Goal: Complete application form

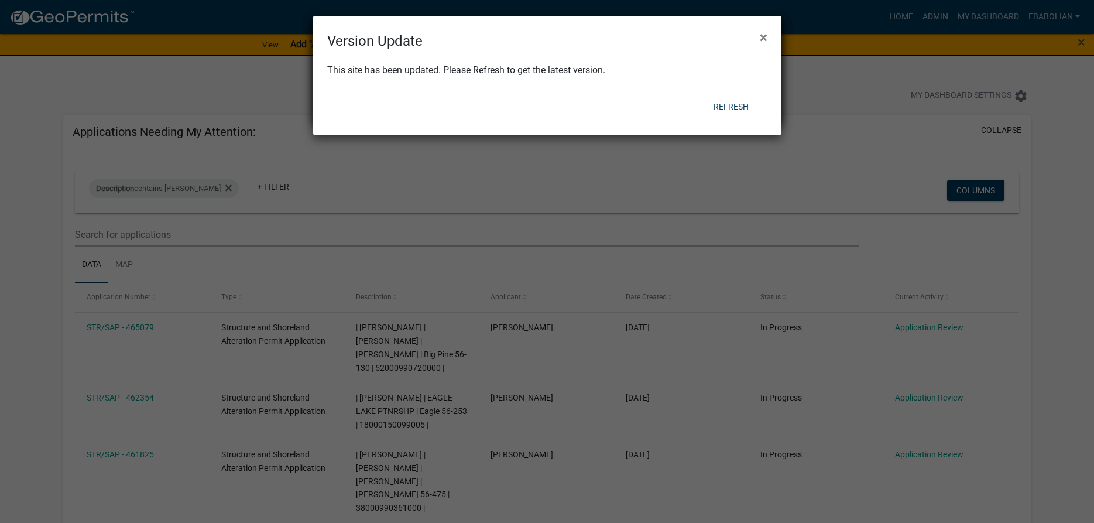
select select "3: 100"
click at [727, 109] on button "Refresh" at bounding box center [731, 106] width 54 height 21
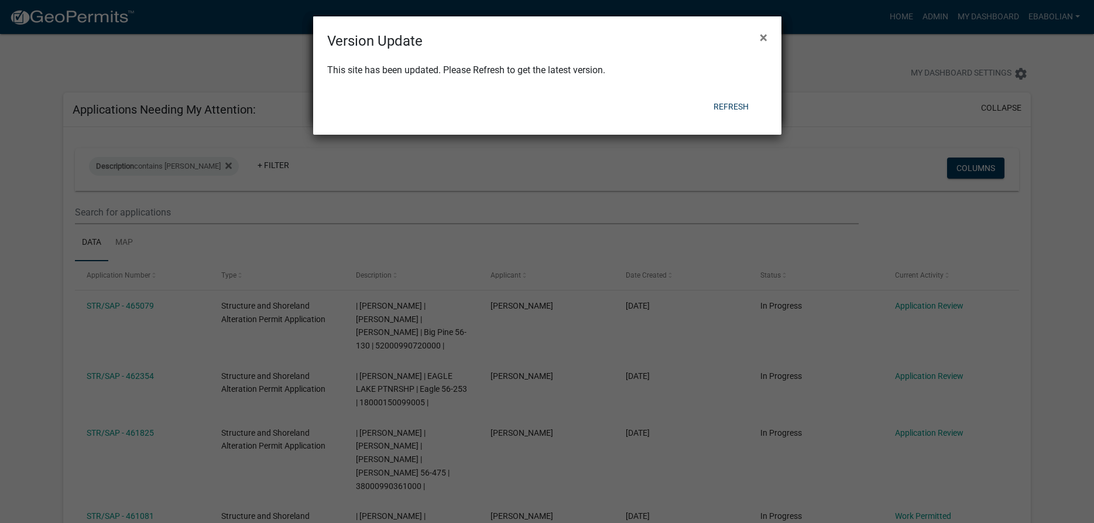
select select "3: 100"
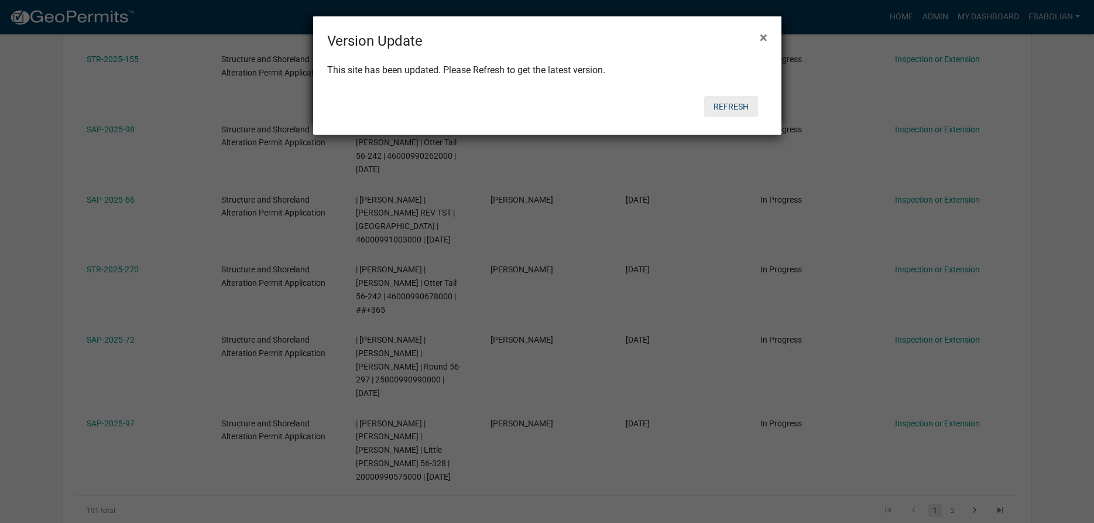
click at [726, 109] on button "Refresh" at bounding box center [731, 106] width 54 height 21
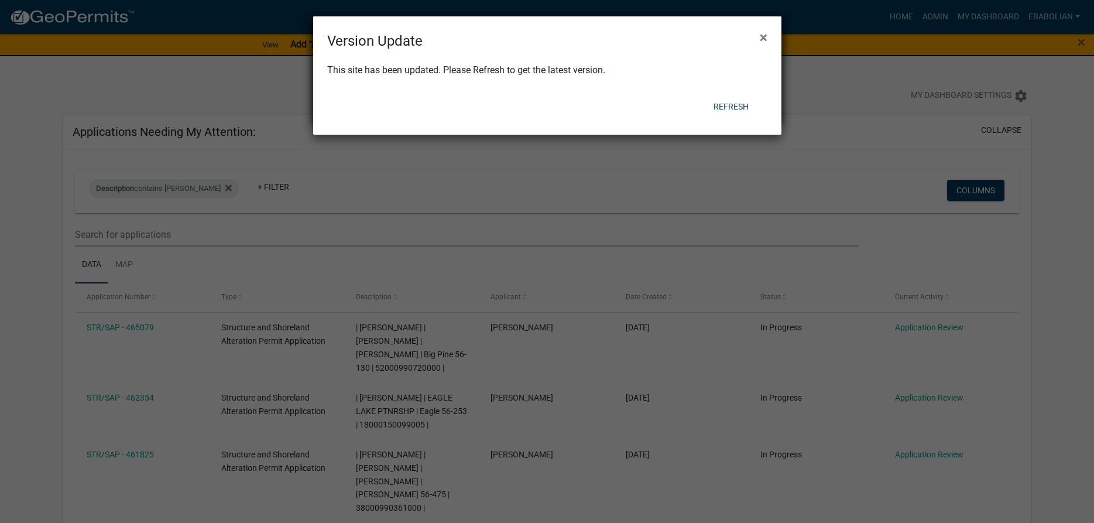
select select "3: 100"
click at [734, 108] on button "Refresh" at bounding box center [731, 106] width 54 height 21
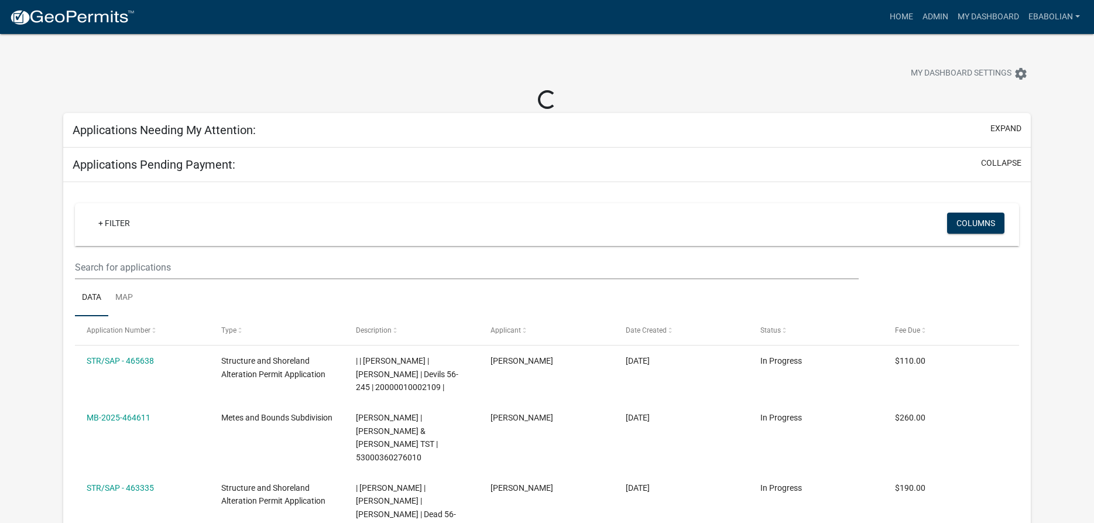
select select "3: 100"
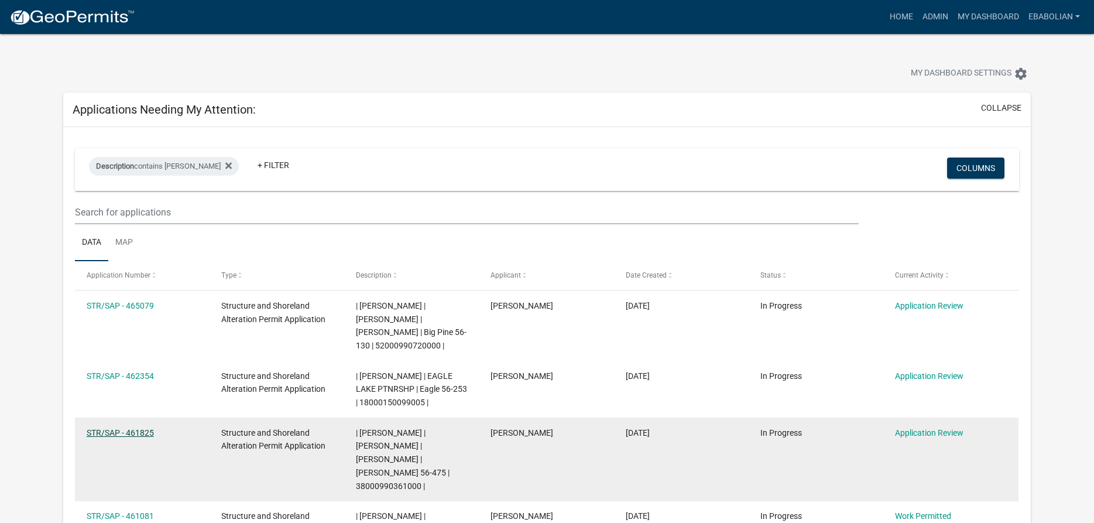
click at [122, 432] on link "STR/SAP - 461825" at bounding box center [120, 432] width 67 height 9
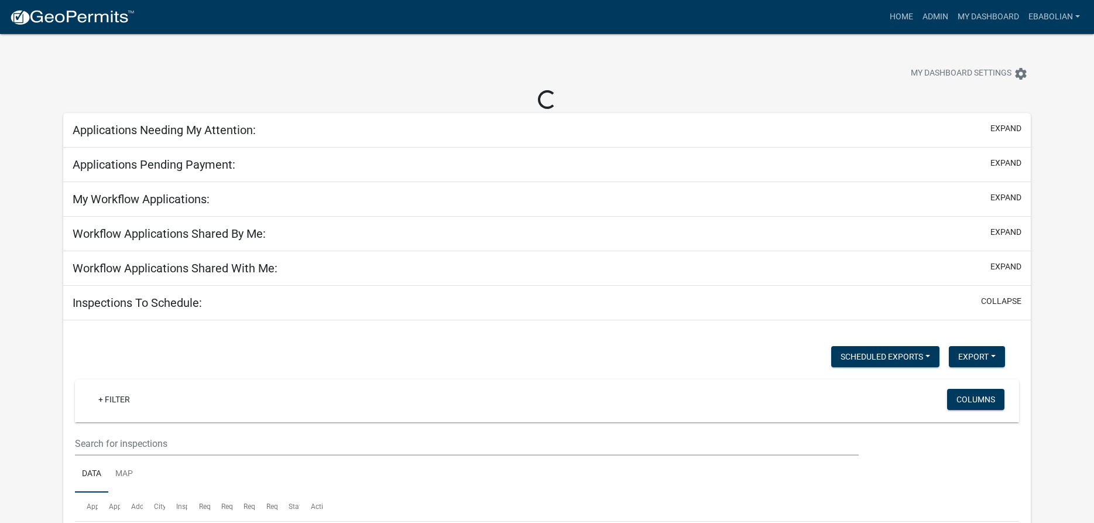
select select "3: 100"
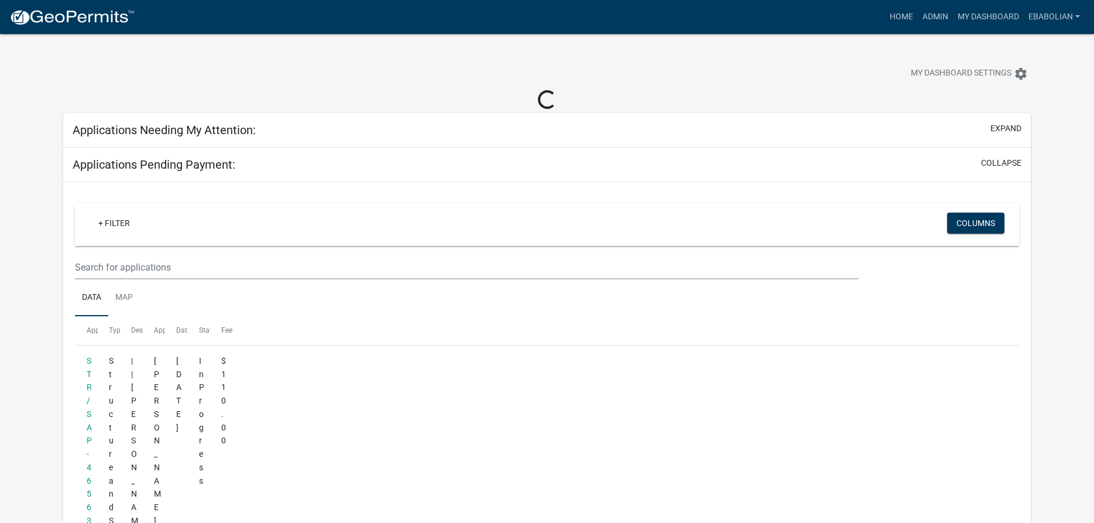
select select "3: 100"
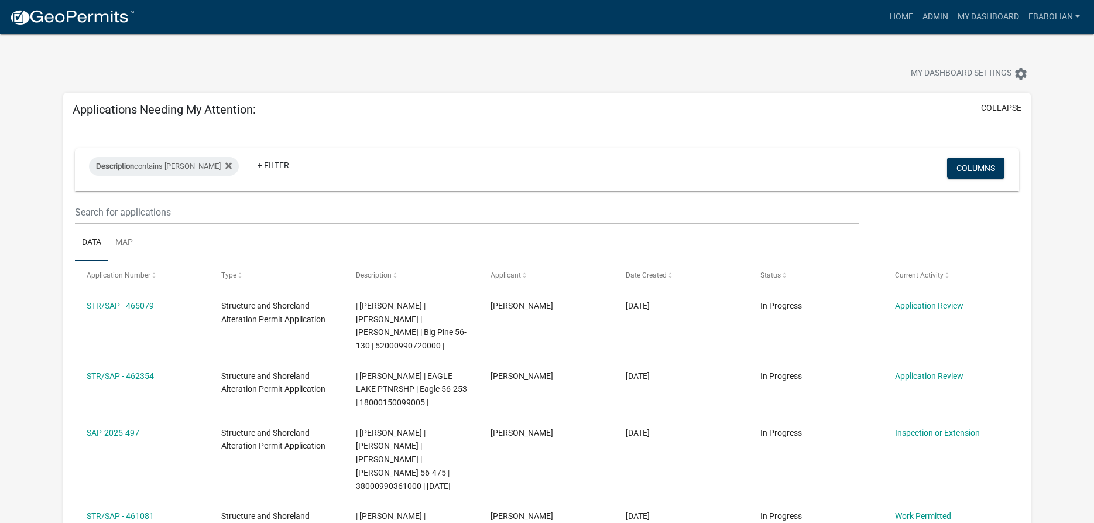
scroll to position [60, 0]
select select "3: 100"
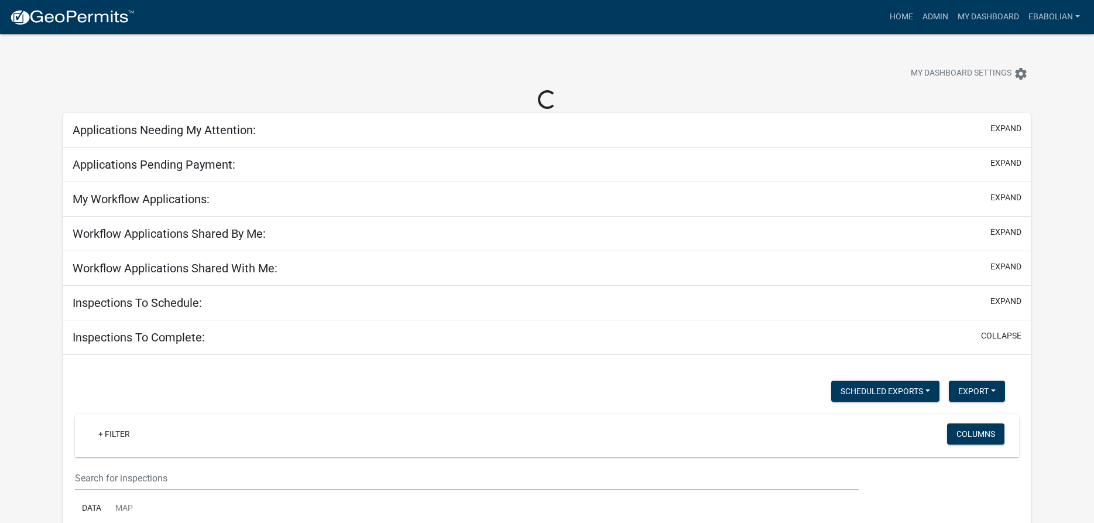
select select "3: 100"
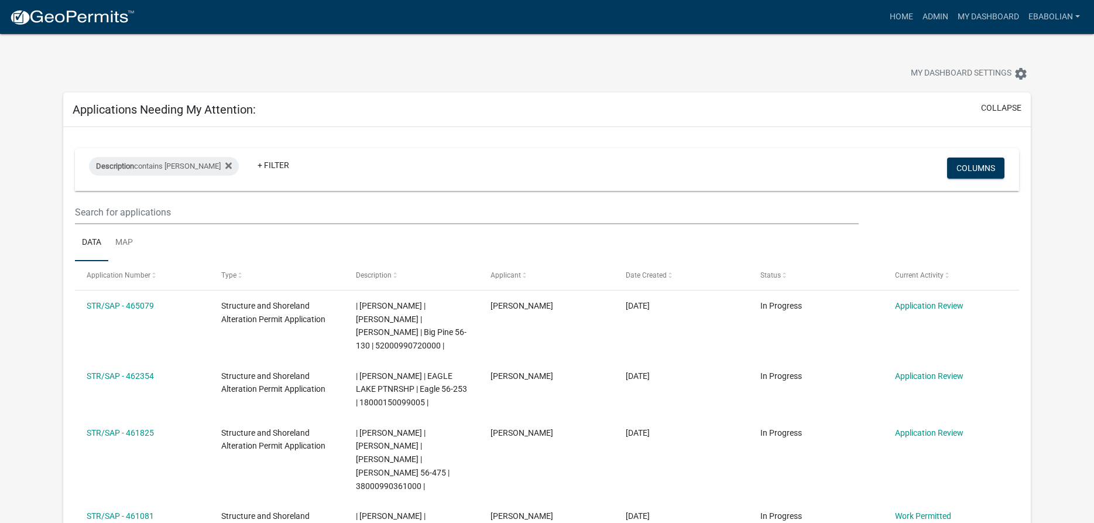
select select "3: 100"
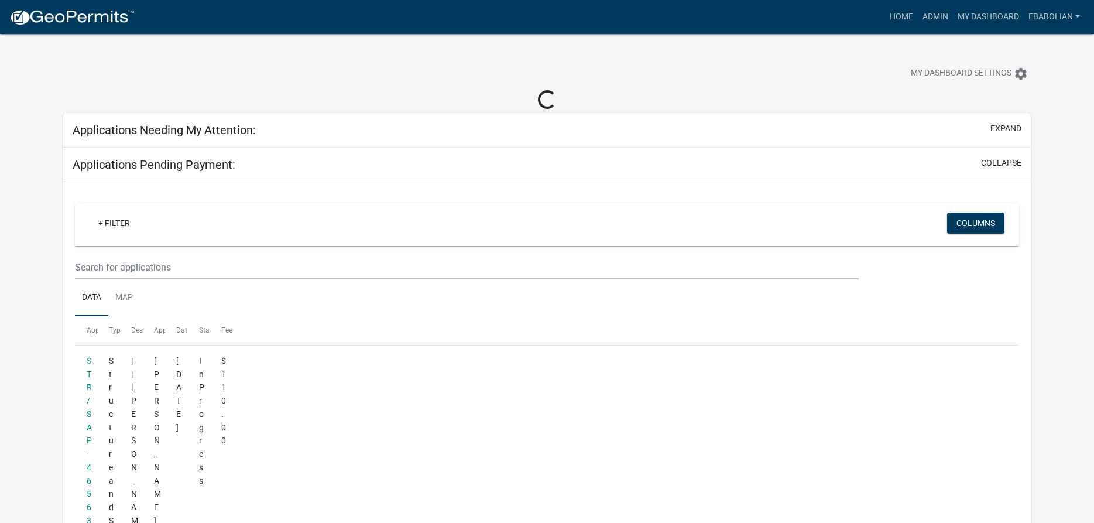
select select "3: 100"
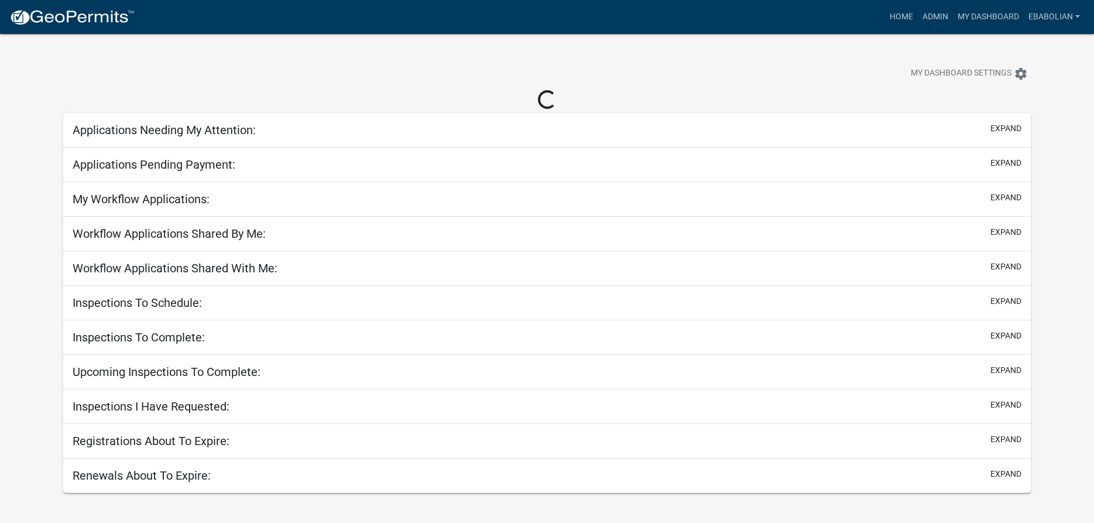
scroll to position [34, 0]
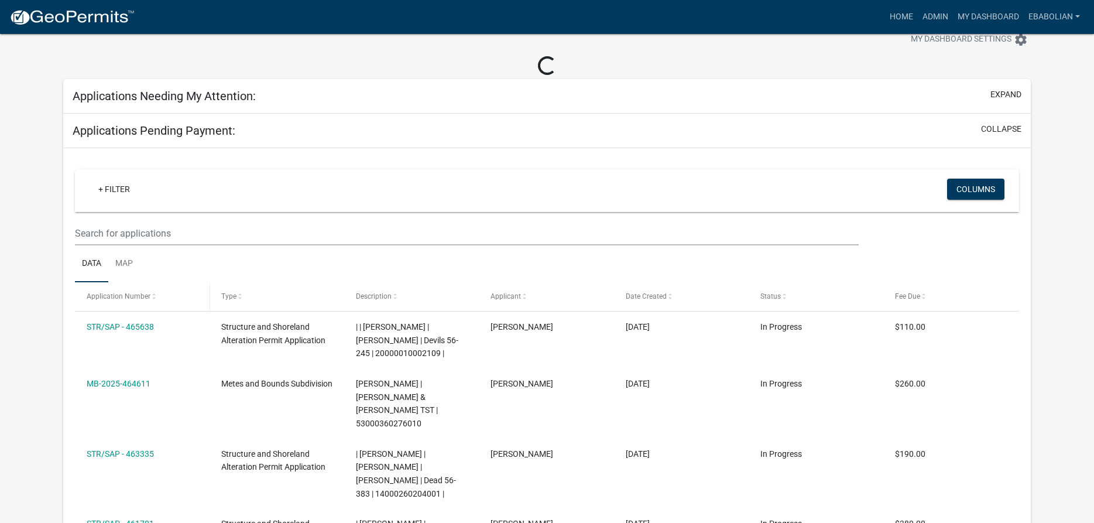
select select "3: 100"
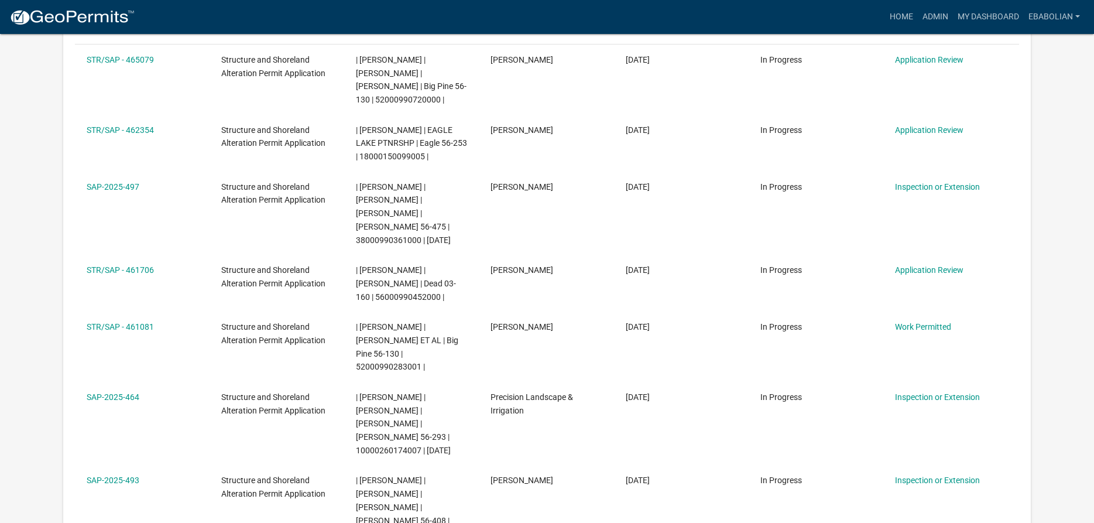
scroll to position [273, 0]
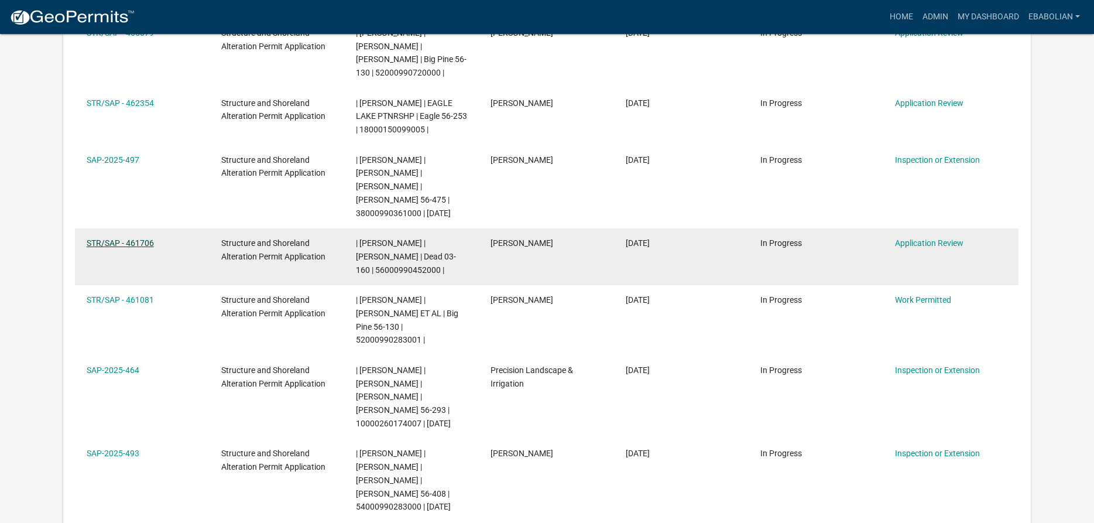
click at [141, 241] on link "STR/SAP - 461706" at bounding box center [120, 242] width 67 height 9
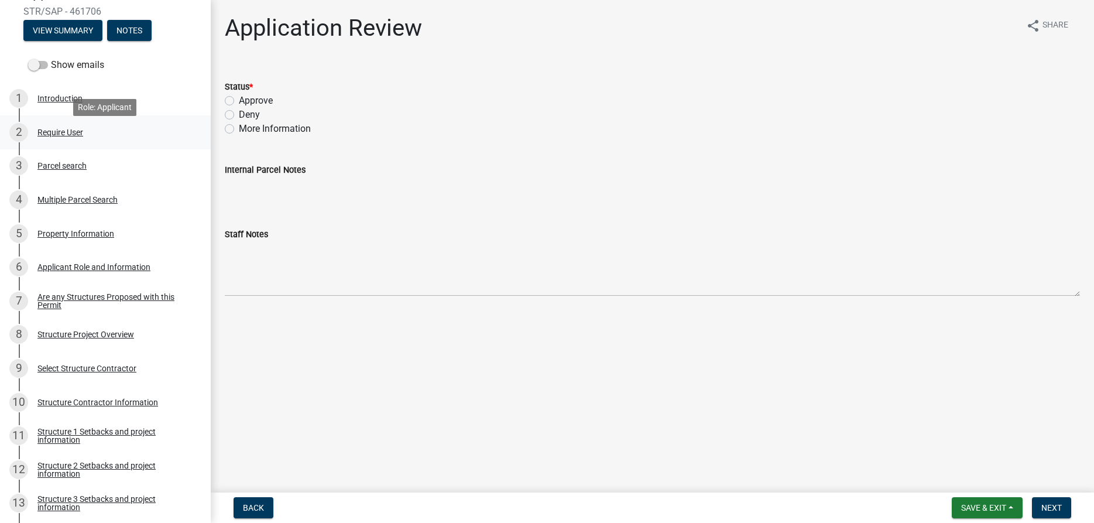
scroll to position [179, 0]
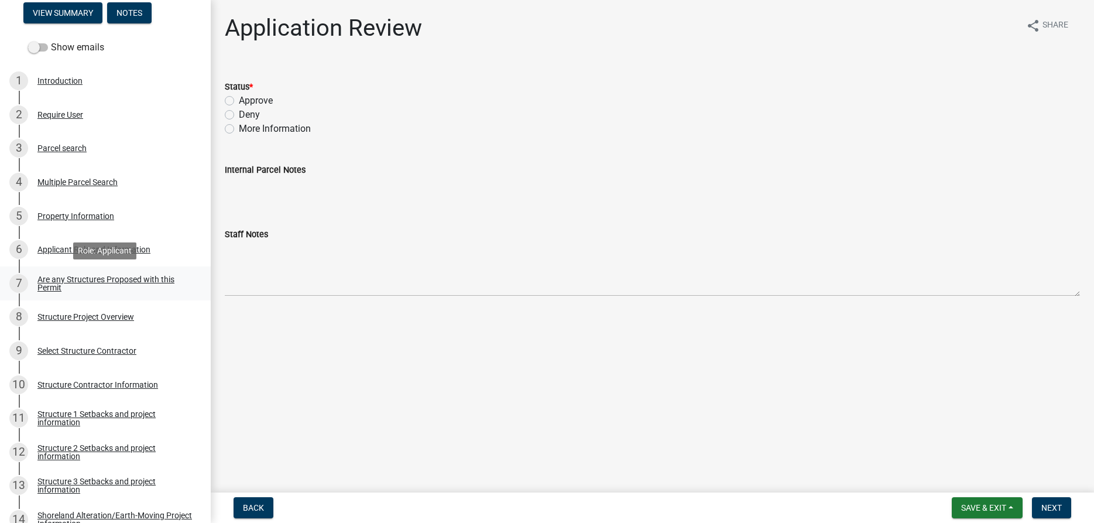
click at [126, 279] on div "Are any Structures Proposed with this Permit" at bounding box center [114, 283] width 154 height 16
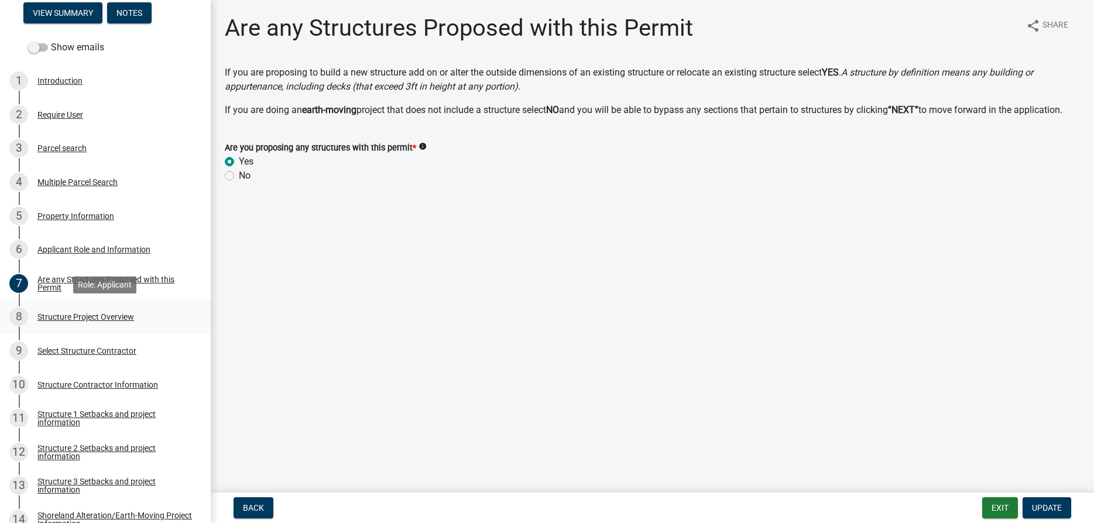
click at [90, 319] on div "Structure Project Overview" at bounding box center [85, 316] width 97 height 8
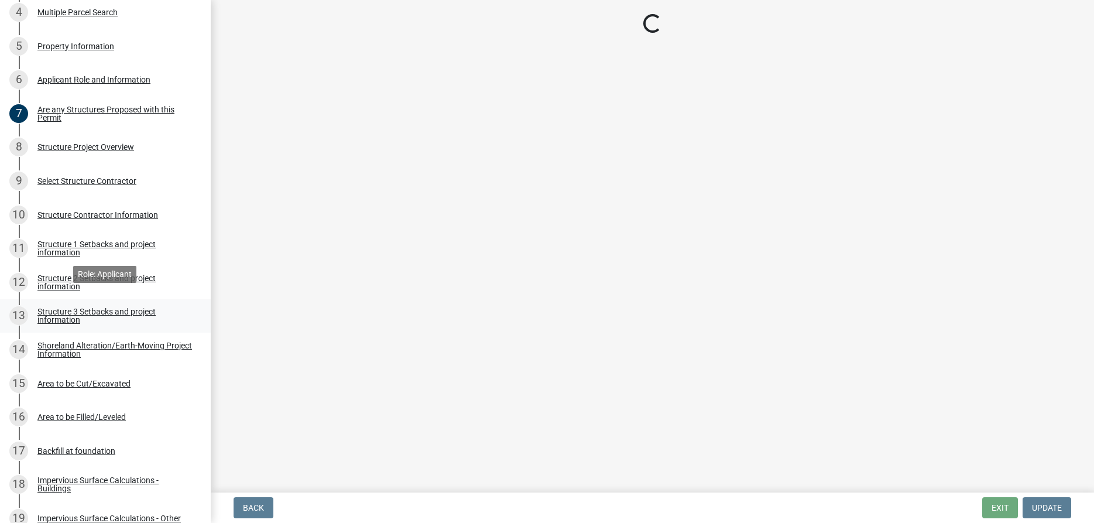
scroll to position [358, 0]
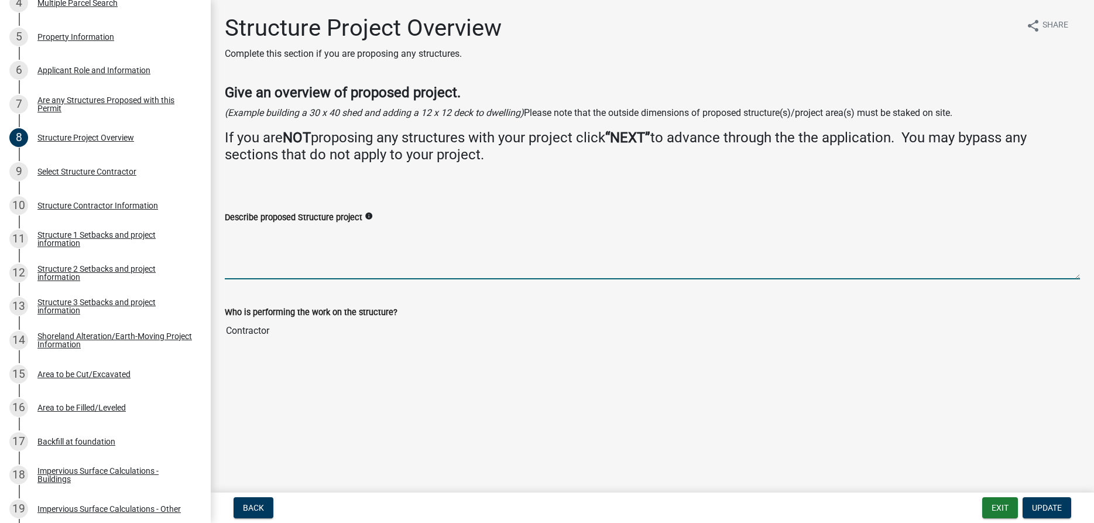
click at [274, 249] on textarea "Describe proposed Structure project" at bounding box center [652, 251] width 855 height 55
type textarea "Replacing 8x16 road side covered porch."
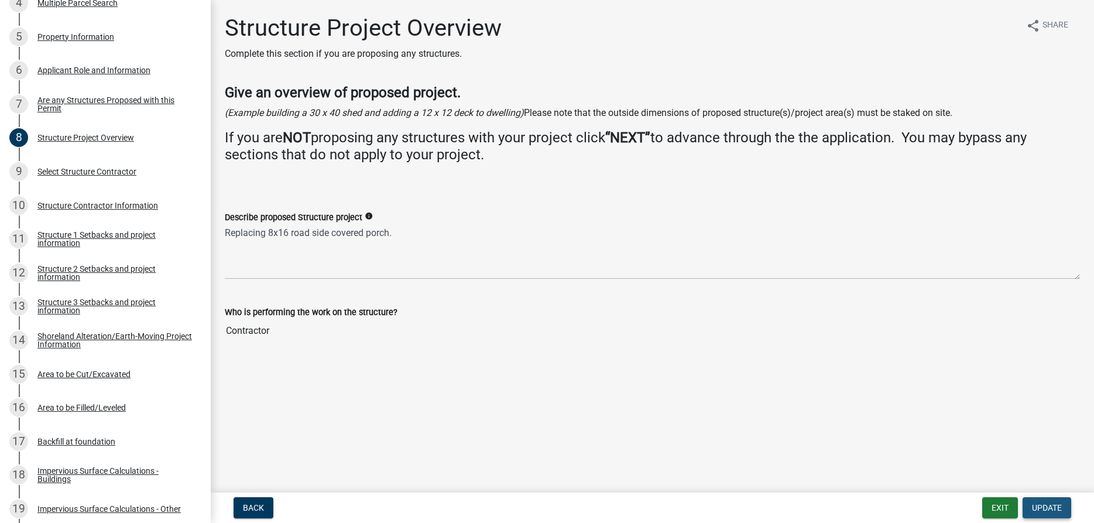
click at [1046, 506] on span "Update" at bounding box center [1047, 507] width 30 height 9
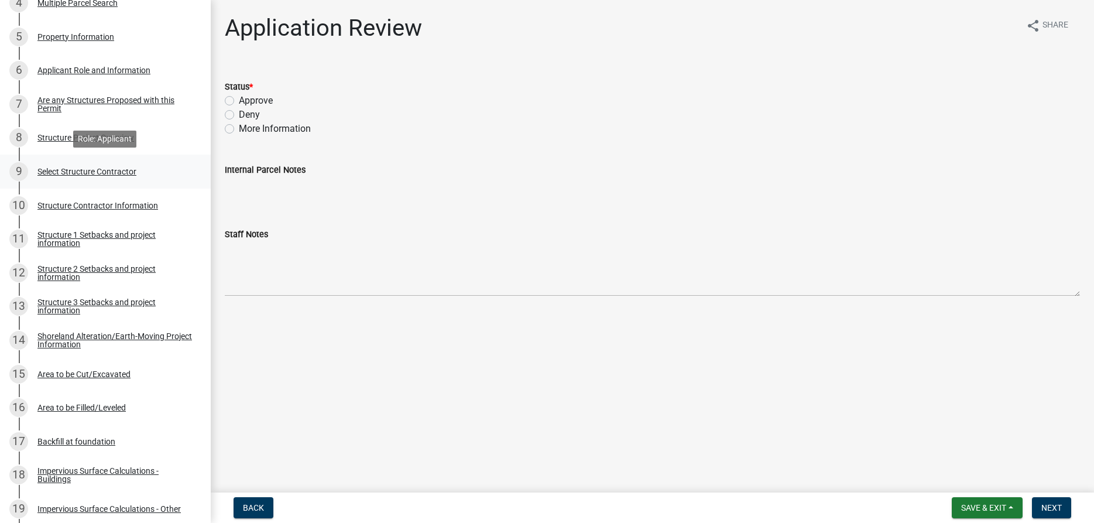
click at [70, 173] on div "Select Structure Contractor" at bounding box center [86, 171] width 99 height 8
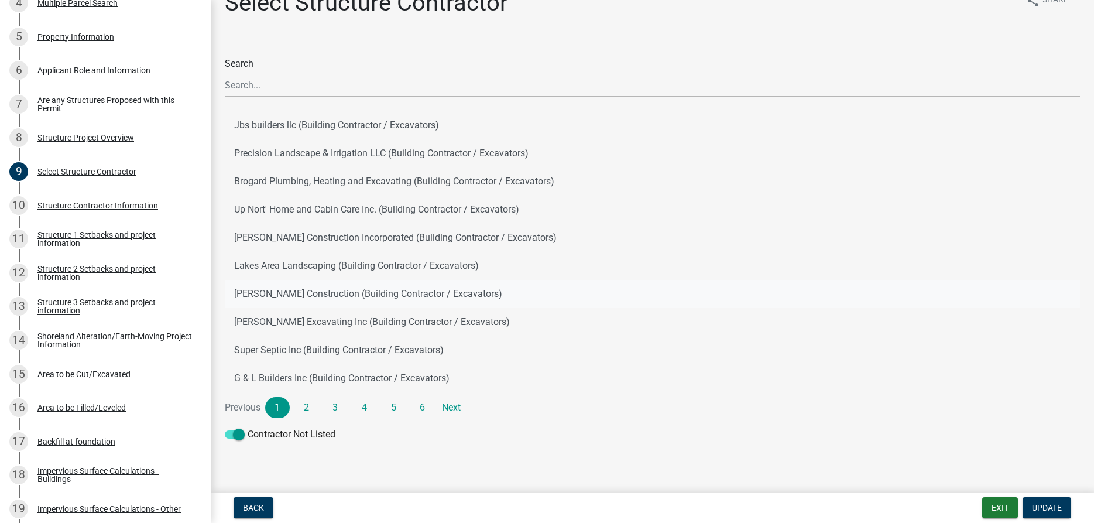
scroll to position [39, 0]
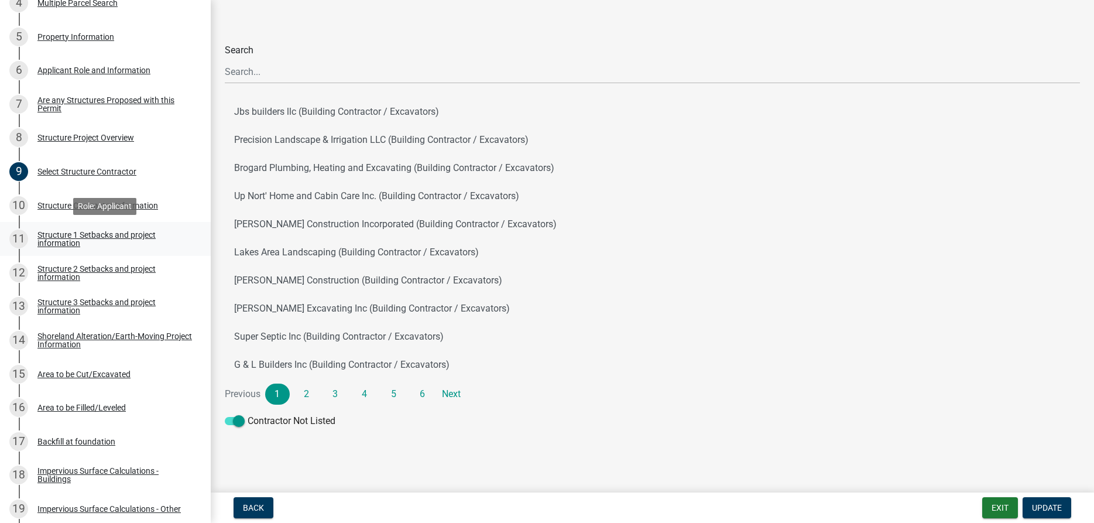
click at [60, 236] on div "Structure 1 Setbacks and project information" at bounding box center [114, 239] width 154 height 16
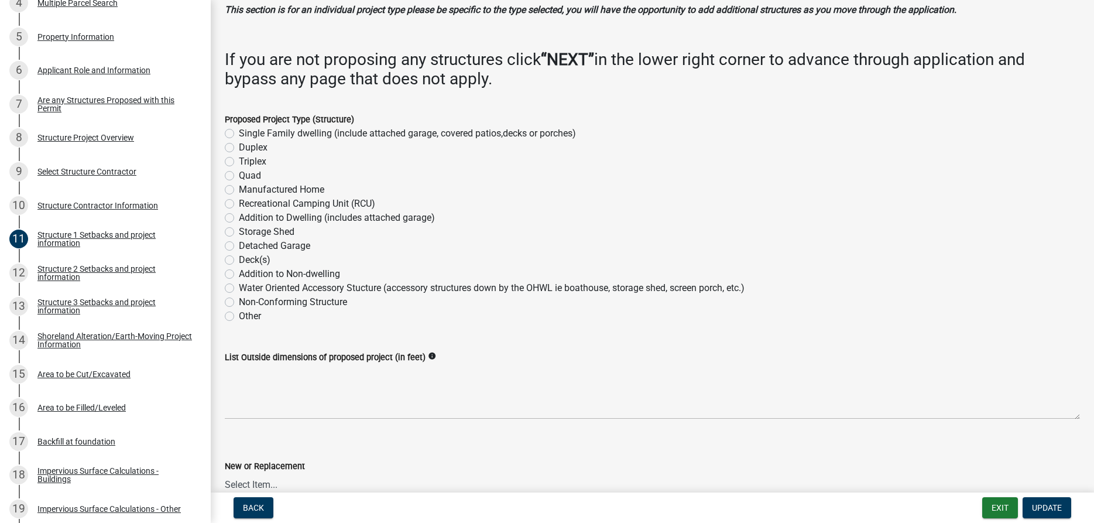
scroll to position [67, 0]
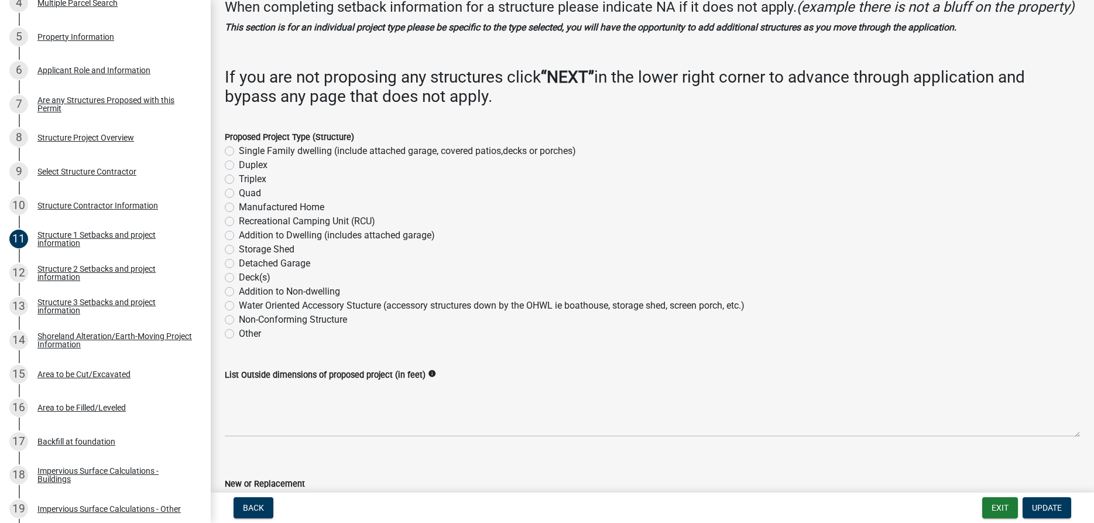
click at [239, 326] on label "Non-Conforming Structure" at bounding box center [293, 319] width 108 height 14
click at [239, 320] on input "Non-Conforming Structure" at bounding box center [243, 316] width 8 height 8
radio input "true"
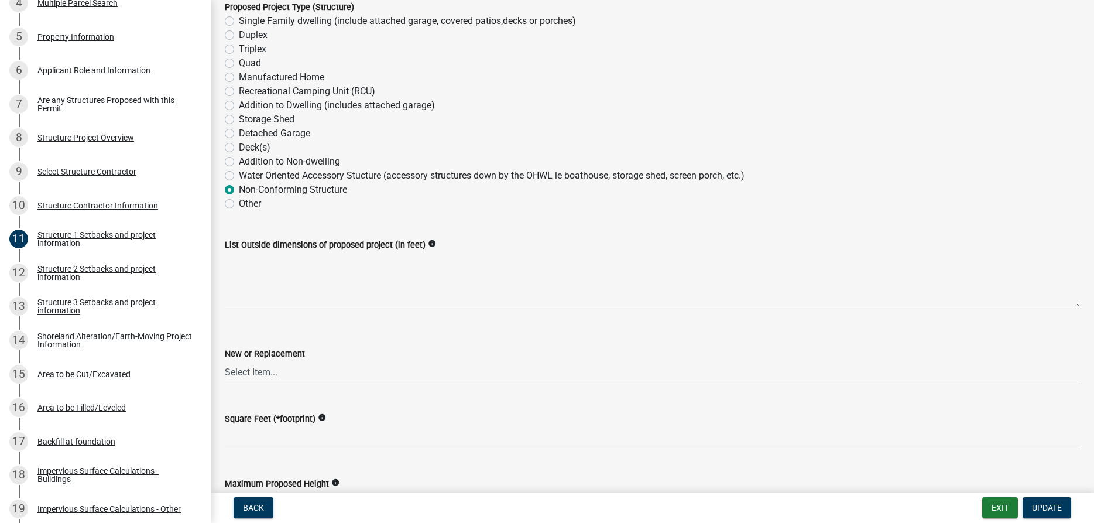
scroll to position [200, 0]
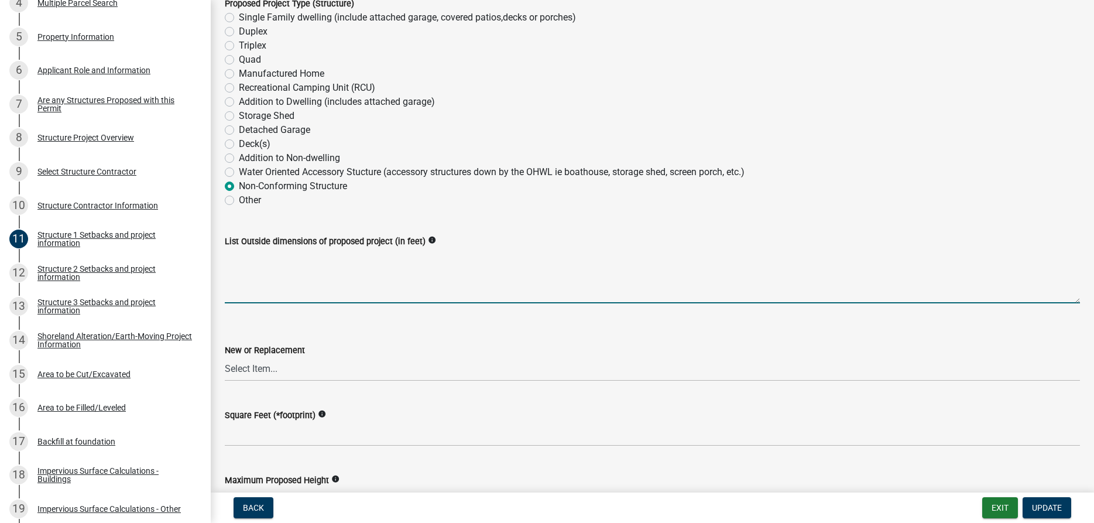
click at [282, 299] on textarea "List Outside dimensions of proposed project (in feet)" at bounding box center [652, 275] width 855 height 55
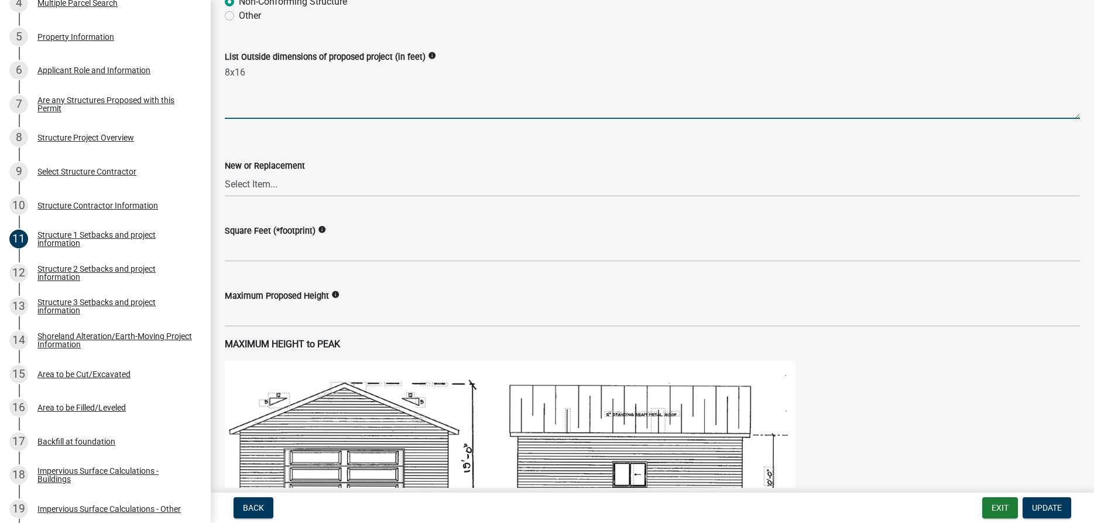
scroll to position [400, 0]
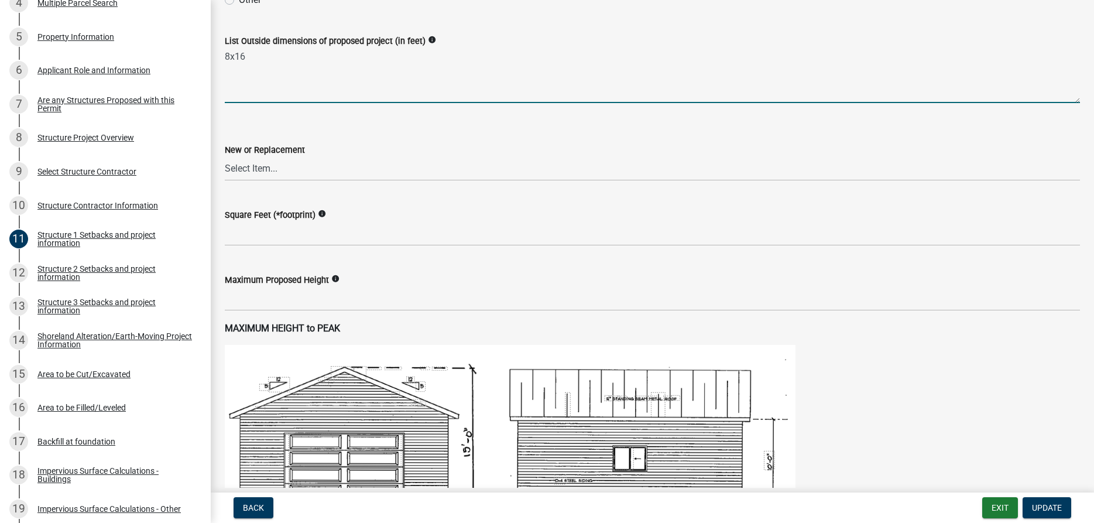
type textarea "8x16"
click at [225, 157] on select "Select Item... New Replacement" at bounding box center [652, 169] width 855 height 24
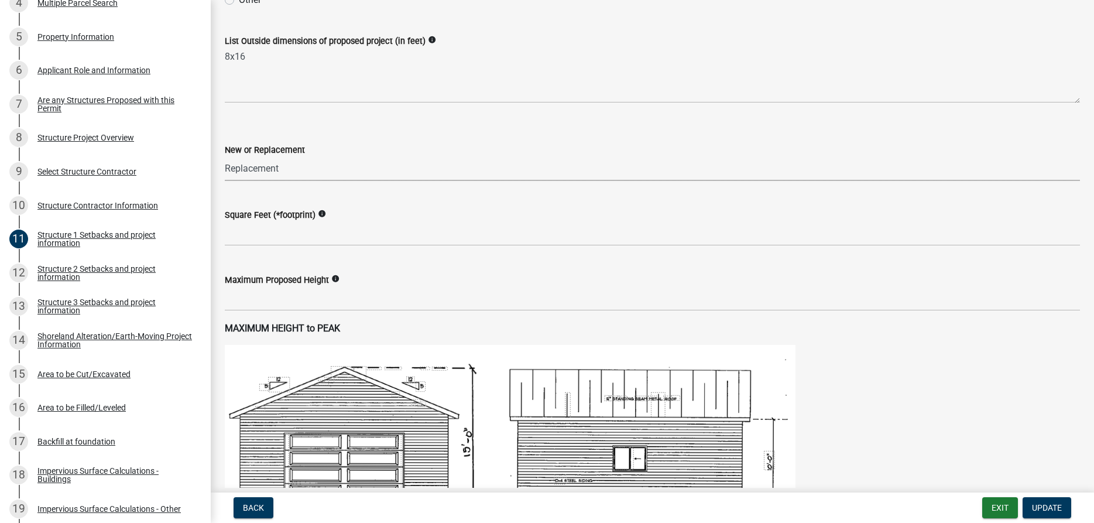
click option "Replacement" at bounding box center [0, 0] width 0 height 0
select select "a3cc236c-43aa-406a-8353-e0398d57c407"
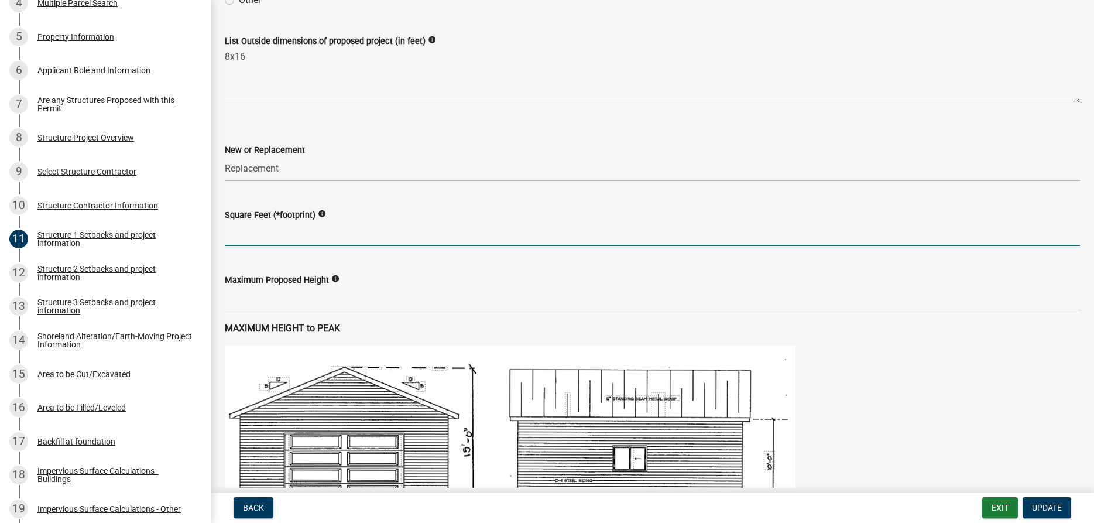
click at [276, 246] on input "text" at bounding box center [652, 234] width 855 height 24
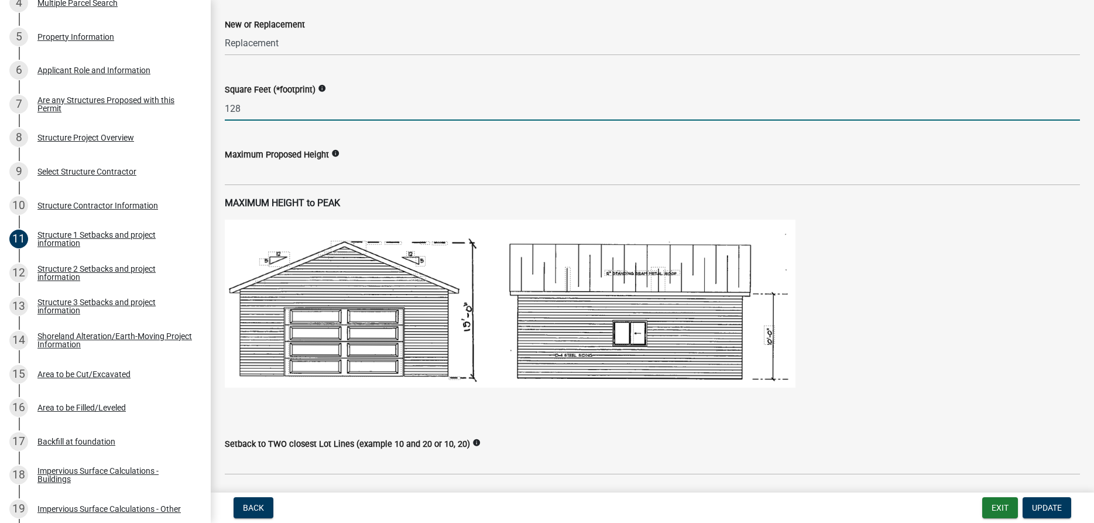
scroll to position [600, 0]
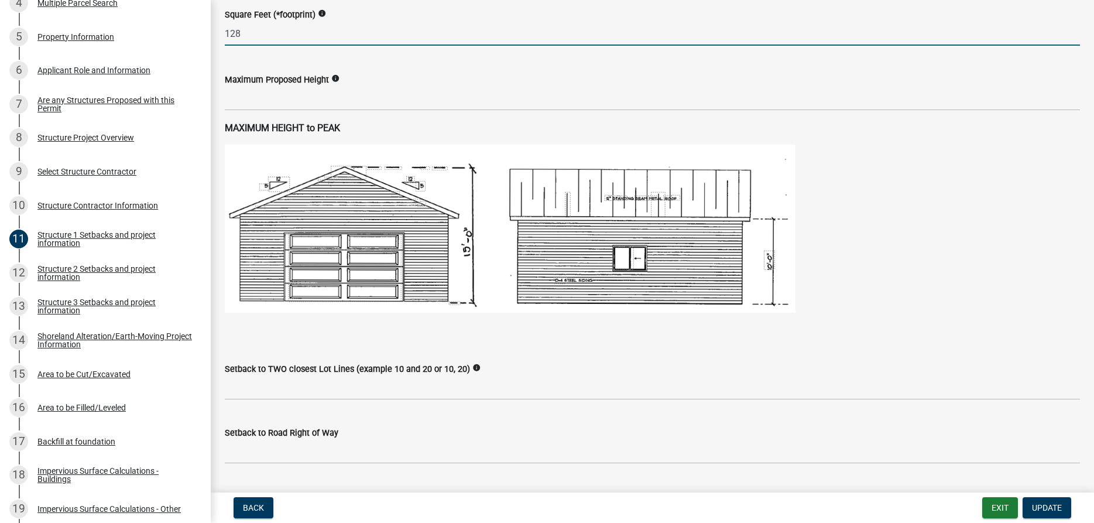
type input "128"
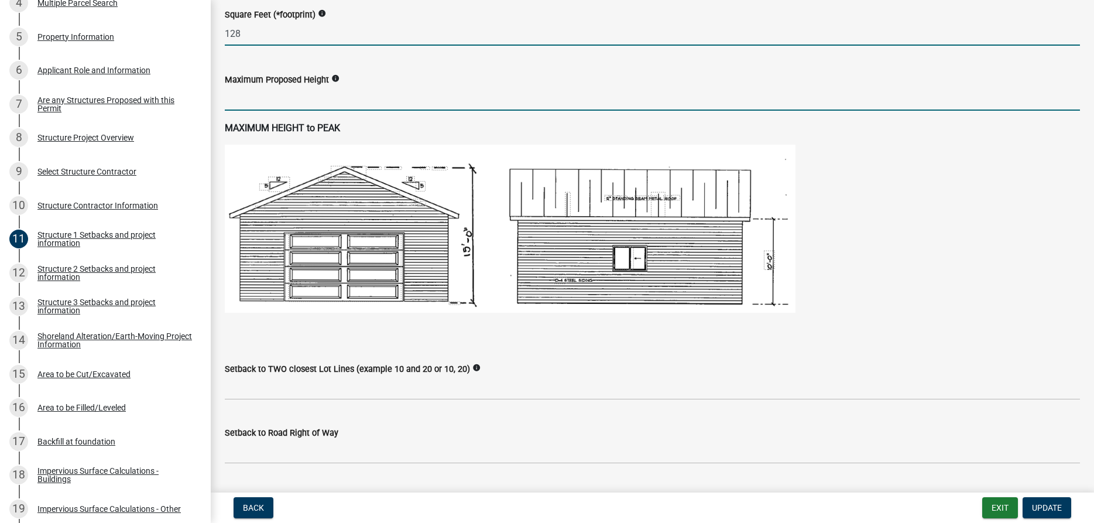
click at [276, 111] on input "text" at bounding box center [652, 99] width 855 height 24
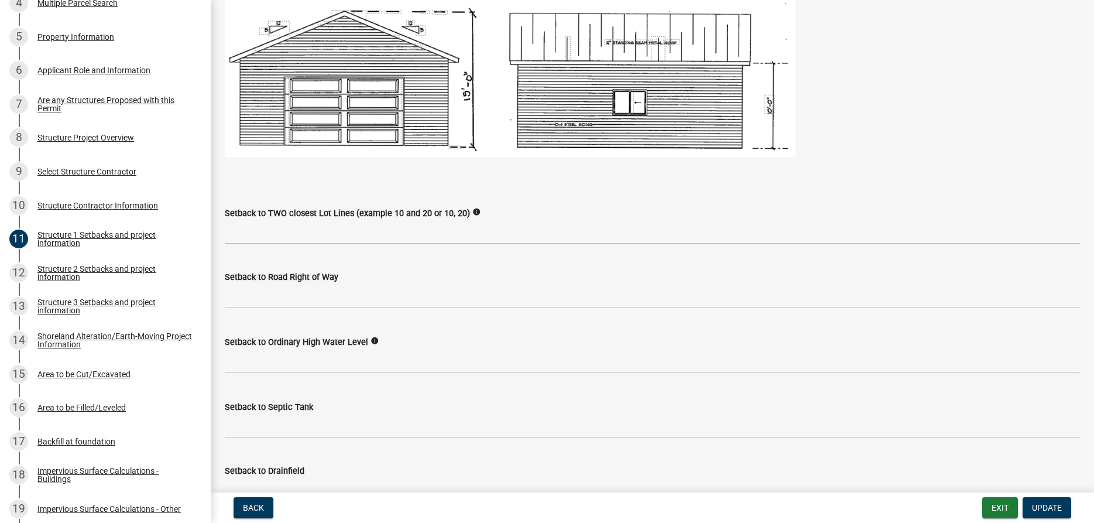
scroll to position [800, 0]
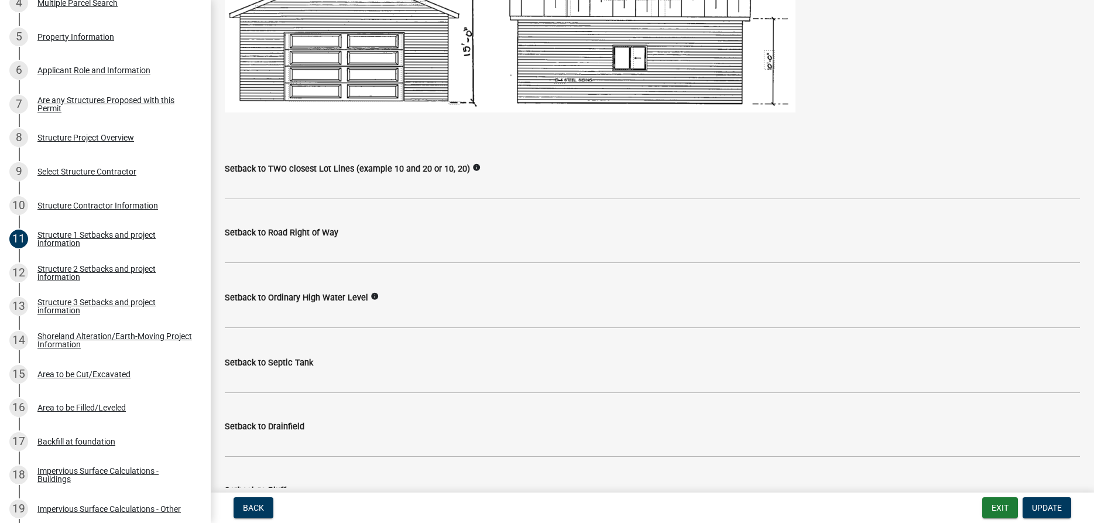
type input "10"
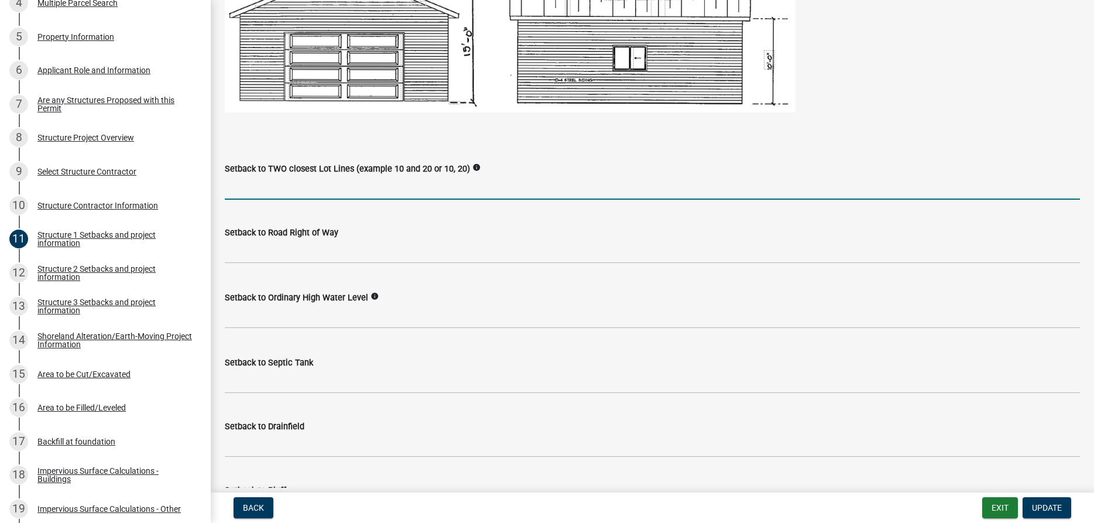
click at [300, 196] on input "Setback to TWO closest Lot Lines (example 10 and 20 or 10, 20)" at bounding box center [652, 188] width 855 height 24
click at [283, 200] on input "Setback to TWO closest Lot Lines (example 10 and 20 or 10, 20)" at bounding box center [652, 188] width 855 height 24
type input "53, 48"
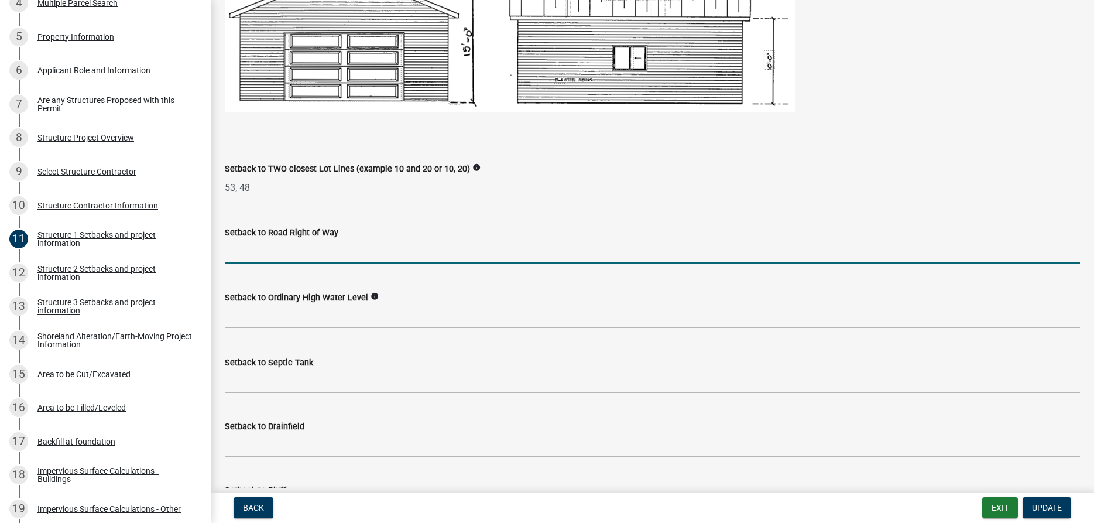
click at [260, 263] on input "text" at bounding box center [652, 251] width 855 height 24
type input "87"
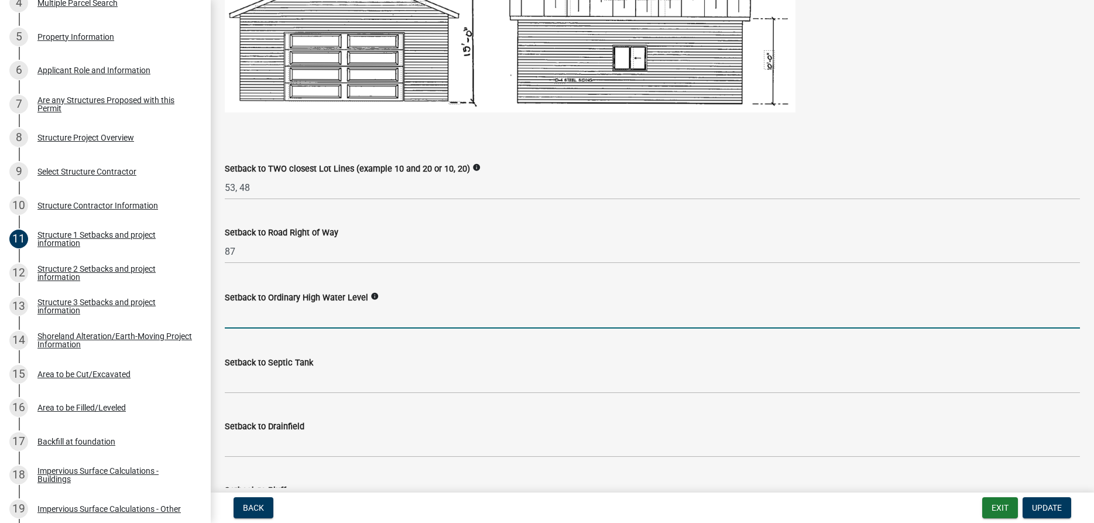
click at [252, 328] on input "text" at bounding box center [652, 316] width 855 height 24
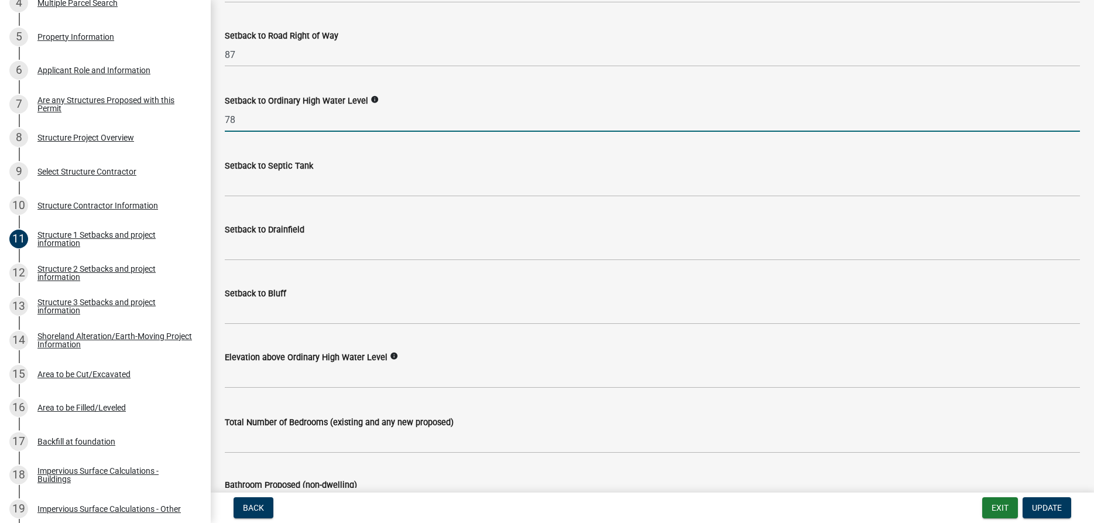
scroll to position [1001, 0]
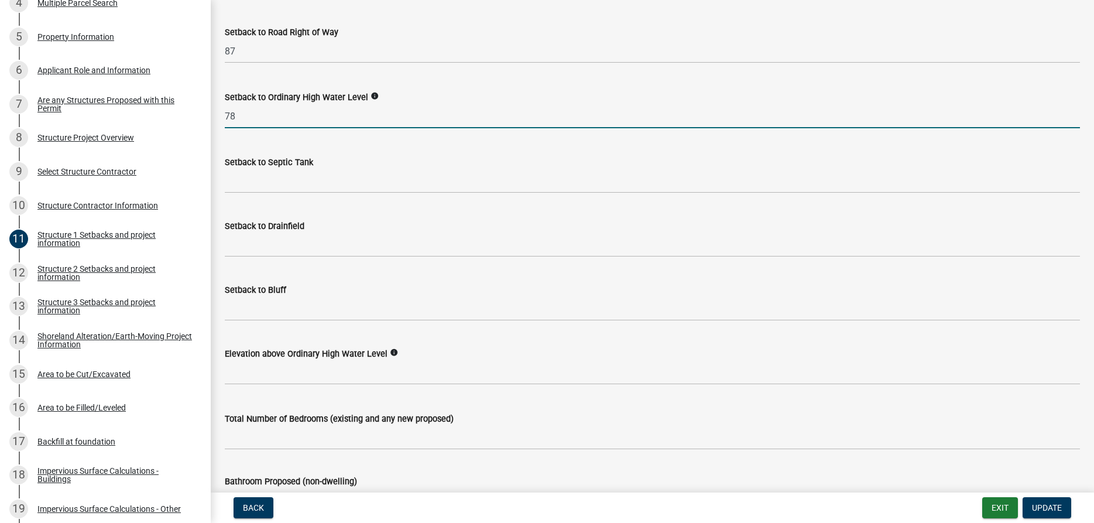
type input "78"
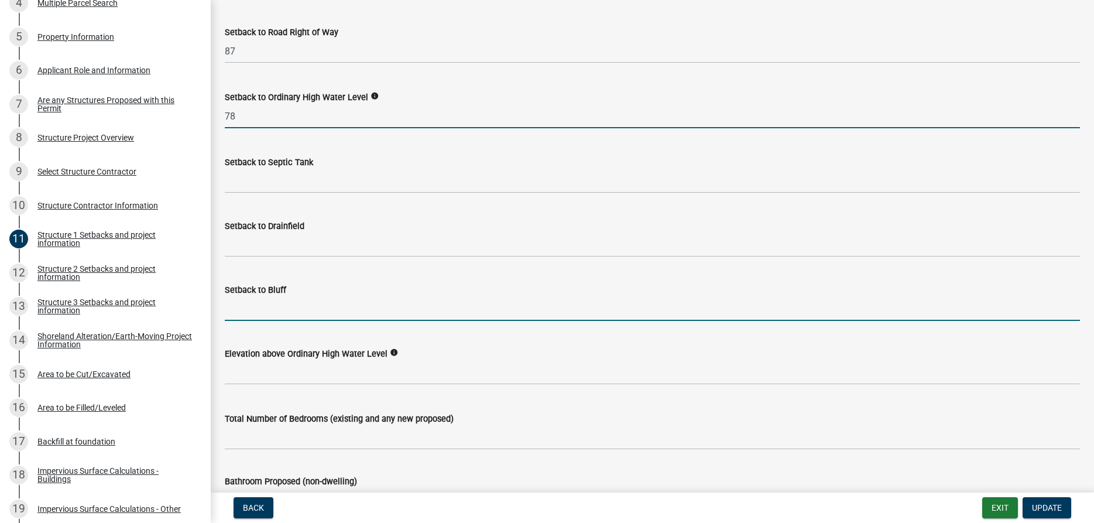
click at [286, 319] on input "Setback to Bluff" at bounding box center [652, 309] width 855 height 24
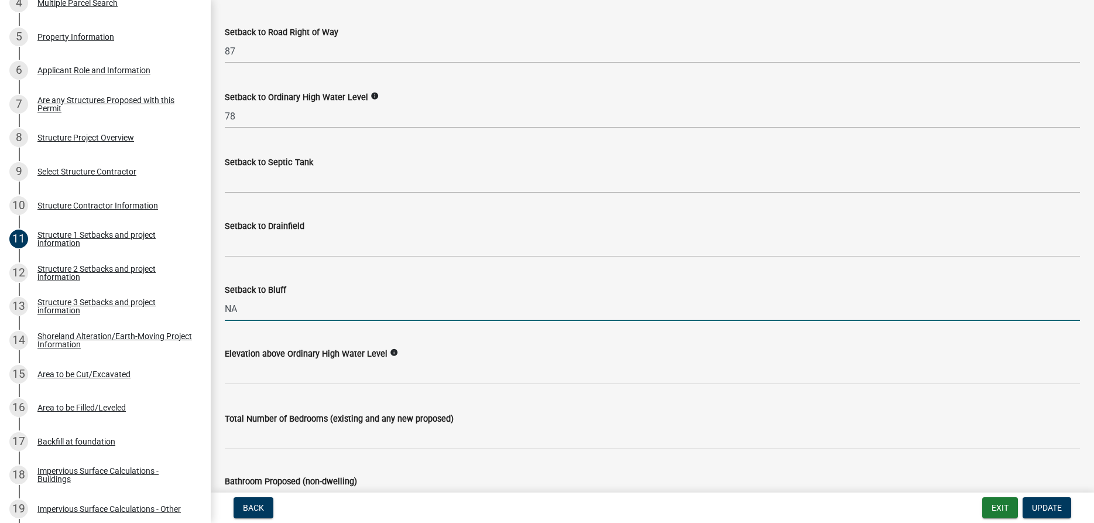
type input "NA"
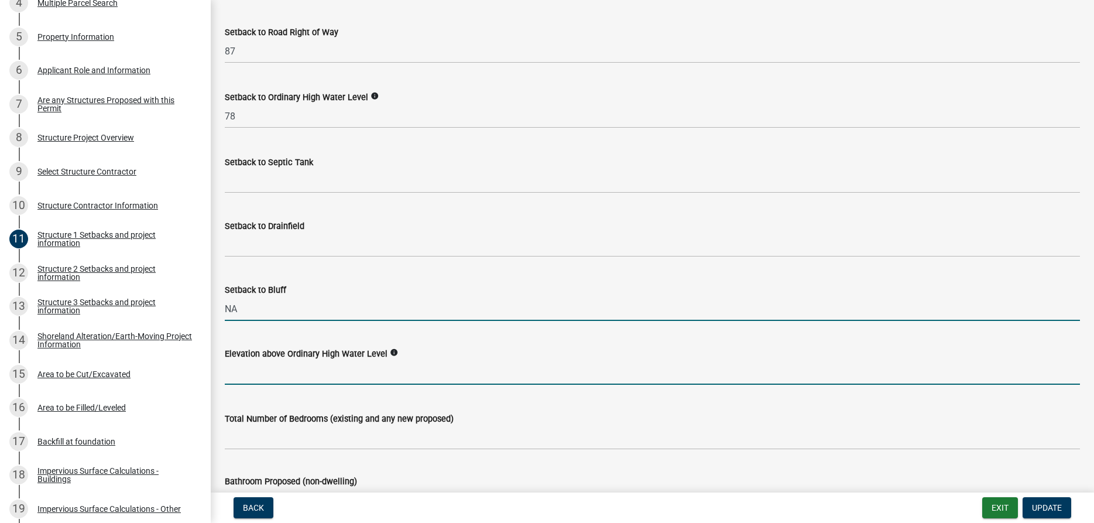
click at [257, 384] on input "text" at bounding box center [652, 372] width 855 height 24
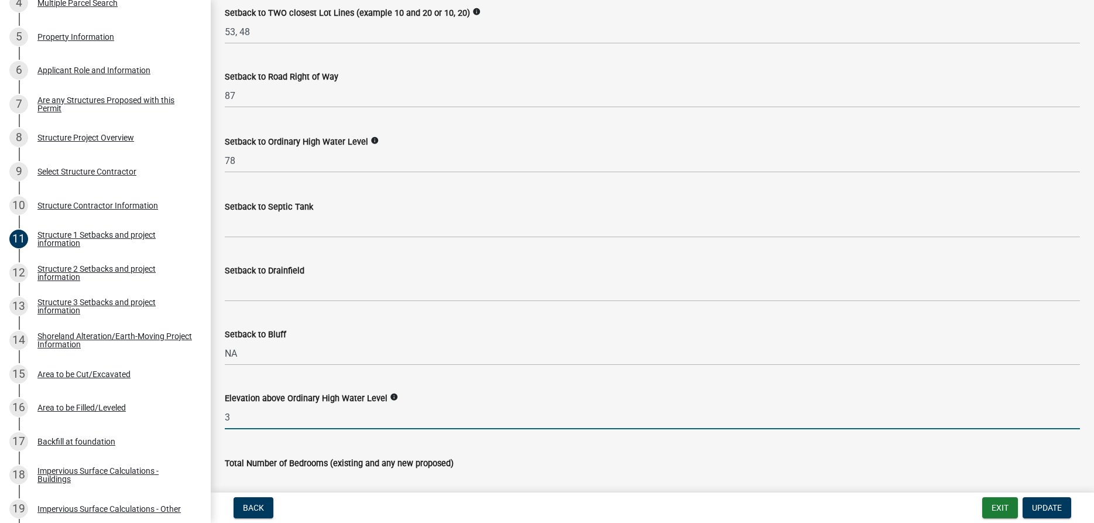
scroll to position [934, 0]
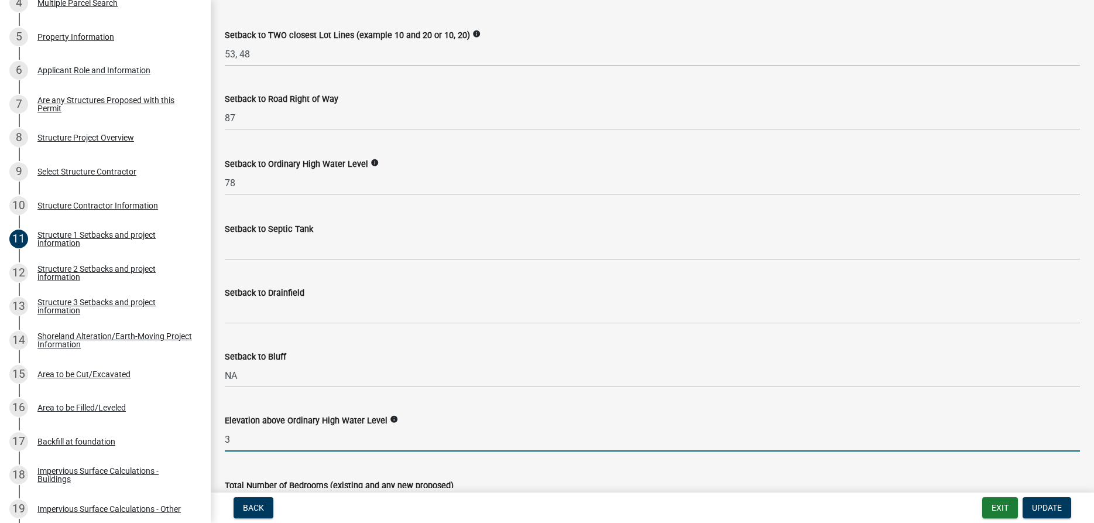
type input "3"
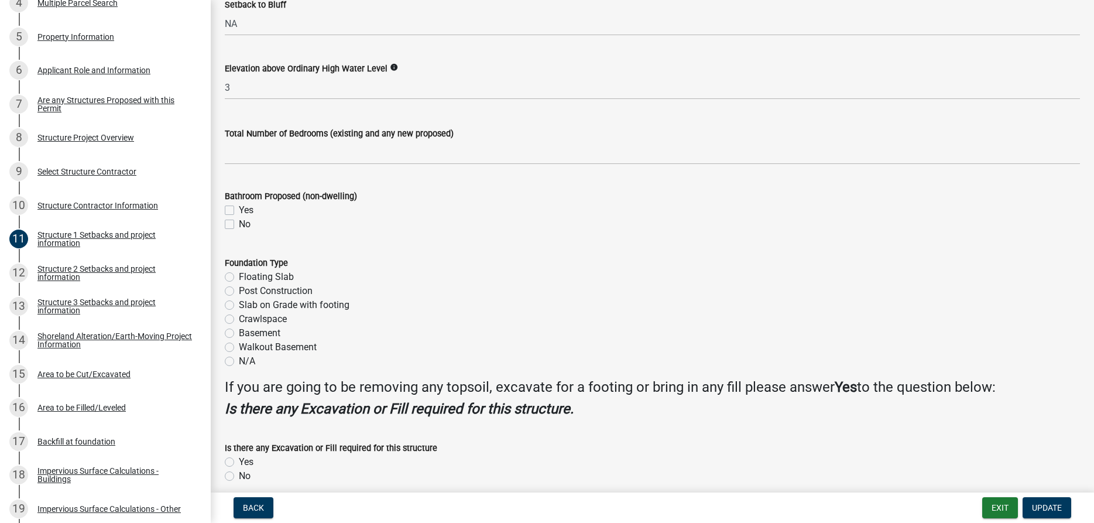
scroll to position [1334, 0]
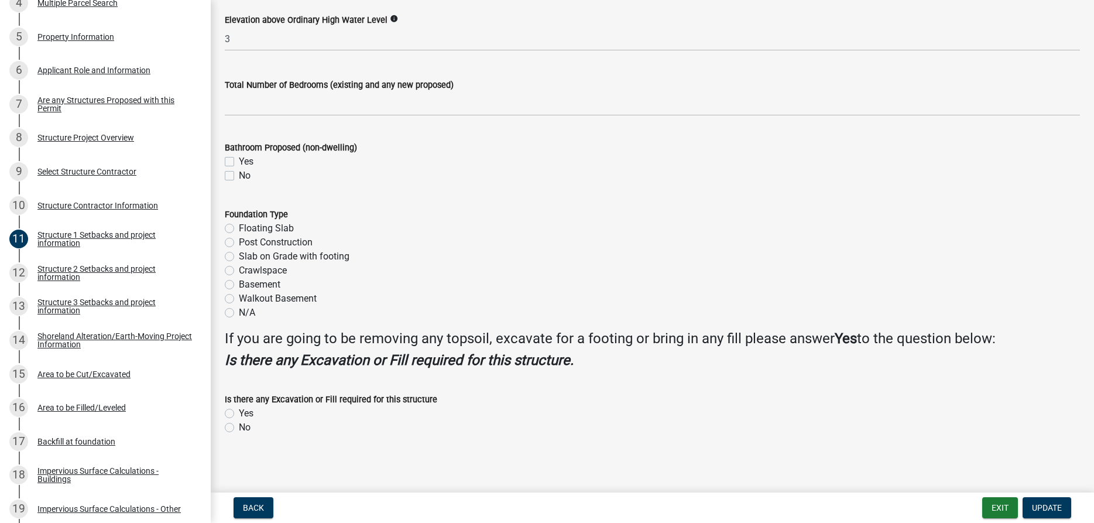
click at [239, 183] on label "No" at bounding box center [245, 176] width 12 height 14
click at [239, 176] on input "No" at bounding box center [243, 173] width 8 height 8
checkbox input "true"
checkbox input "false"
checkbox input "true"
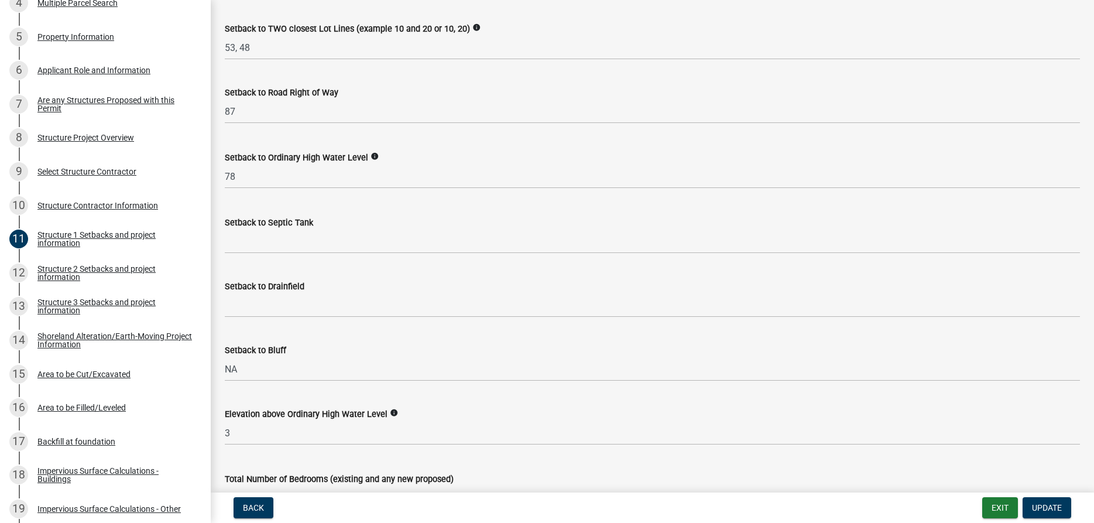
scroll to position [934, 0]
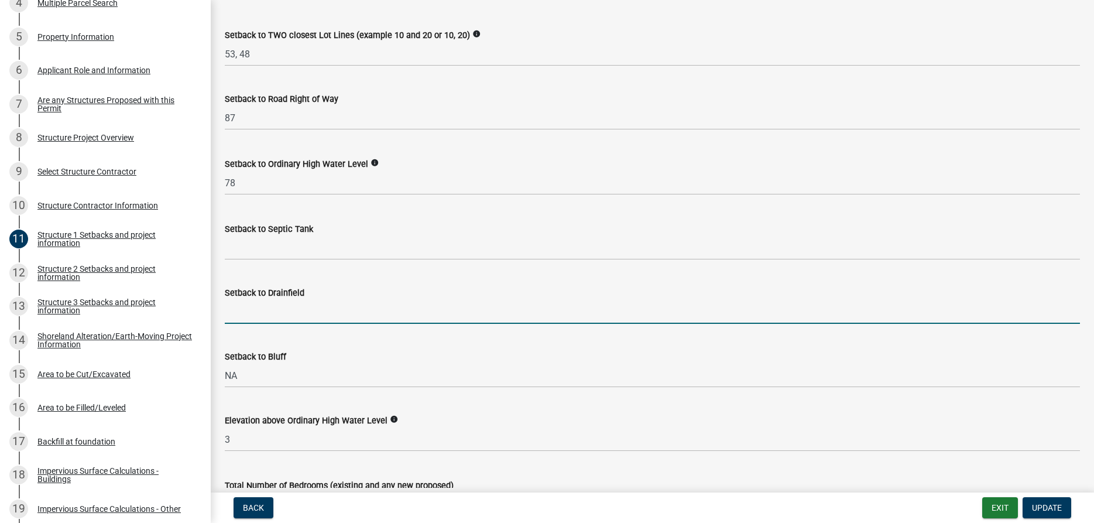
click at [268, 324] on input "Setback to Drainfield" at bounding box center [652, 312] width 855 height 24
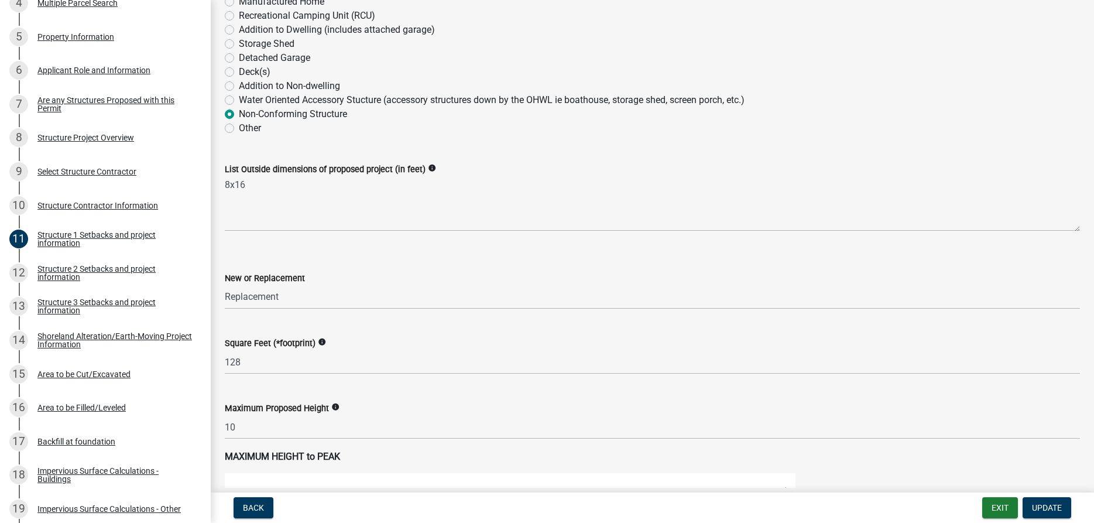
scroll to position [267, 0]
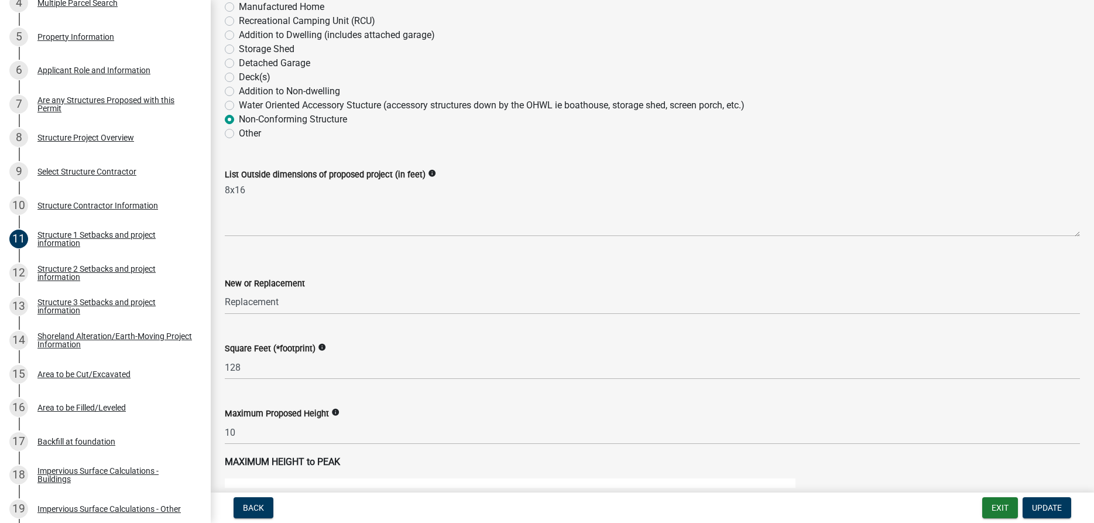
type input "NA"
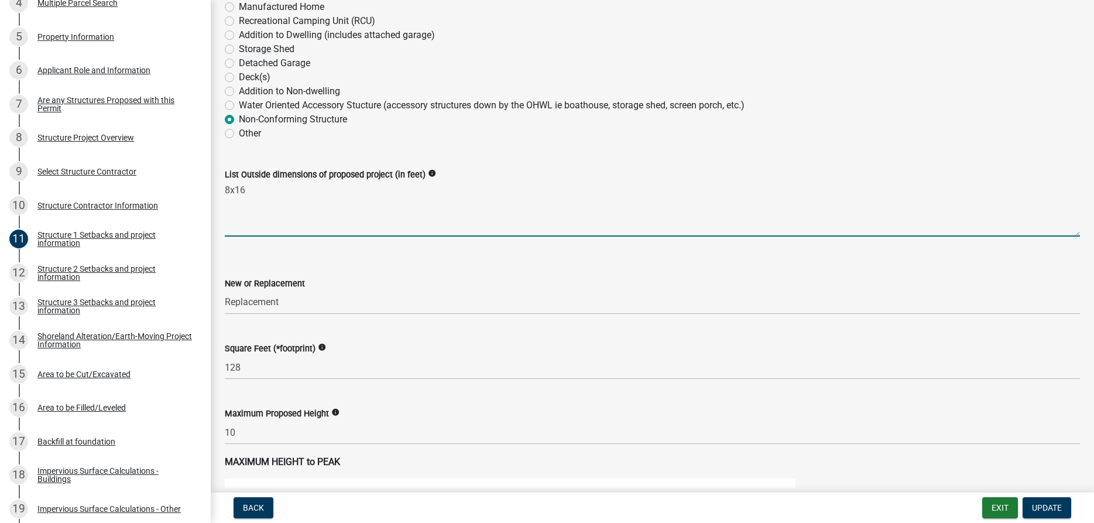
click at [279, 199] on textarea "8x16" at bounding box center [652, 208] width 855 height 55
type textarea "8x16 road side covered porch."
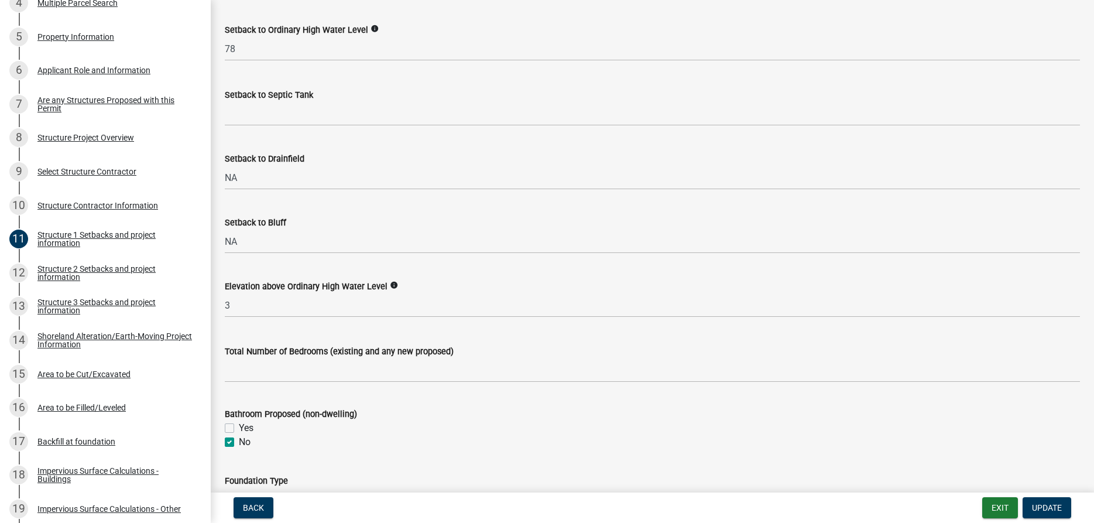
scroll to position [1067, 0]
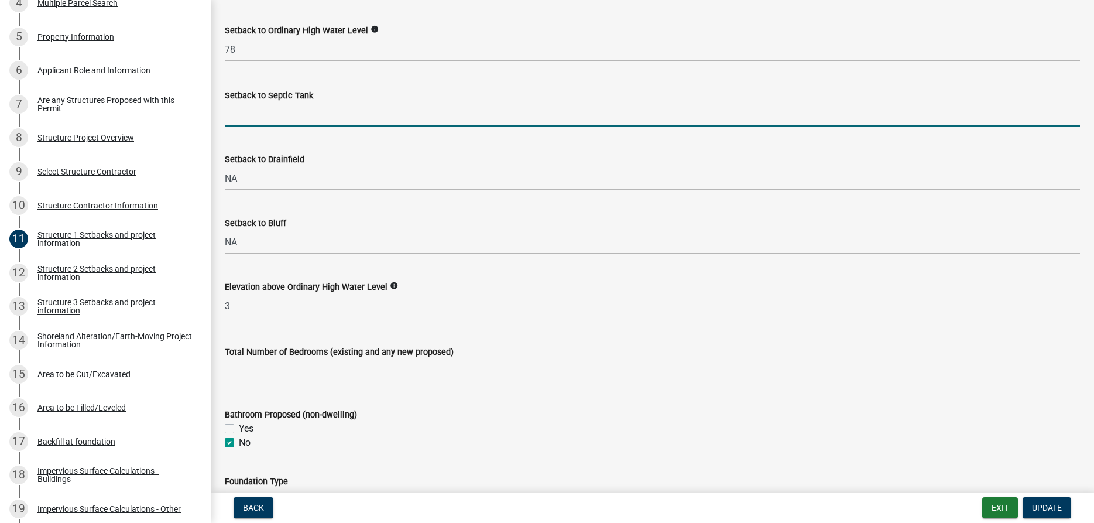
click at [235, 126] on input "Setback to Septic Tank" at bounding box center [652, 114] width 855 height 24
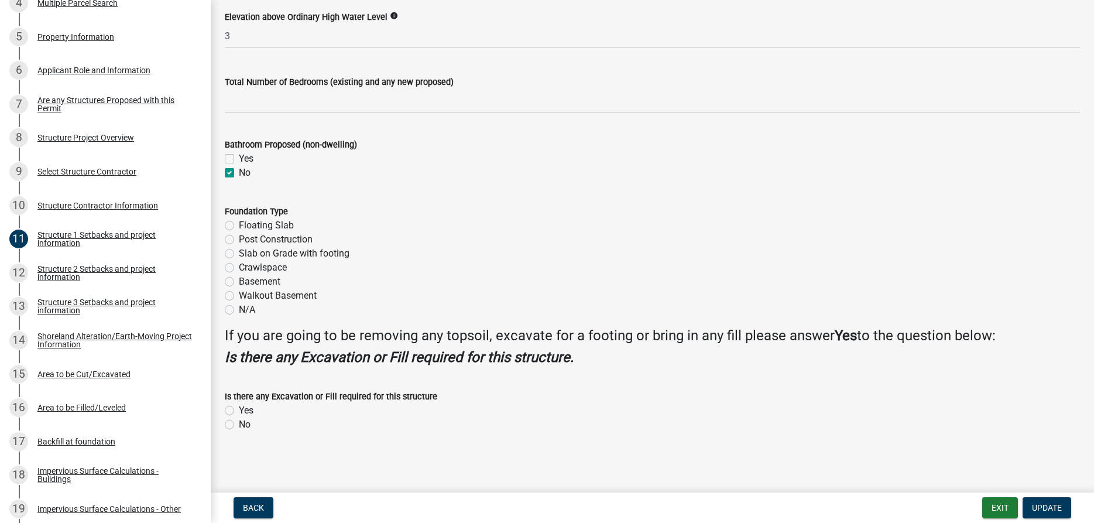
scroll to position [1353, 0]
type input "50"
click at [239, 226] on label "Floating Slab" at bounding box center [266, 225] width 55 height 14
click at [239, 226] on input "Floating Slab" at bounding box center [243, 222] width 8 height 8
radio input "true"
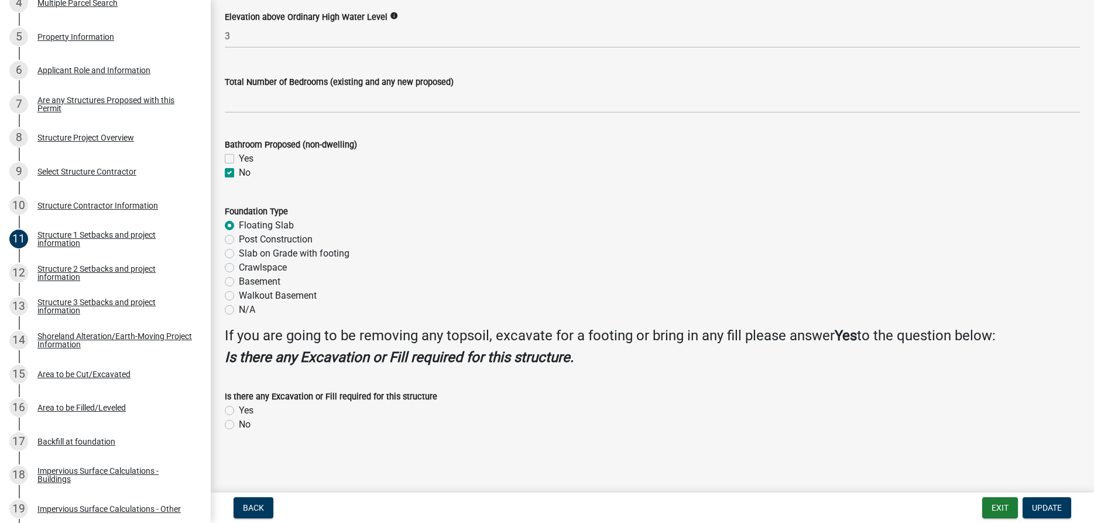
click at [239, 411] on label "Yes" at bounding box center [246, 410] width 15 height 14
click at [239, 411] on input "Yes" at bounding box center [243, 407] width 8 height 8
radio input "true"
click at [1051, 504] on span "Update" at bounding box center [1047, 507] width 30 height 9
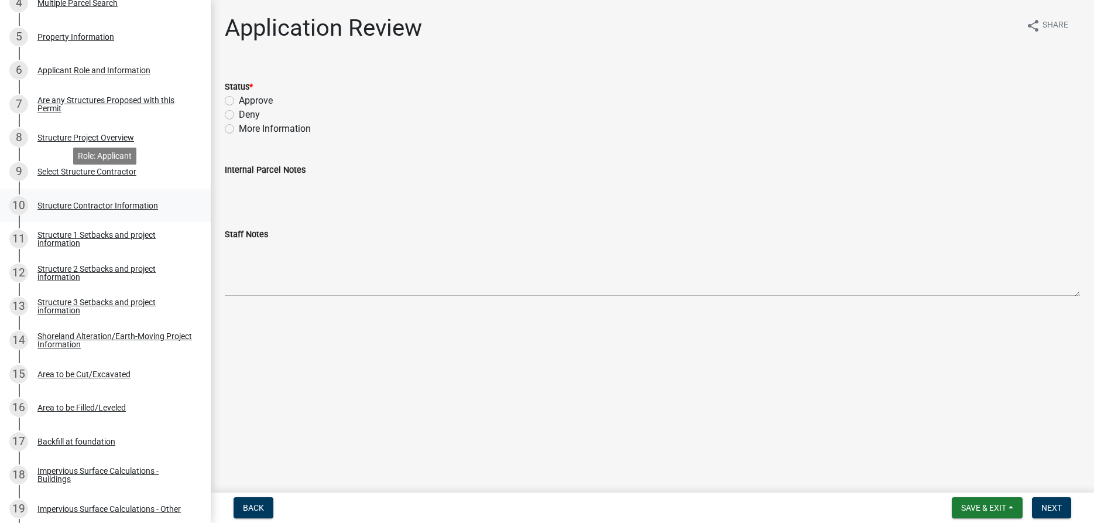
scroll to position [418, 0]
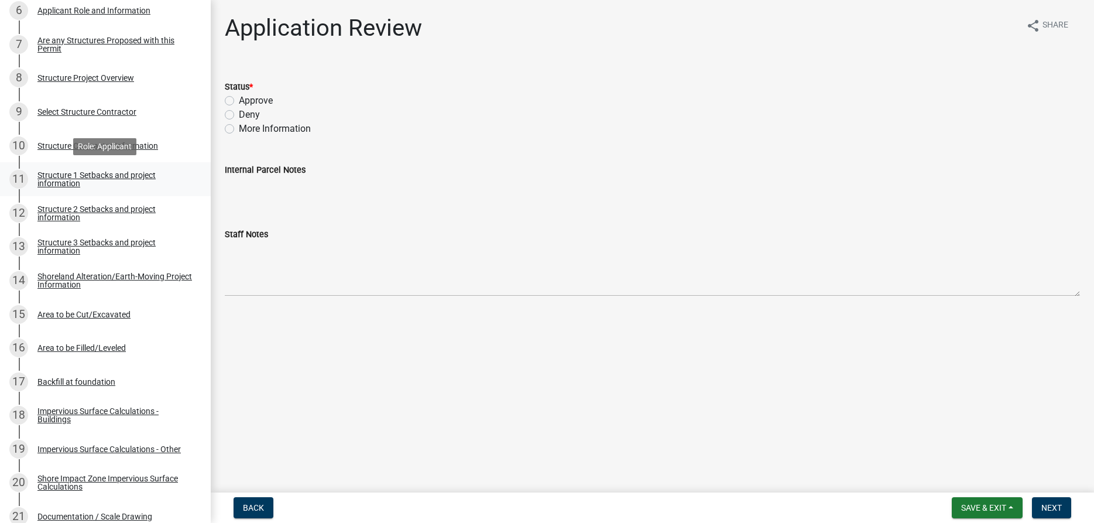
click at [53, 185] on div "Structure 1 Setbacks and project information" at bounding box center [114, 179] width 154 height 16
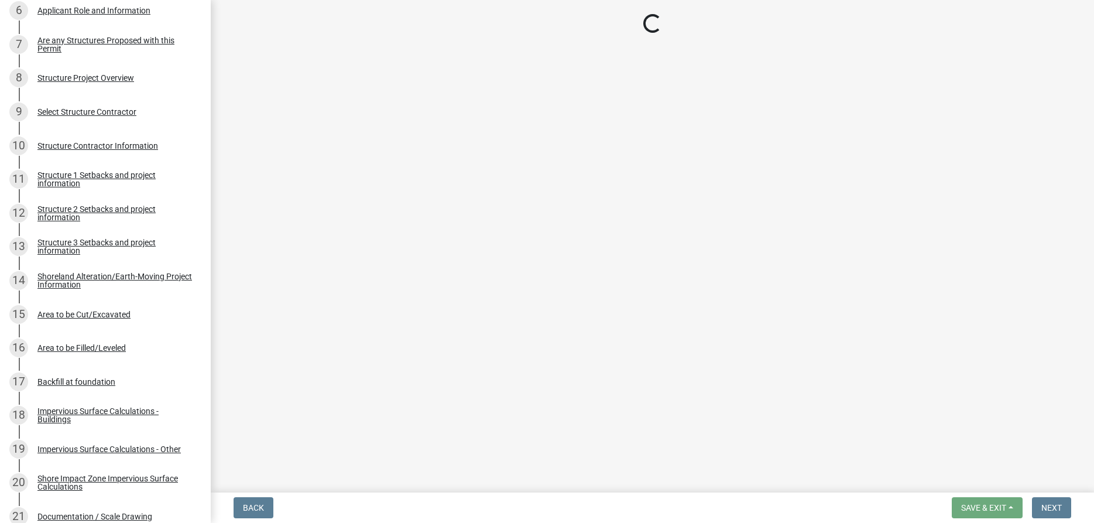
select select "a3cc236c-43aa-406a-8353-e0398d57c407"
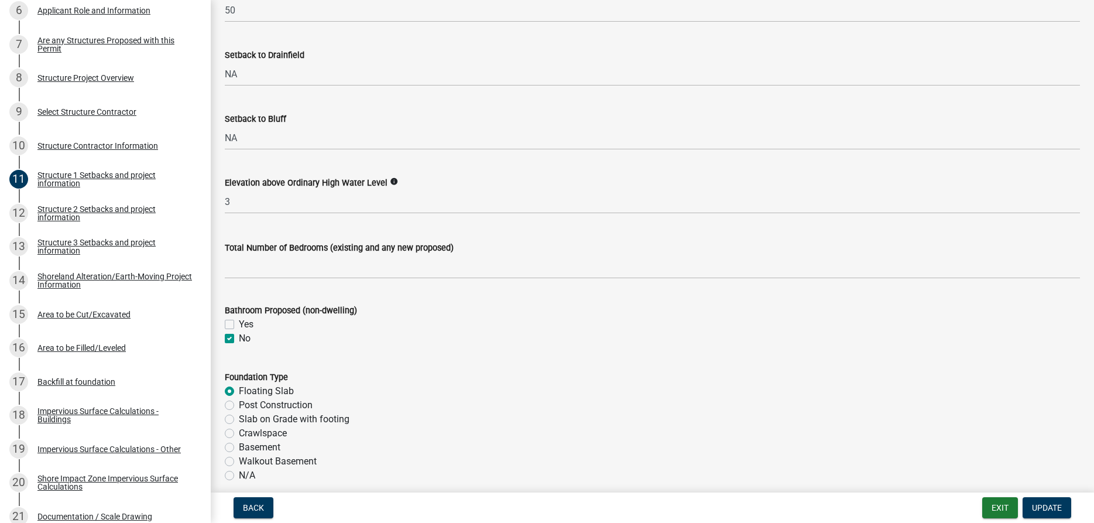
scroll to position [1201, 0]
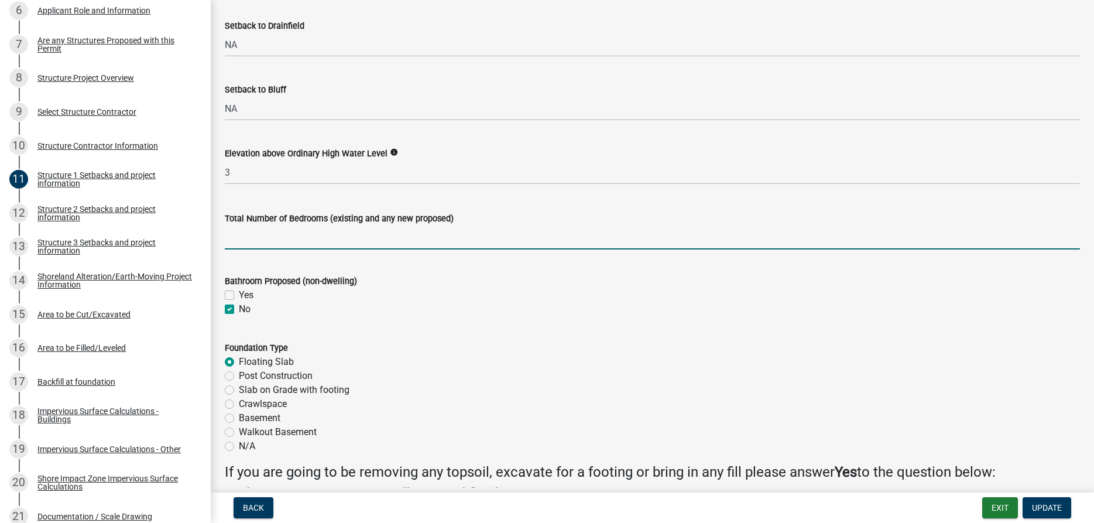
click at [276, 249] on input "text" at bounding box center [652, 237] width 855 height 24
type input "3"
click at [1045, 503] on span "Update" at bounding box center [1047, 507] width 30 height 9
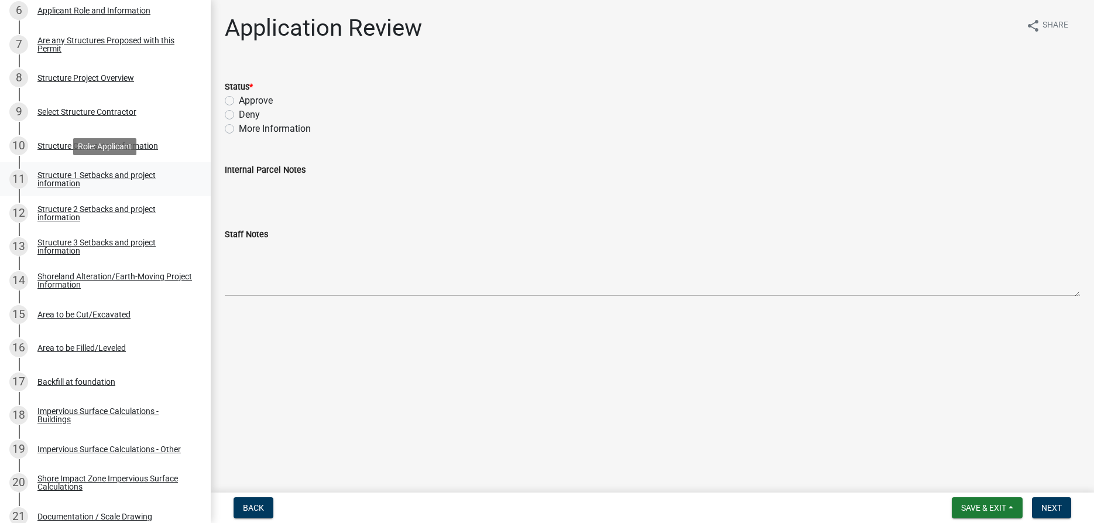
click at [62, 181] on div "Structure 1 Setbacks and project information" at bounding box center [114, 179] width 154 height 16
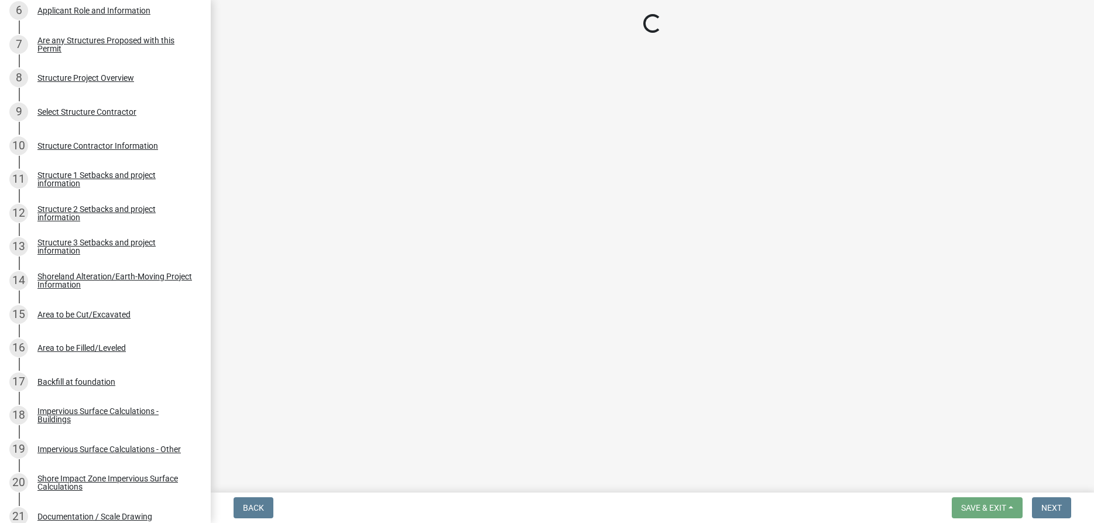
select select "a3cc236c-43aa-406a-8353-e0398d57c407"
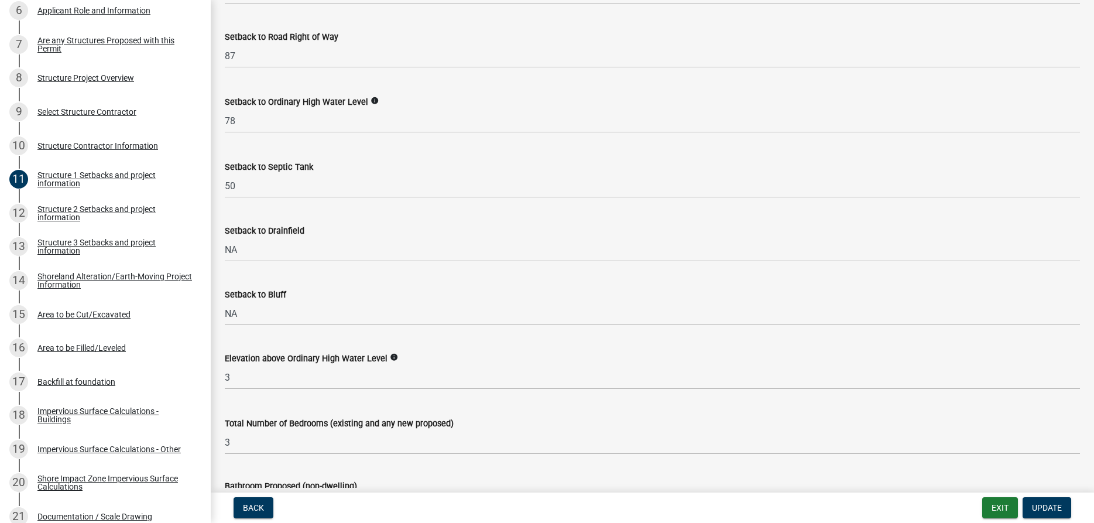
scroll to position [1001, 0]
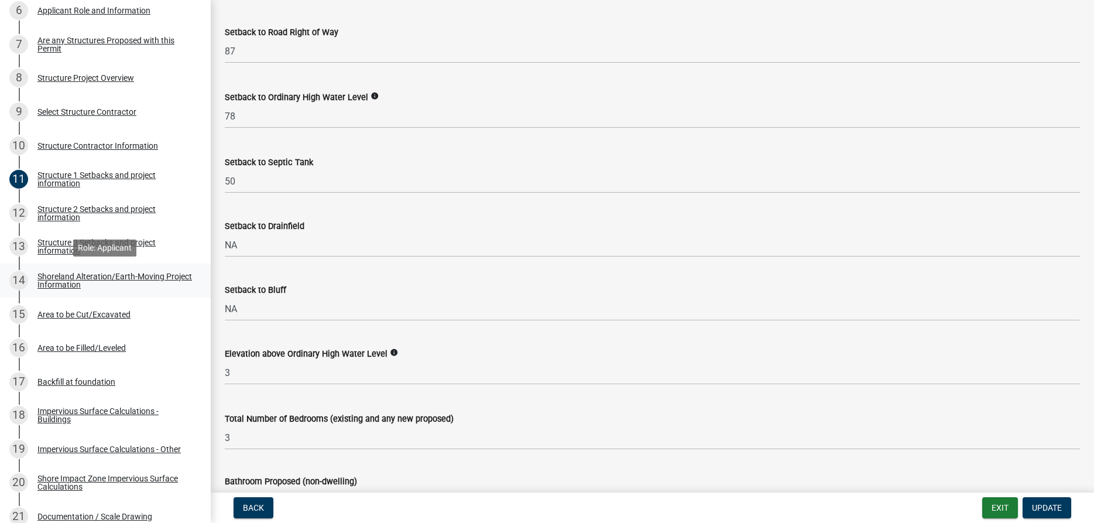
click at [65, 279] on div "Shoreland Alteration/Earth-Moving Project Information" at bounding box center [114, 280] width 154 height 16
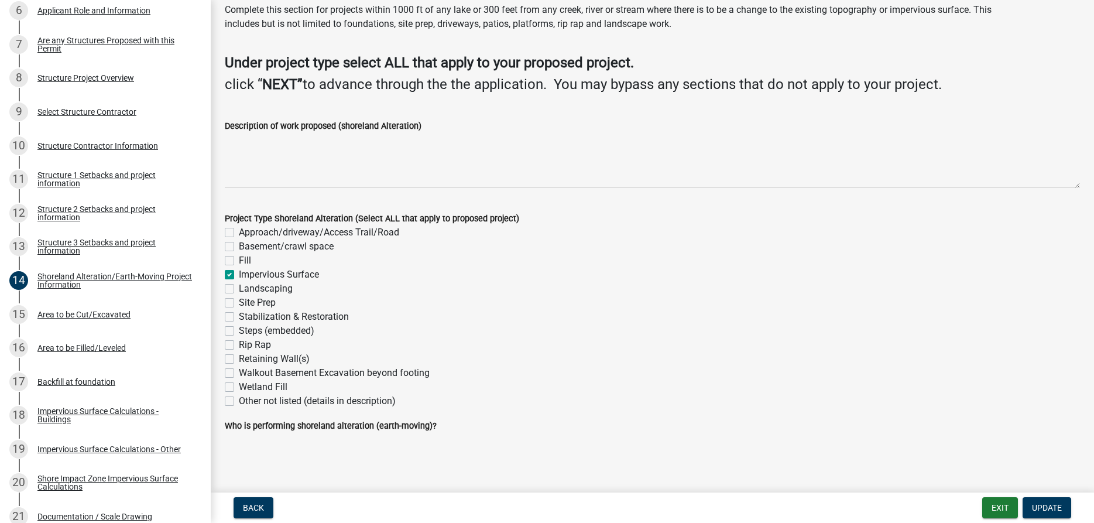
scroll to position [0, 0]
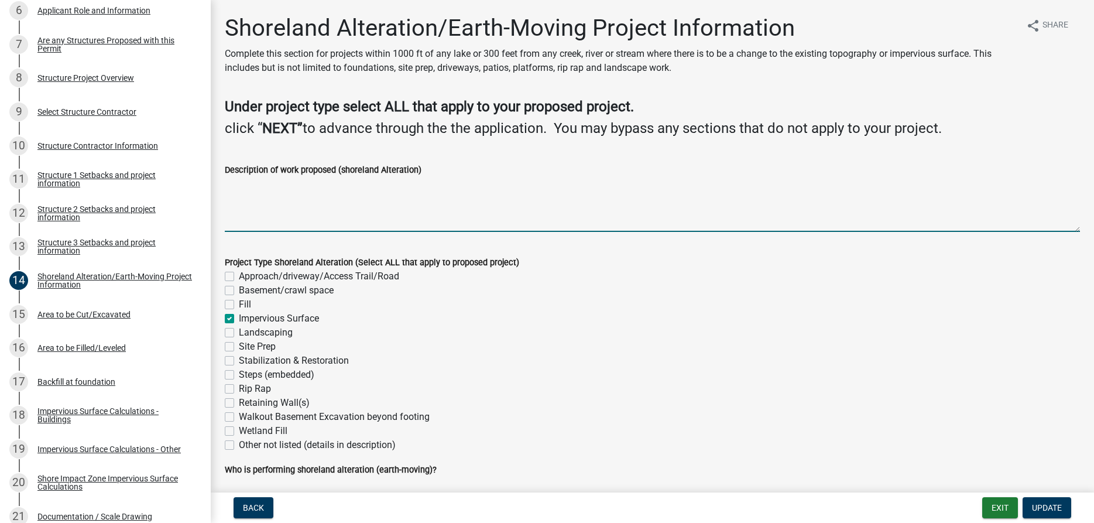
click at [272, 188] on textarea "Description of work proposed (shoreland Alteration)" at bounding box center [652, 204] width 855 height 55
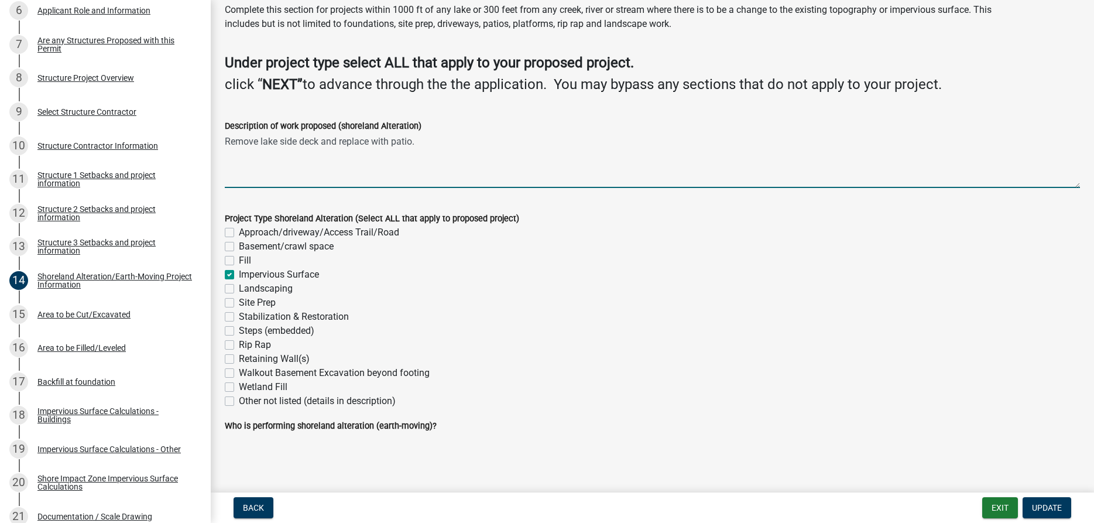
click at [281, 438] on wm-data-entity-input "Who is performing shoreland alteration (earth-moving)?" at bounding box center [652, 429] width 855 height 23
click at [434, 140] on textarea "Remove lake side deck and replace with patio." at bounding box center [652, 160] width 855 height 55
click at [393, 144] on textarea "Remove lake side deck and replace with patio. Removing sidewalks on the road si…" at bounding box center [652, 160] width 855 height 55
click at [682, 147] on textarea "Remove lake side deck and replace with 444sqft patio. Removing sidewalks on the…" at bounding box center [652, 160] width 855 height 55
type textarea "Remove lake side deck and replace with 444sqft patio. Removing sidewalks on the…"
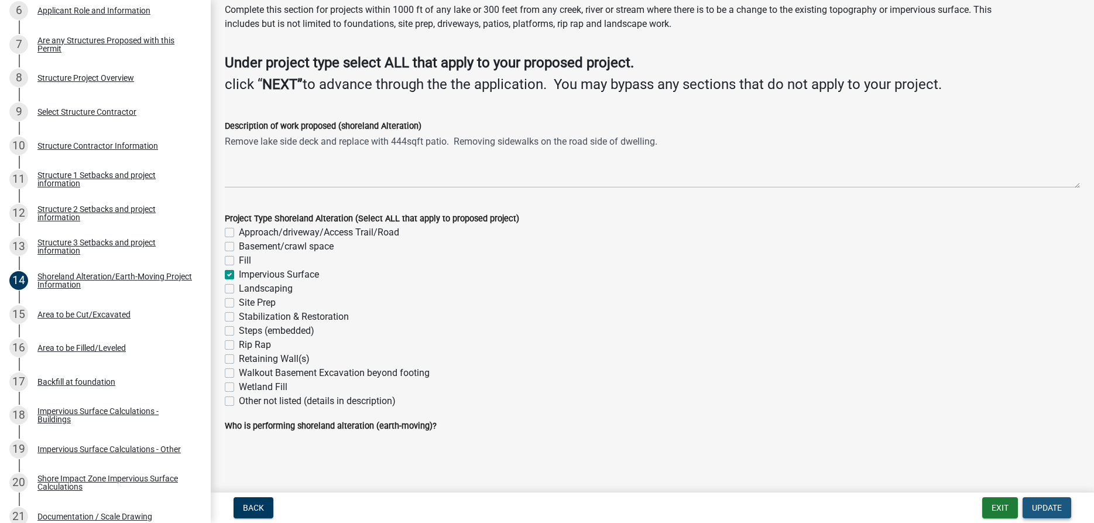
click at [1050, 506] on span "Update" at bounding box center [1047, 507] width 30 height 9
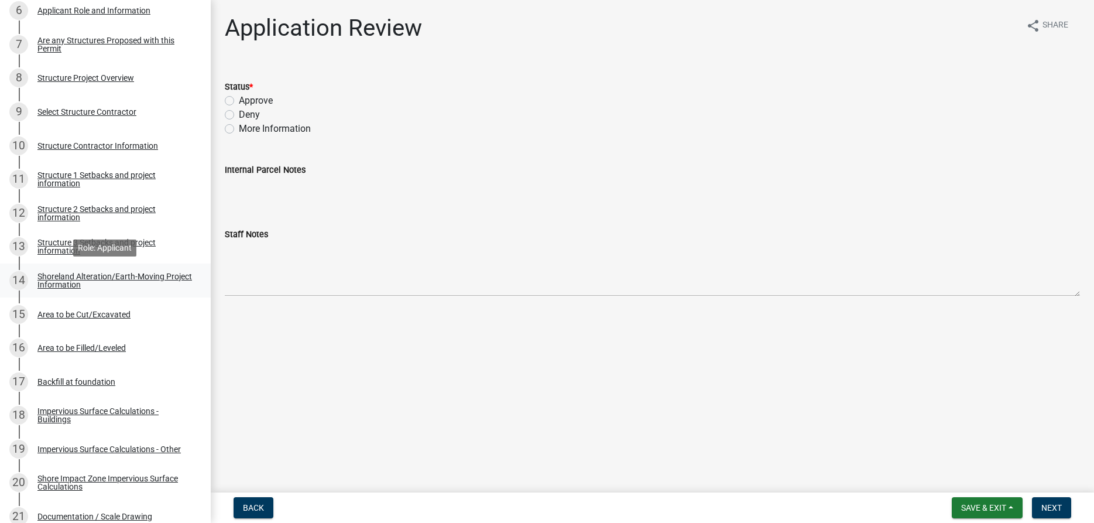
click at [61, 278] on div "Shoreland Alteration/Earth-Moving Project Information" at bounding box center [114, 280] width 154 height 16
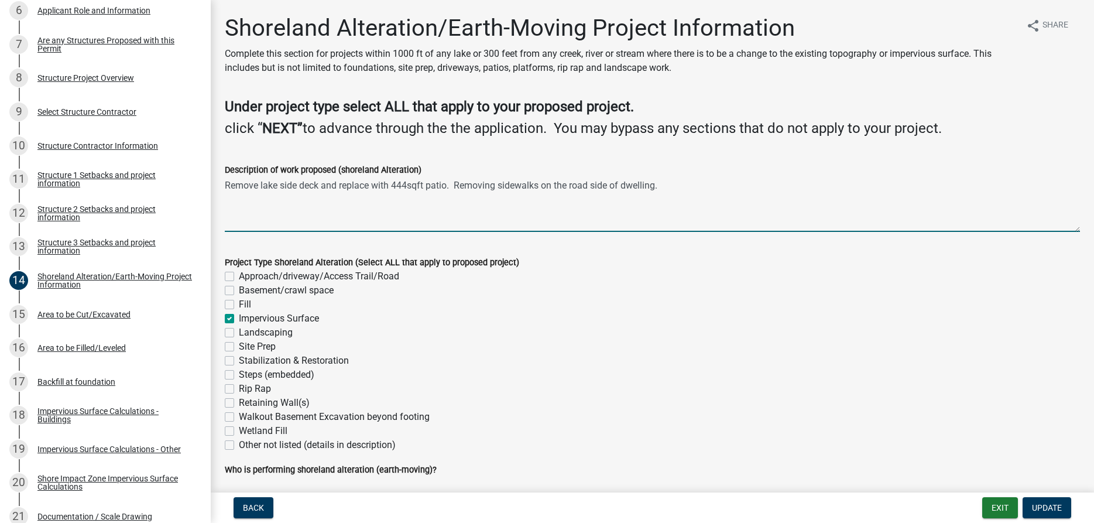
click at [280, 187] on textarea "Remove lake side deck and replace with 444sqft patio. Removing sidewalks on the…" at bounding box center [652, 204] width 855 height 55
click at [298, 184] on textarea "Remove lake side deck and replace with 444sqft patio. Removing sidewalks on the…" at bounding box center [652, 204] width 855 height 55
click at [534, 183] on textarea "Remove lake side 240sqft deck and replace with 444sqft patio. Removing sidewalk…" at bounding box center [652, 204] width 855 height 55
click at [752, 186] on textarea "Remove lake side 240sqft deck and replace with 444sqft patio. Removing 244sqft …" at bounding box center [652, 204] width 855 height 55
type textarea "Remove lake side 240sqft deck and replace with 444sqft patio. Removing 244sqft …"
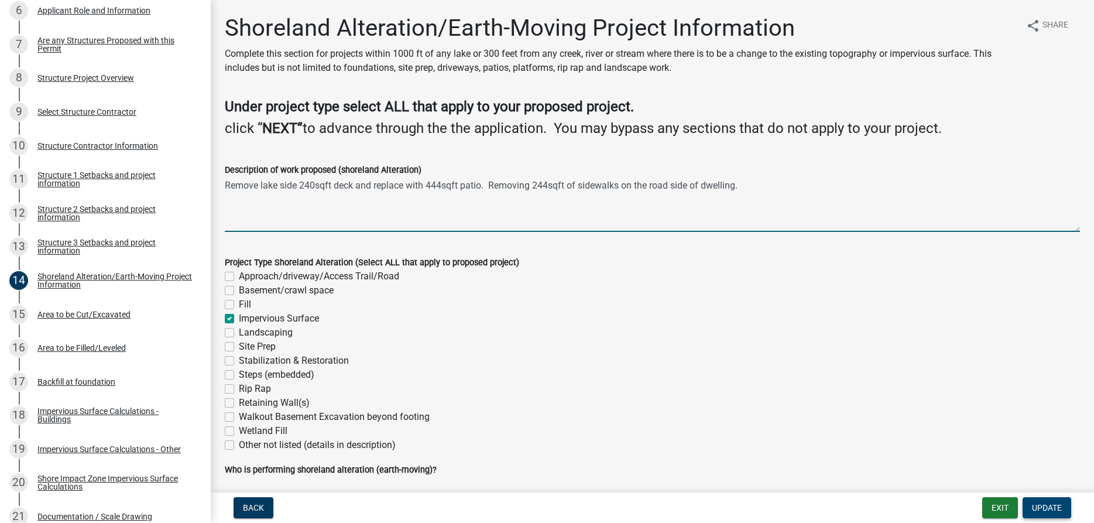
click at [1049, 506] on span "Update" at bounding box center [1047, 507] width 30 height 9
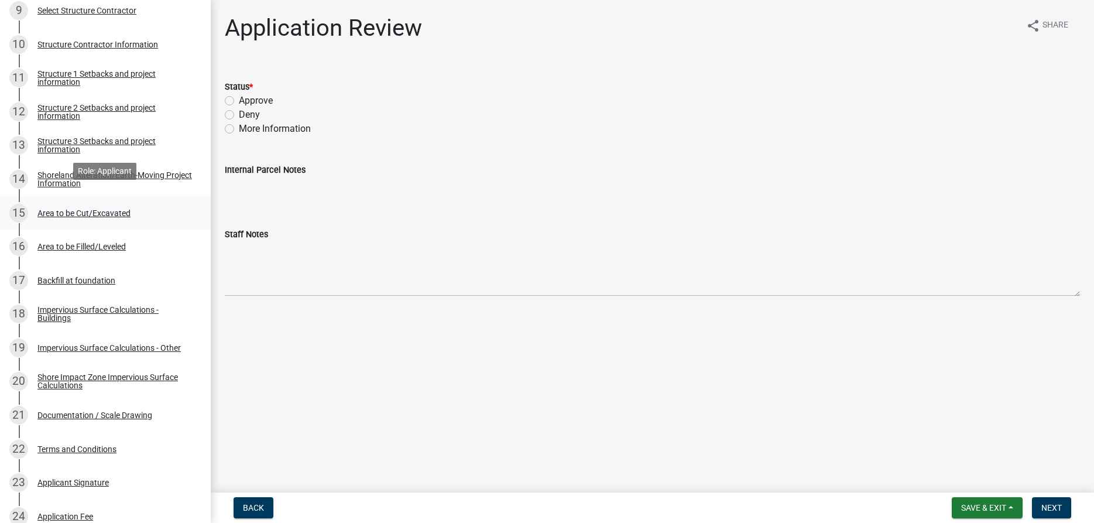
scroll to position [597, 0]
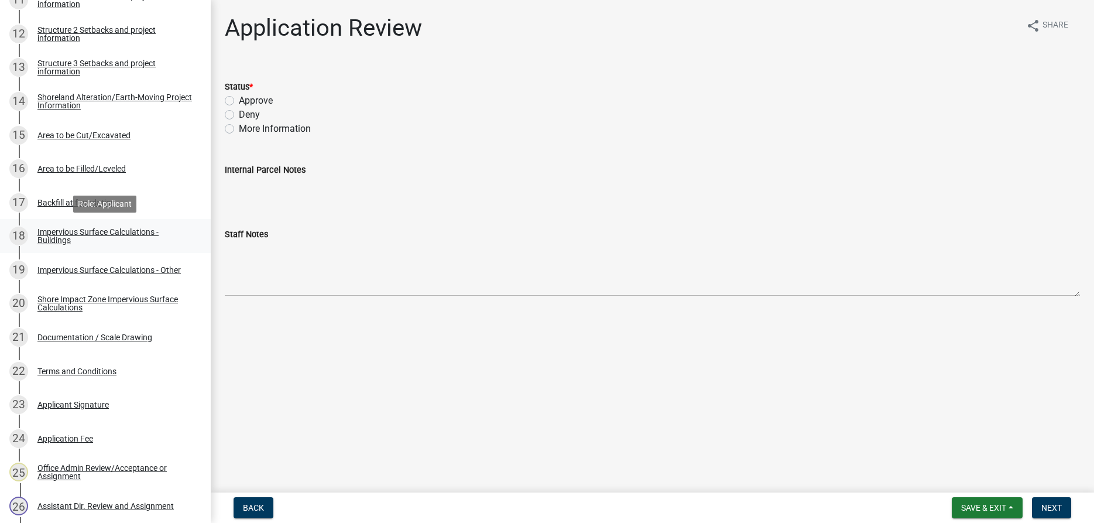
click at [86, 233] on div "Impervious Surface Calculations - Buildings" at bounding box center [114, 236] width 154 height 16
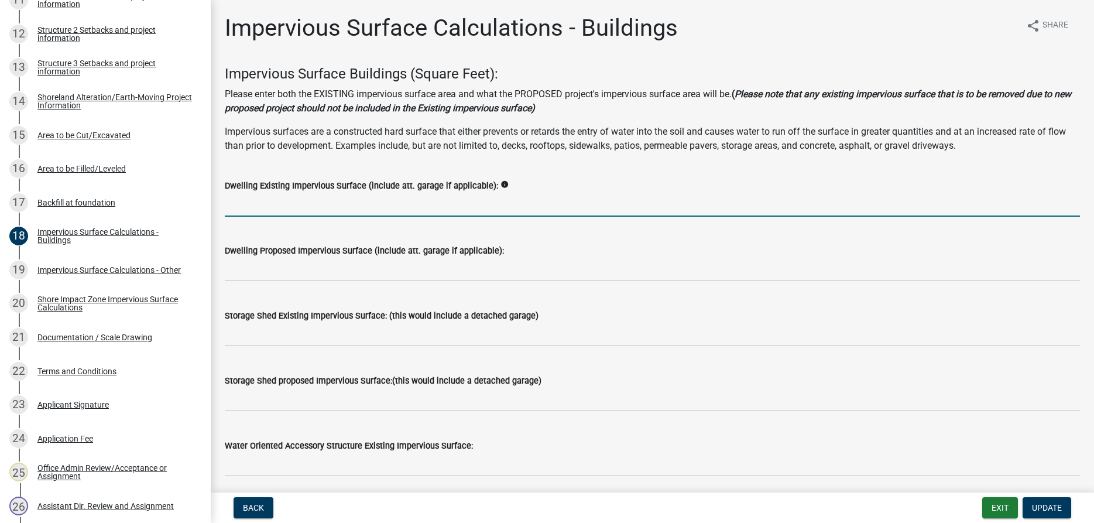
click at [269, 211] on input "text" at bounding box center [652, 205] width 855 height 24
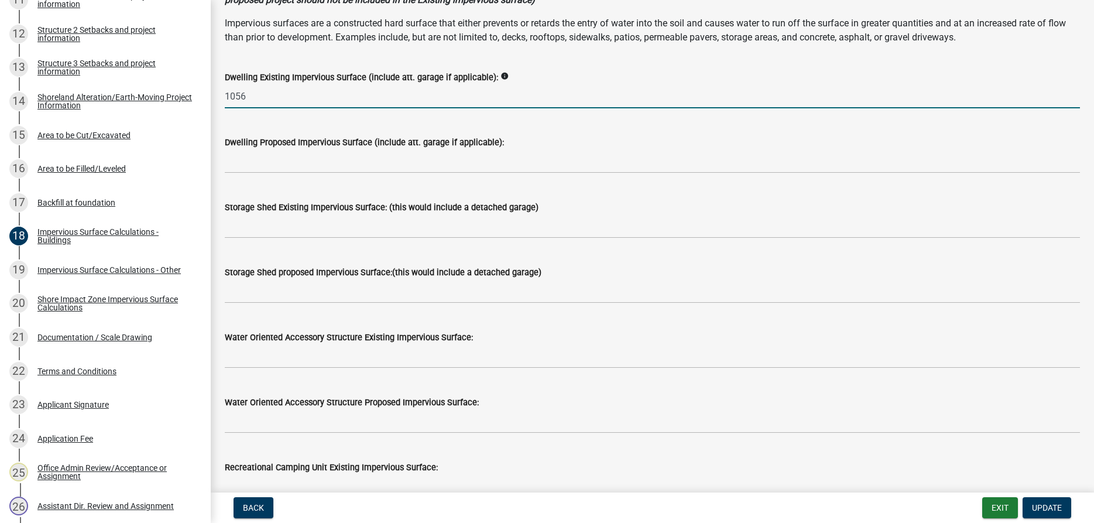
scroll to position [133, 0]
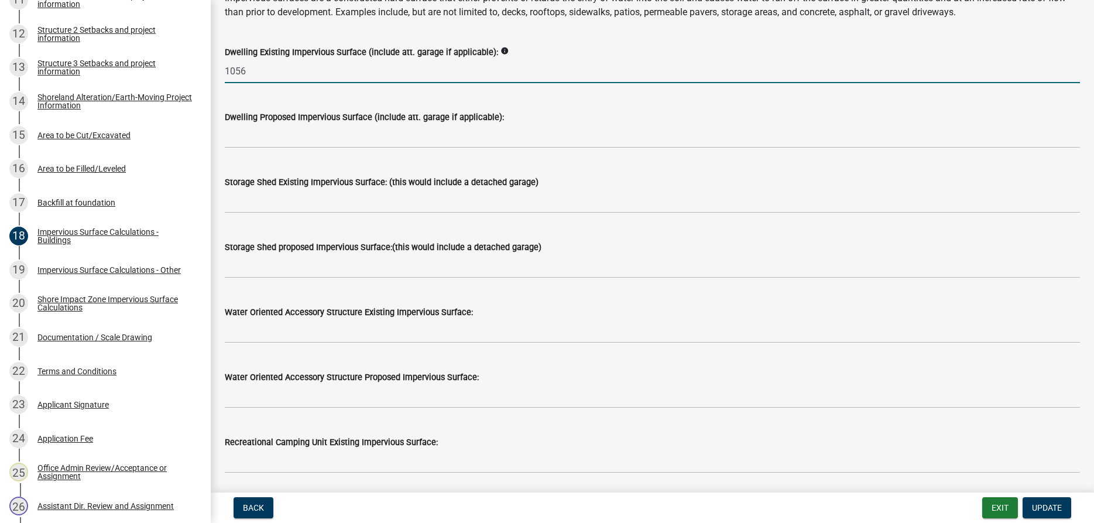
type input "1056"
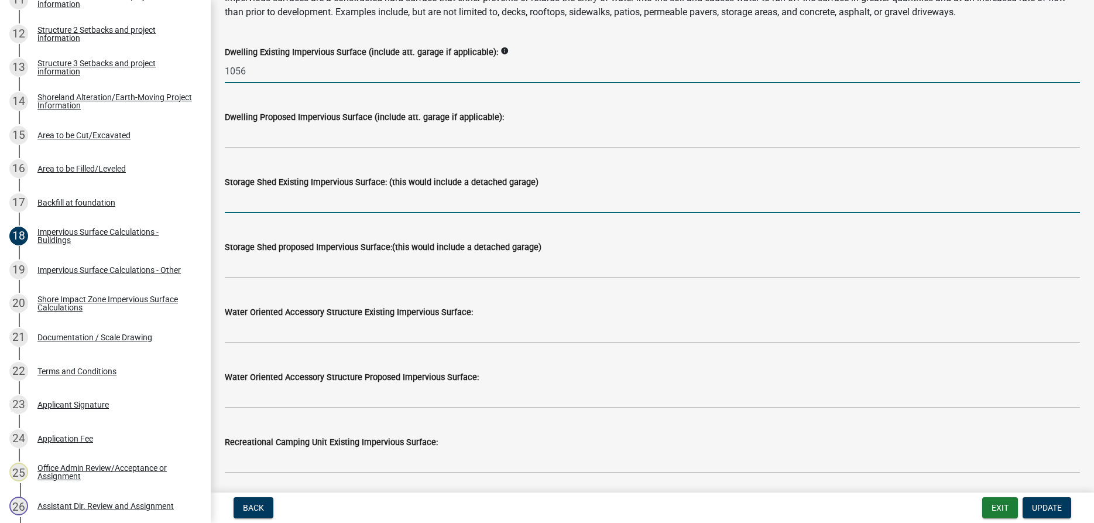
click at [259, 207] on input "text" at bounding box center [652, 201] width 855 height 24
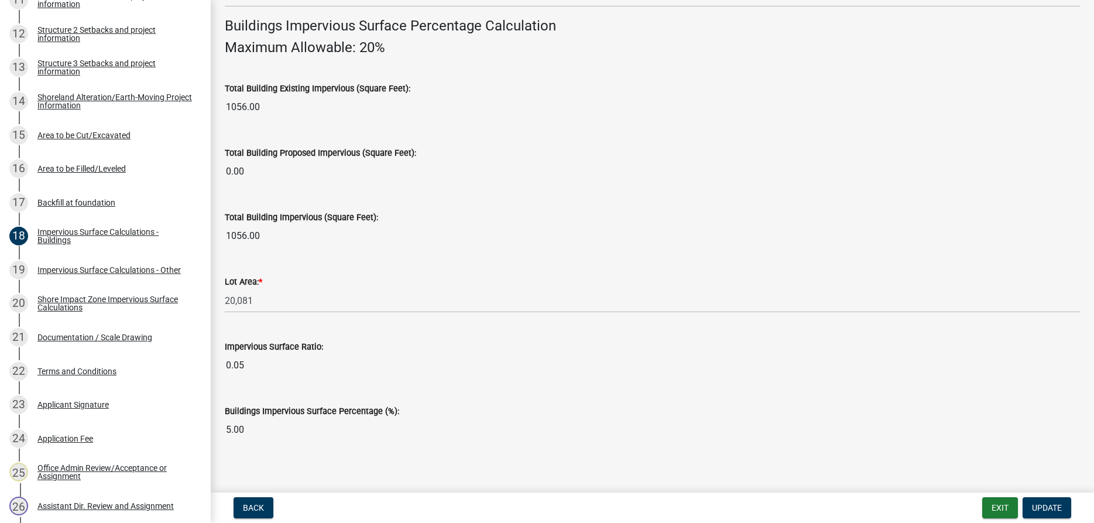
scroll to position [804, 0]
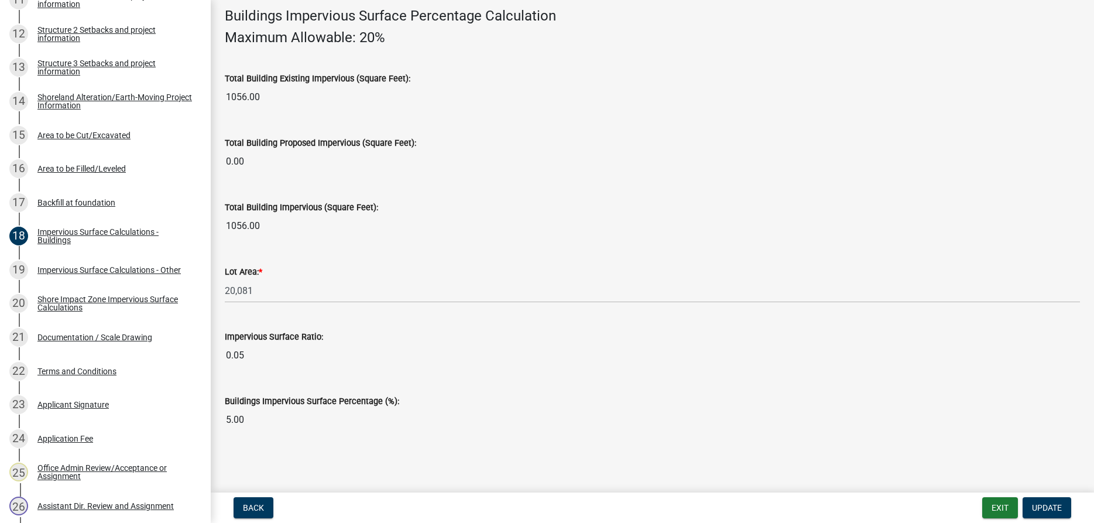
type input "720"
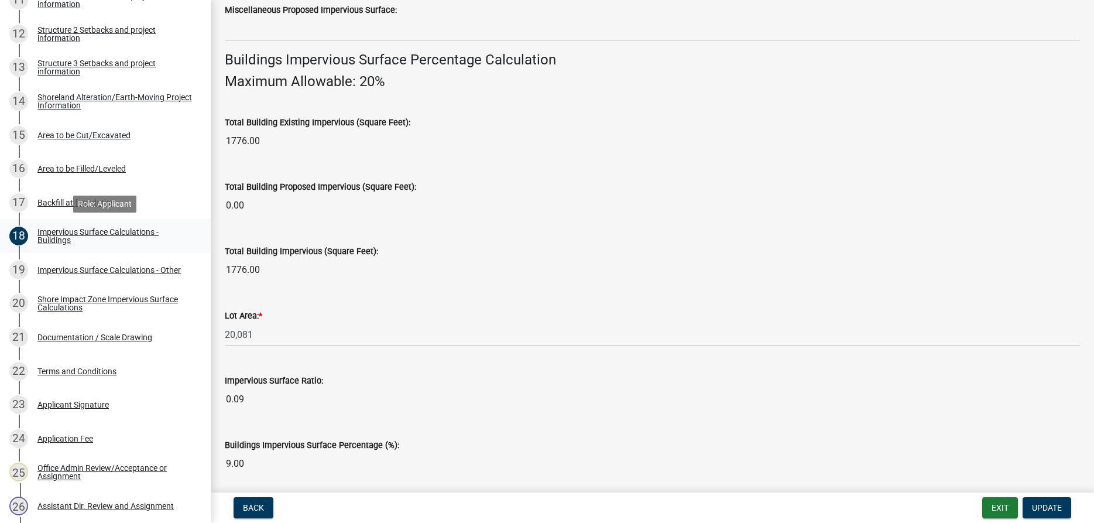
scroll to position [537, 0]
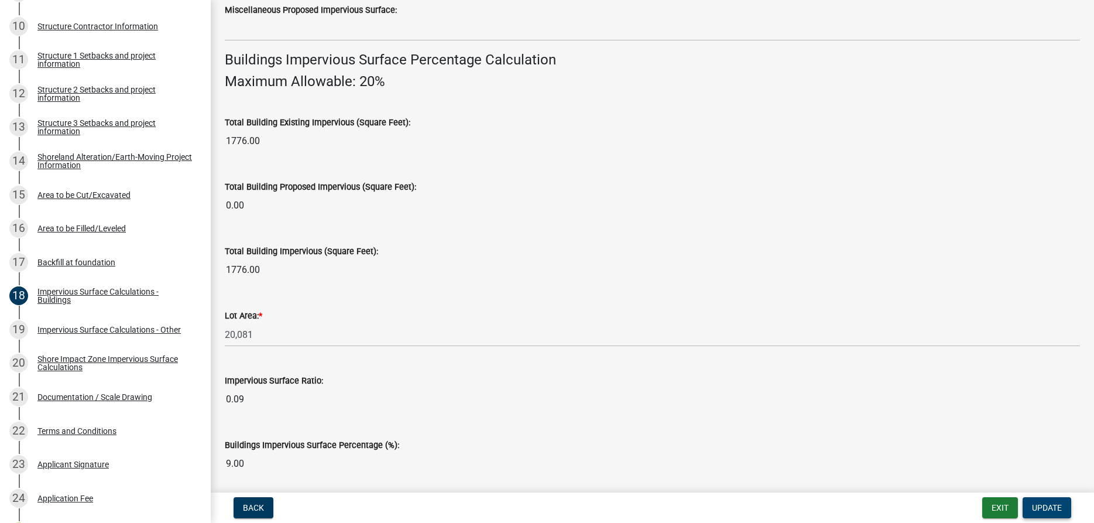
click at [1042, 506] on span "Update" at bounding box center [1047, 507] width 30 height 9
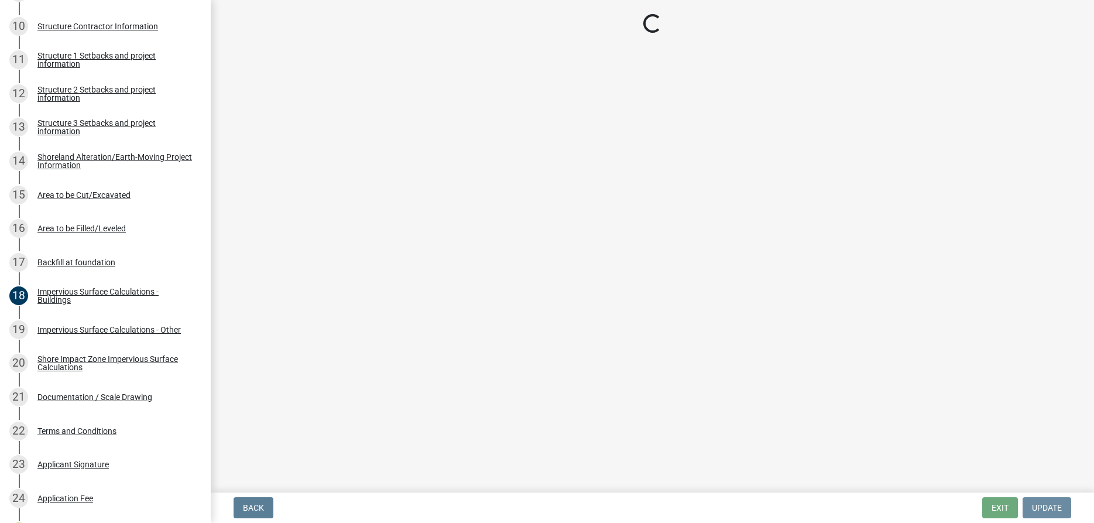
scroll to position [0, 0]
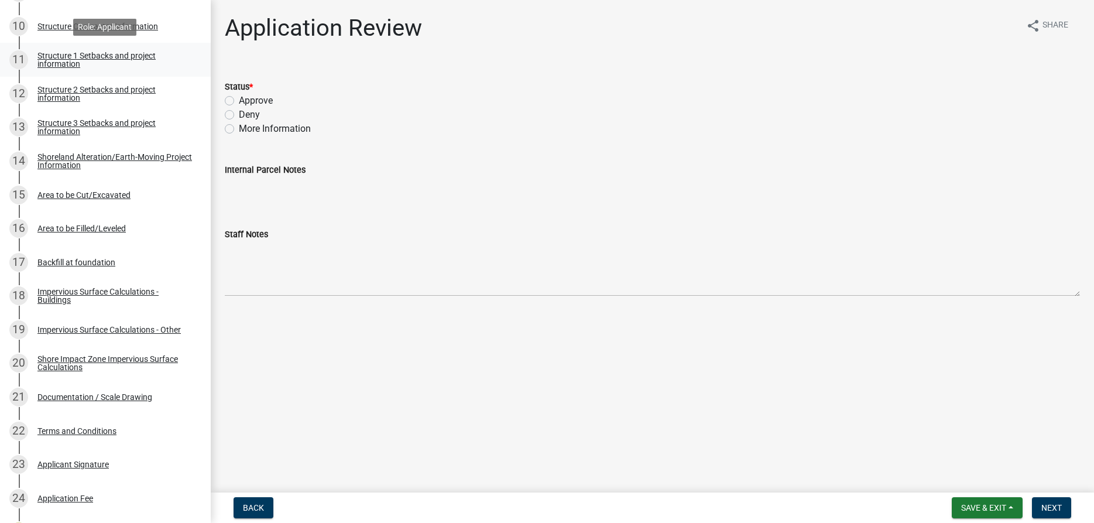
click at [66, 63] on div "Structure 1 Setbacks and project information" at bounding box center [114, 59] width 154 height 16
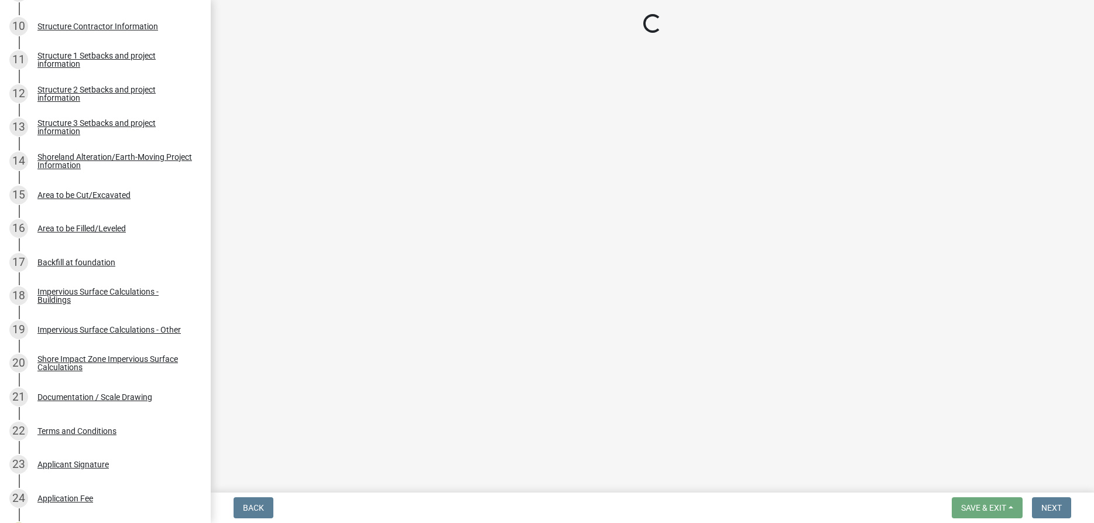
select select "a3cc236c-43aa-406a-8353-e0398d57c407"
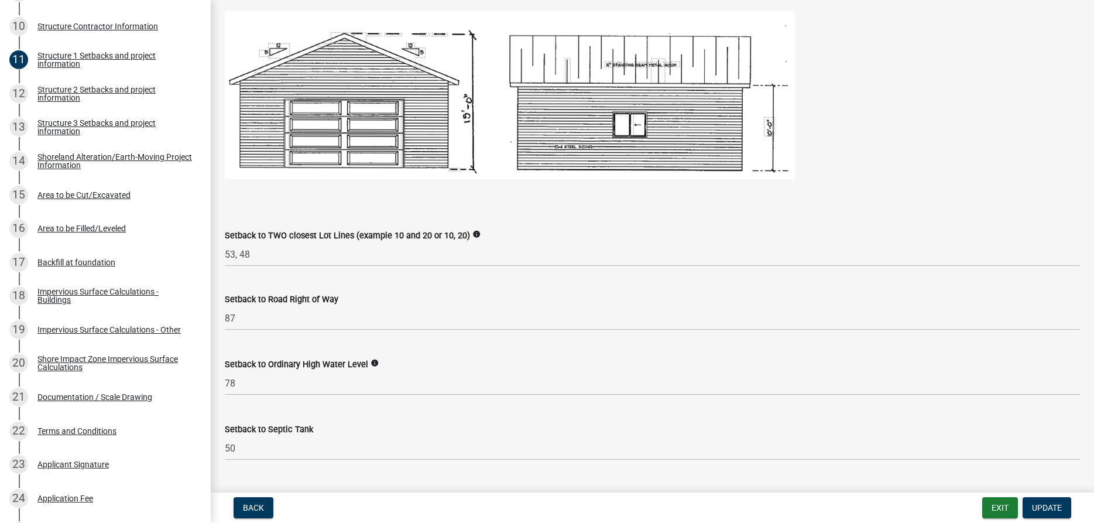
scroll to position [867, 0]
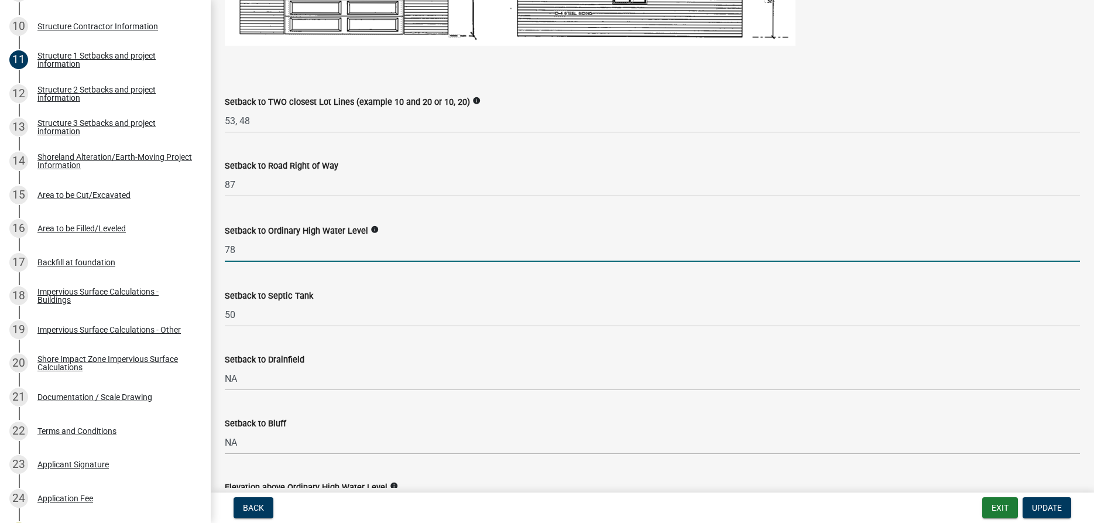
click at [279, 262] on input "78" at bounding box center [652, 250] width 855 height 24
type input "7"
type input "83"
click at [1038, 504] on span "Update" at bounding box center [1047, 507] width 30 height 9
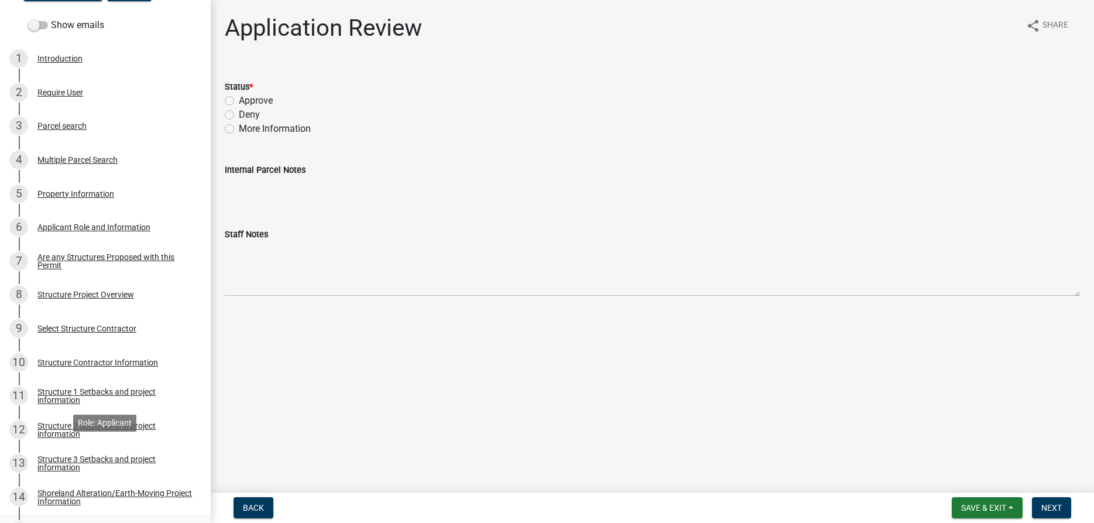
scroll to position [179, 0]
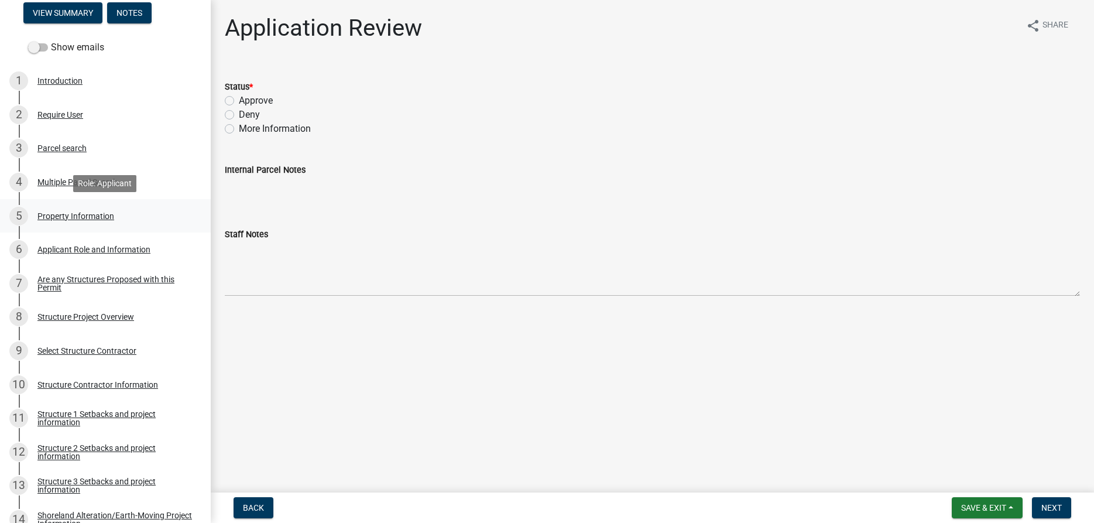
click at [78, 212] on div "Property Information" at bounding box center [75, 216] width 77 height 8
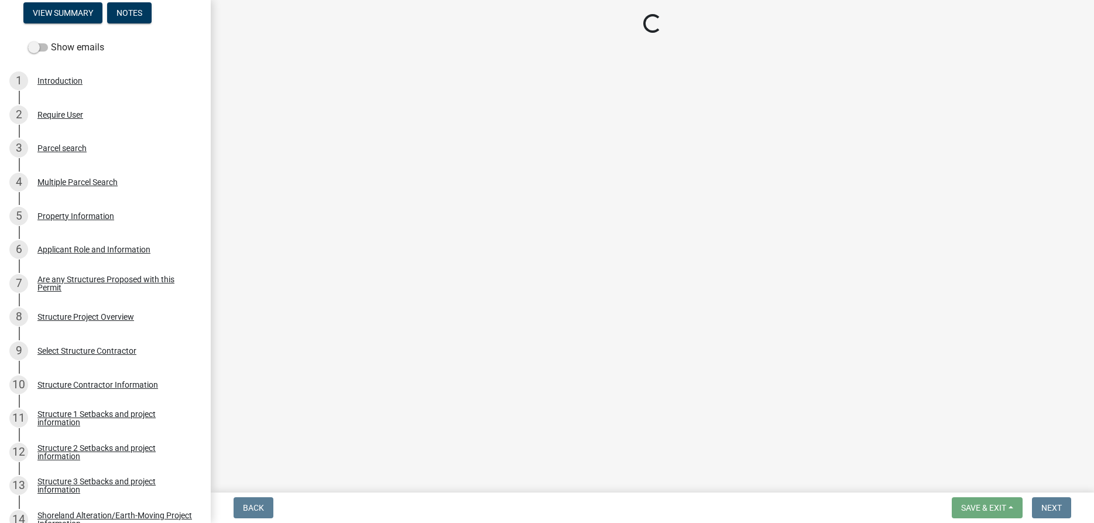
select select "ffe53edf-2050-45b9-b8fe-5e2f6495f3f5"
select select "9233bc03-43b7-4bc3-a622-0f4482adc204"
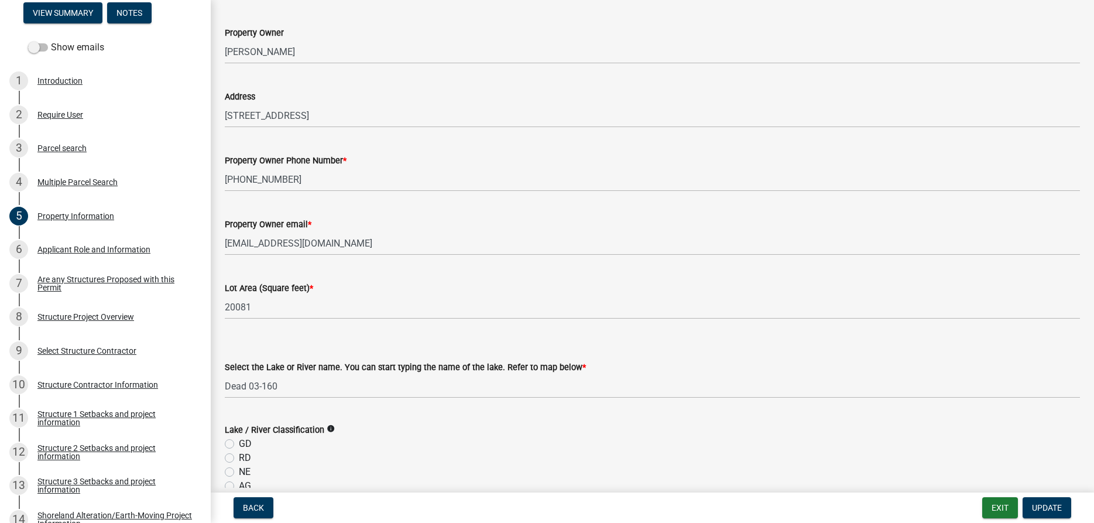
scroll to position [67, 0]
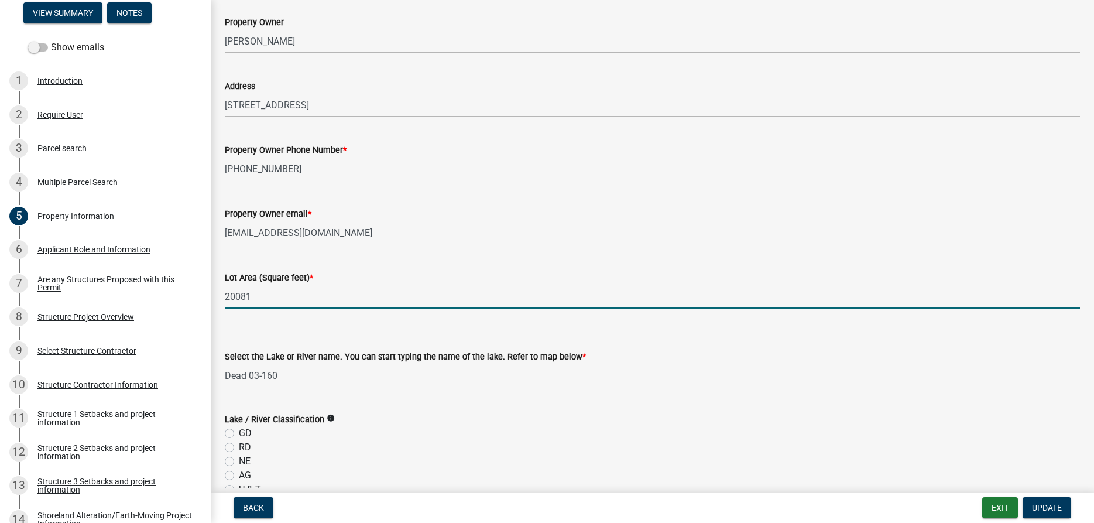
click at [264, 297] on input "20081" at bounding box center [652, 296] width 855 height 24
type input "2"
type input "18629"
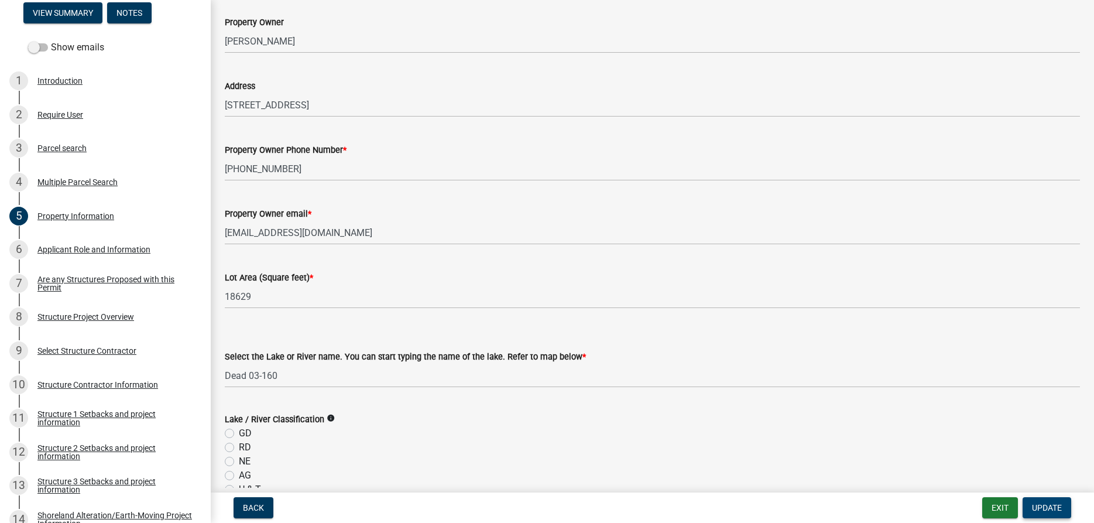
click at [1042, 507] on span "Update" at bounding box center [1047, 507] width 30 height 9
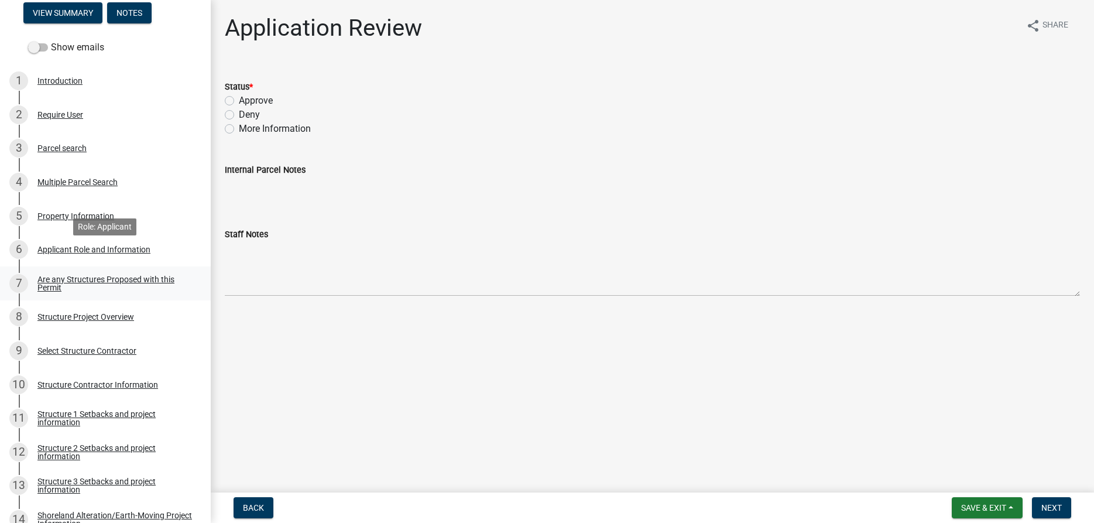
scroll to position [239, 0]
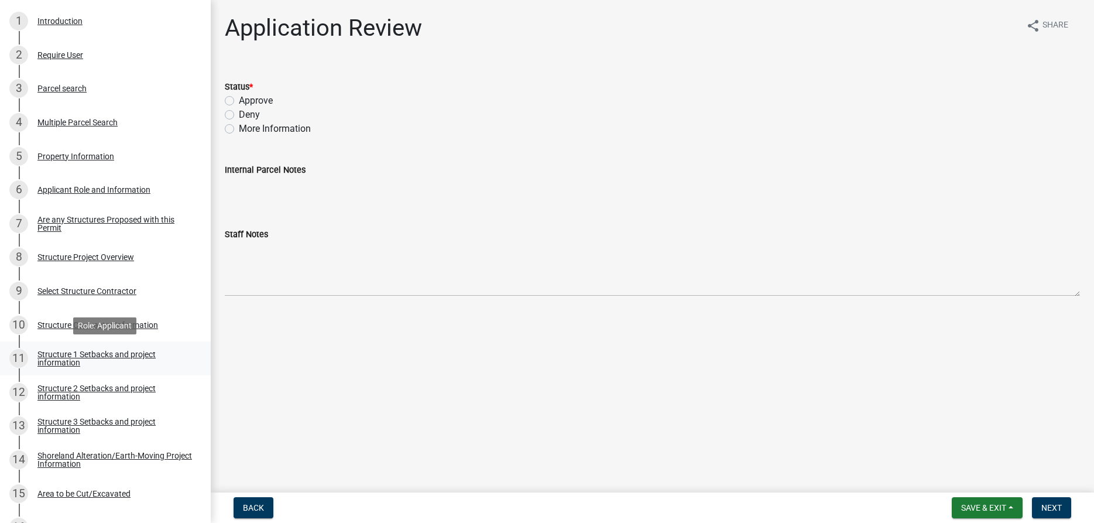
click at [58, 363] on div "Structure 1 Setbacks and project information" at bounding box center [114, 358] width 154 height 16
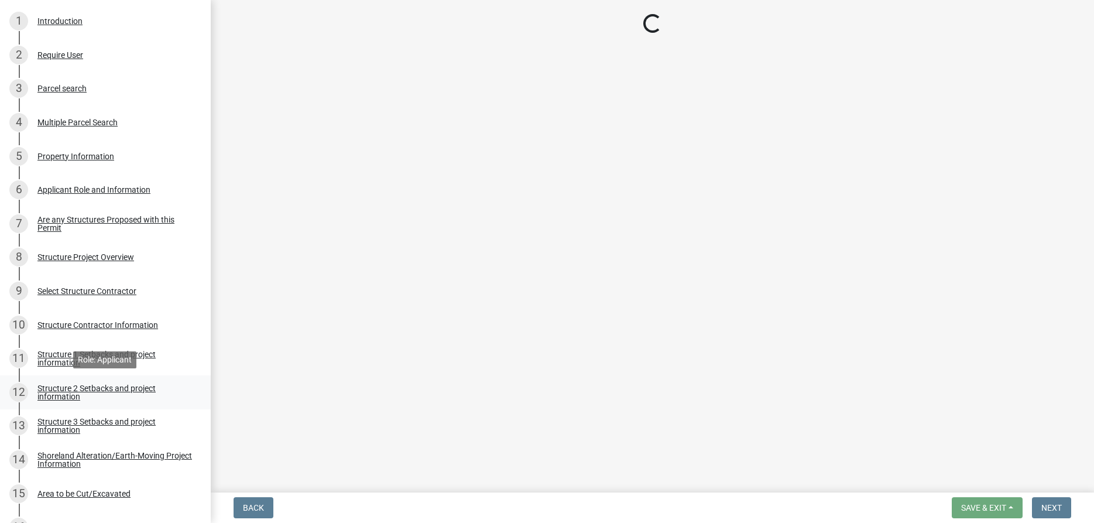
select select "a3cc236c-43aa-406a-8353-e0398d57c407"
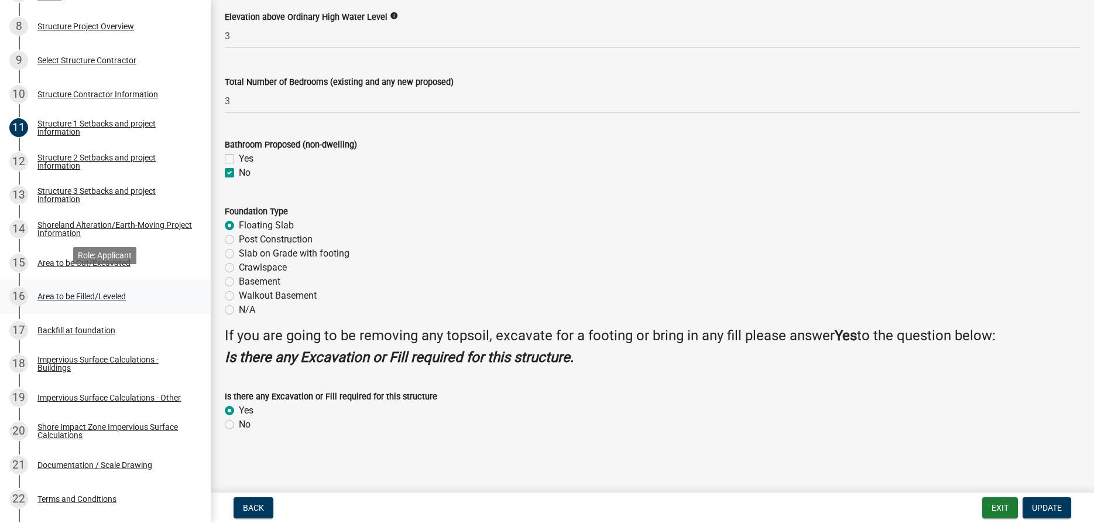
scroll to position [477, 0]
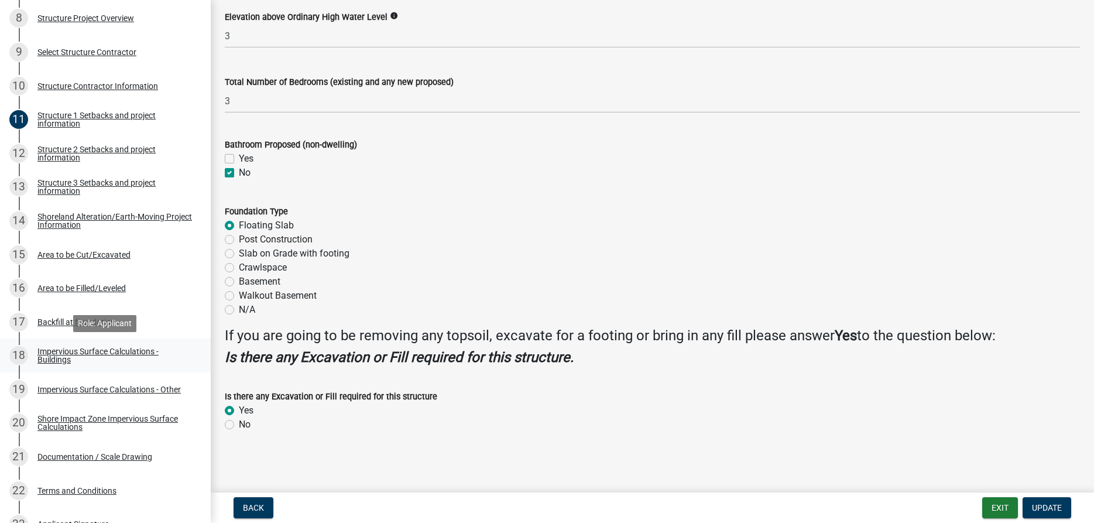
click at [53, 354] on div "Impervious Surface Calculations - Buildings" at bounding box center [114, 355] width 154 height 16
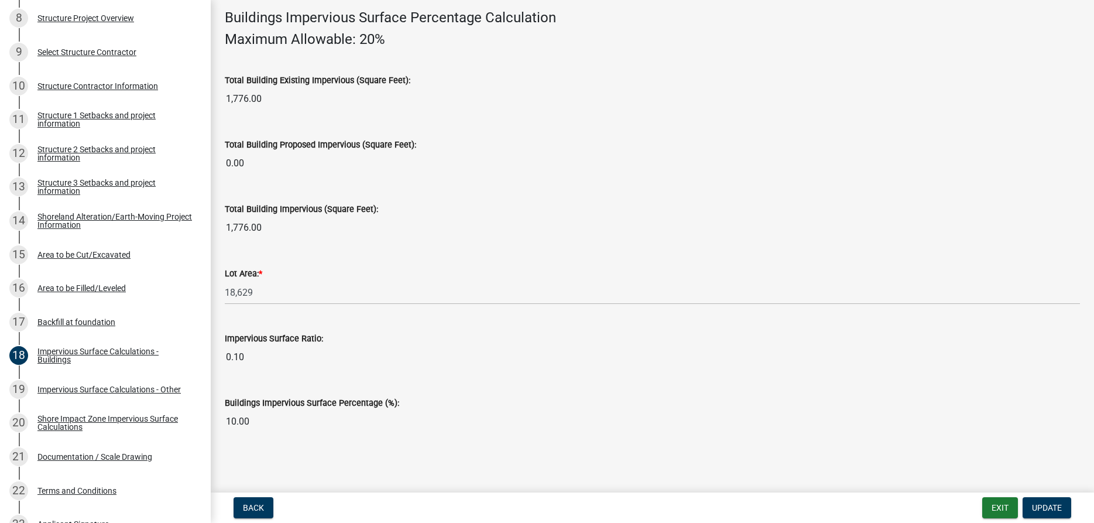
scroll to position [804, 0]
click at [123, 385] on div "Impervious Surface Calculations - Other" at bounding box center [108, 389] width 143 height 8
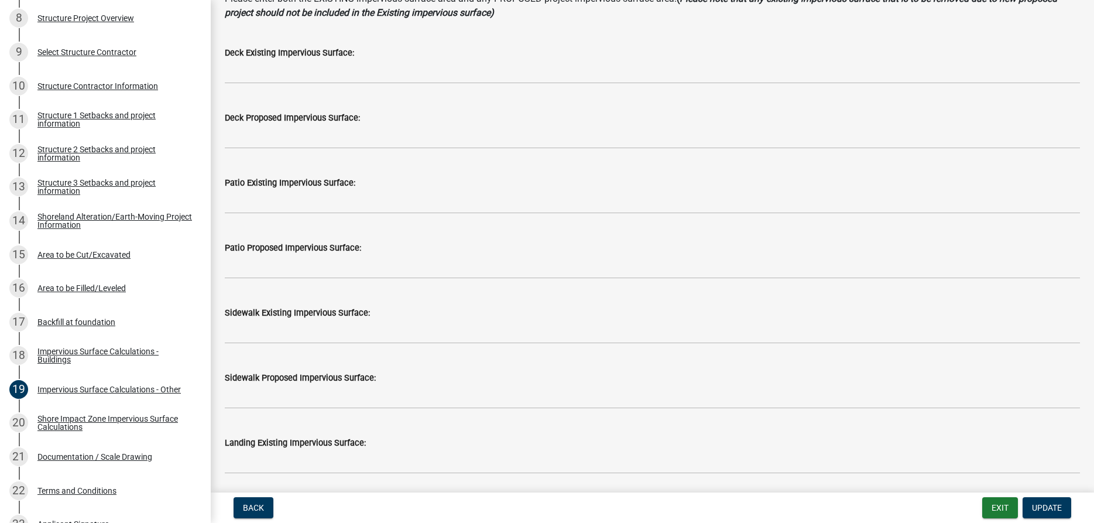
scroll to position [133, 0]
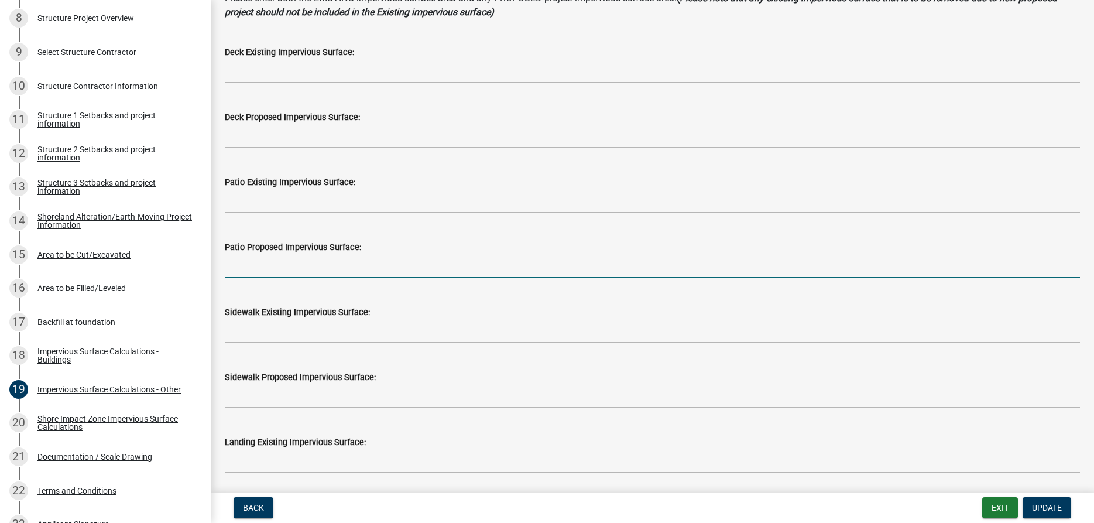
click at [282, 267] on input "text" at bounding box center [652, 266] width 855 height 24
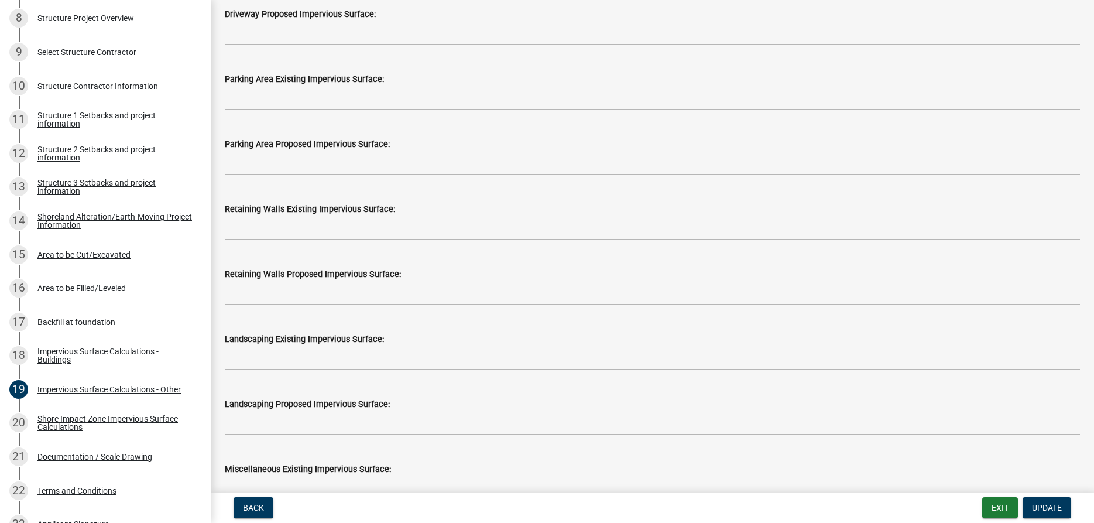
scroll to position [734, 0]
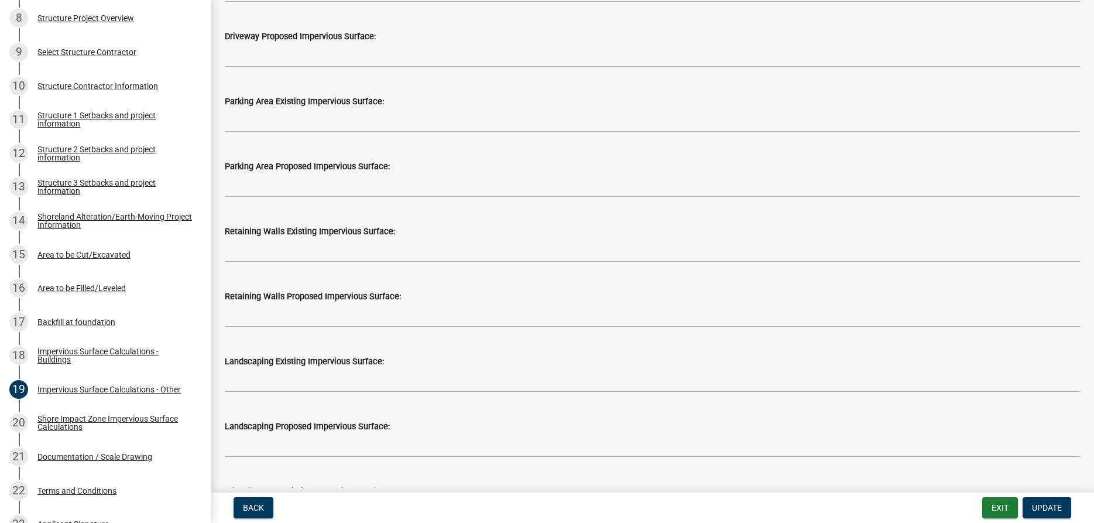
type input "444"
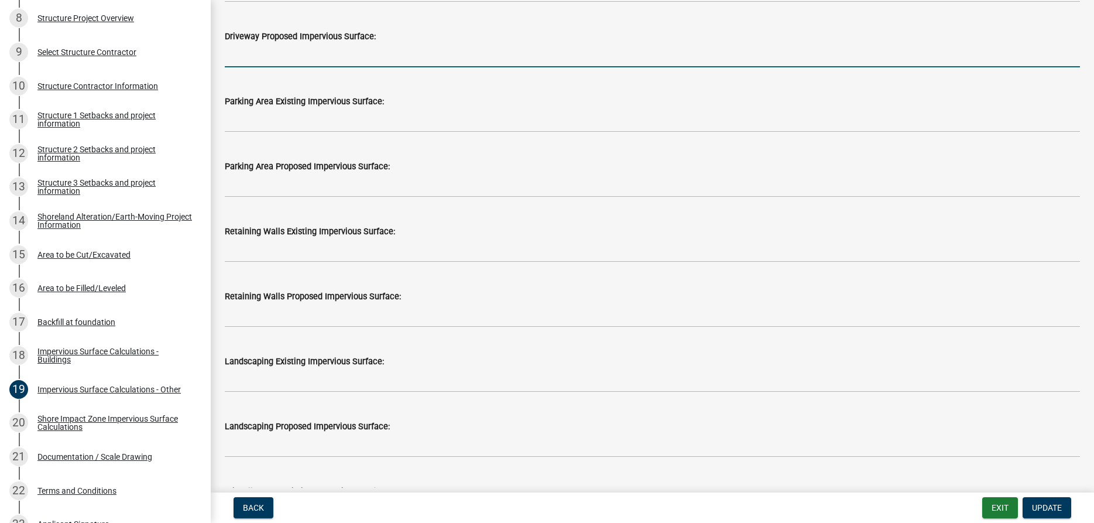
click at [267, 59] on input "text" at bounding box center [652, 55] width 855 height 24
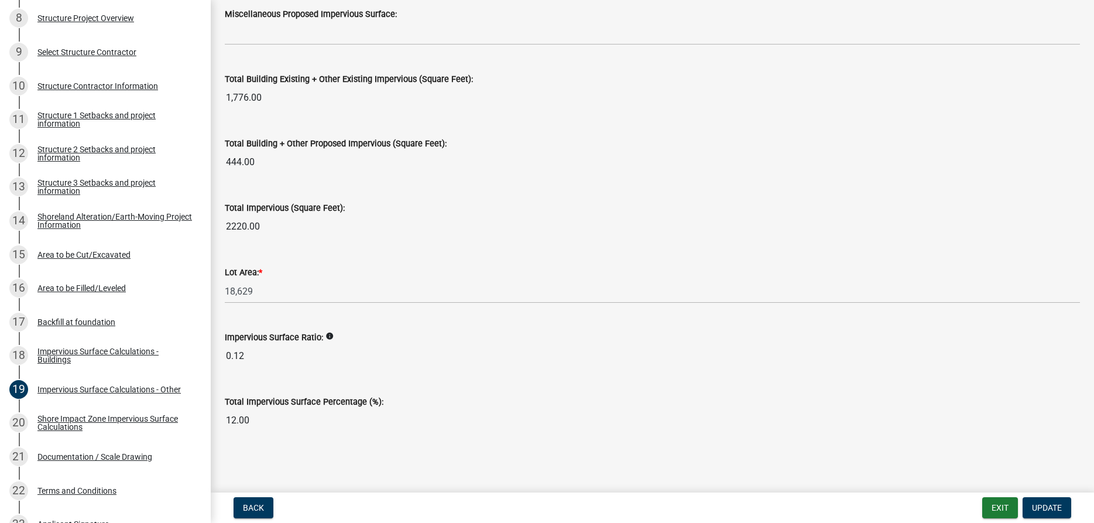
scroll to position [1276, 0]
type input "700"
click at [1038, 503] on span "Update" at bounding box center [1047, 507] width 30 height 9
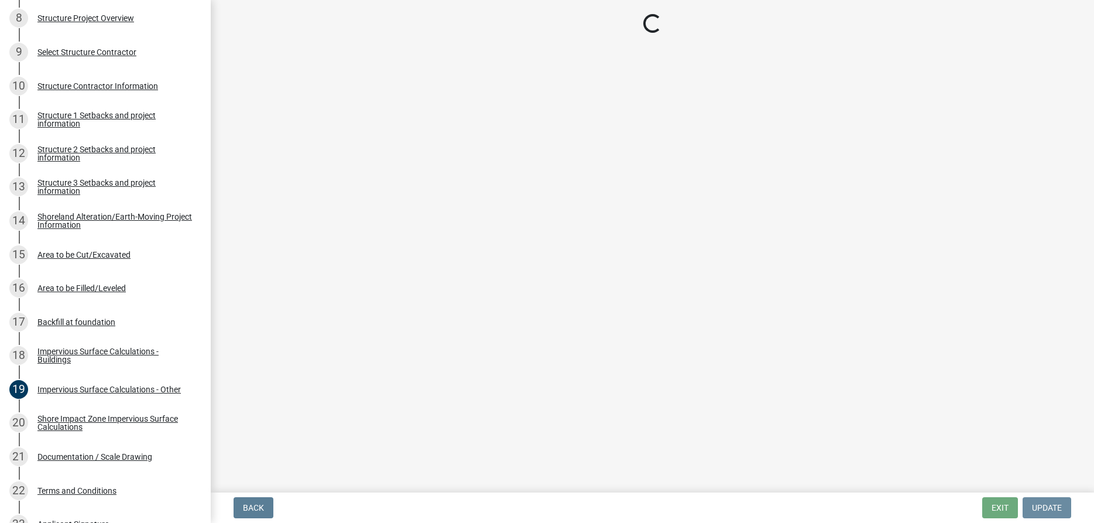
scroll to position [0, 0]
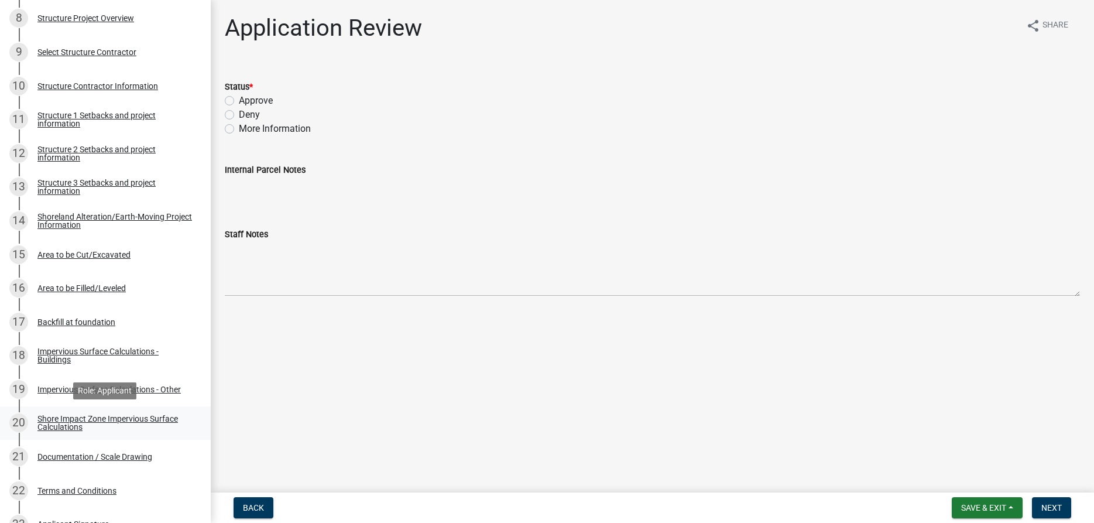
click at [60, 421] on div "Shore Impact Zone Impervious Surface Calculations" at bounding box center [114, 422] width 154 height 16
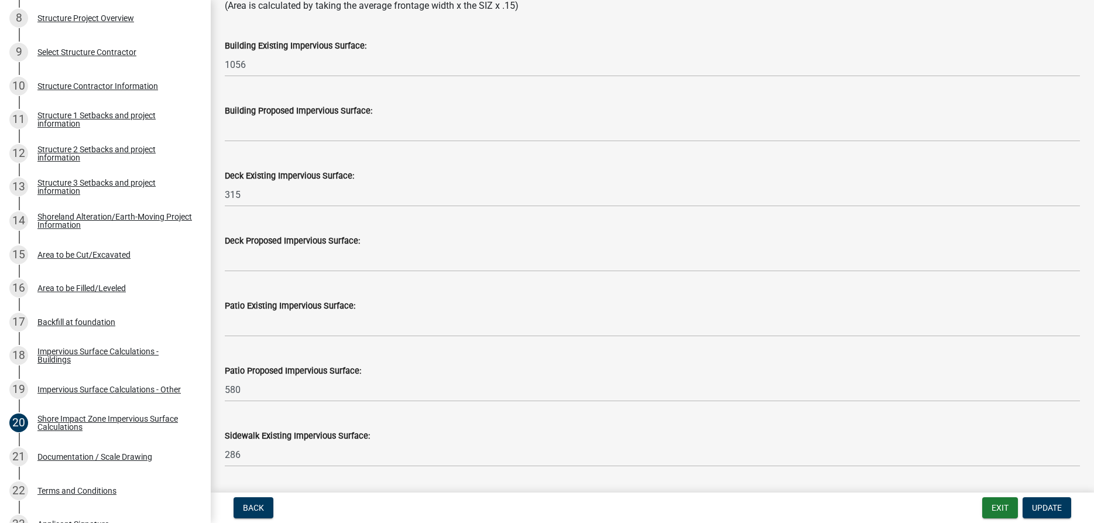
scroll to position [163, 0]
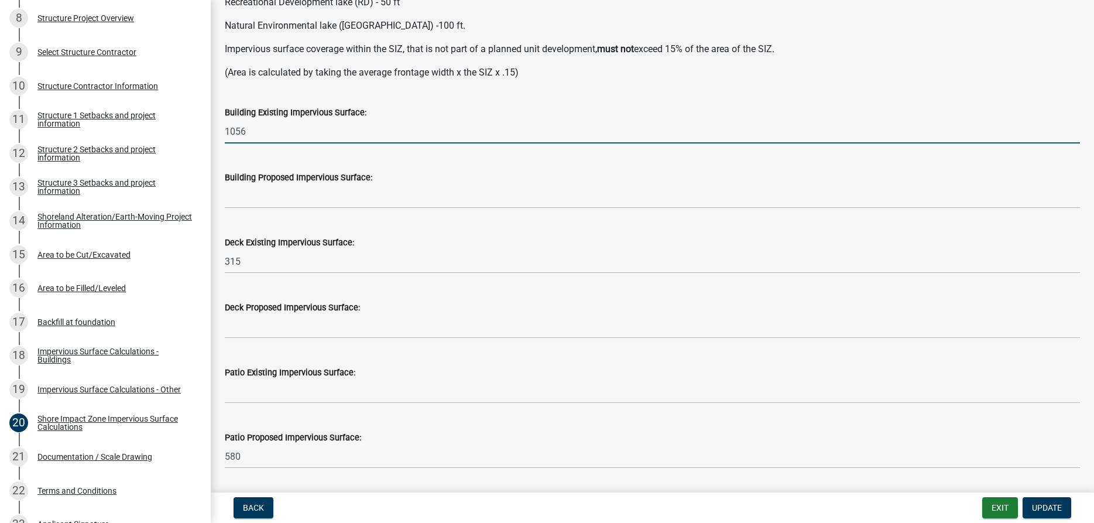
click at [290, 133] on input "1056" at bounding box center [652, 131] width 855 height 24
click at [273, 138] on input "1056" at bounding box center [652, 131] width 855 height 24
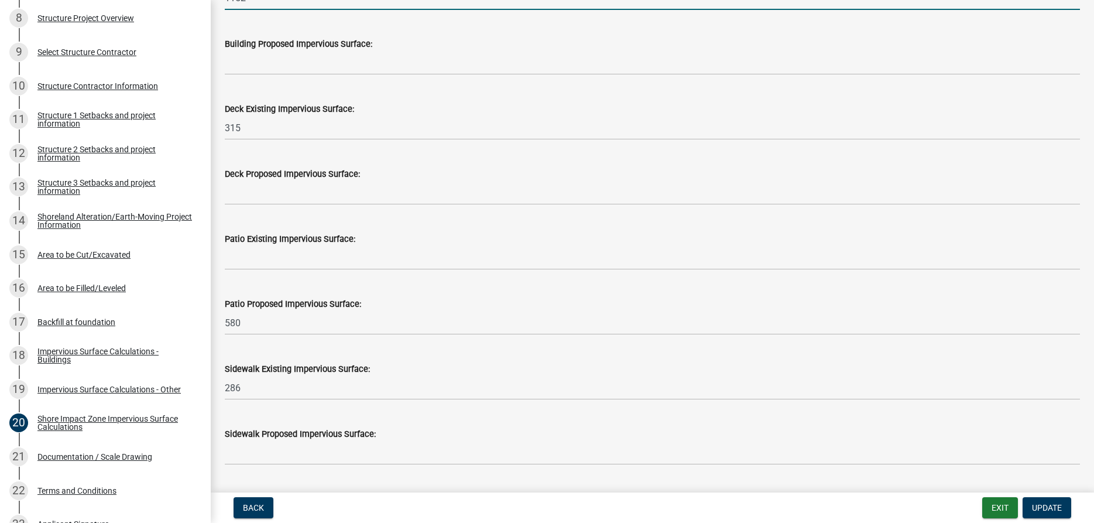
scroll to position [229, 0]
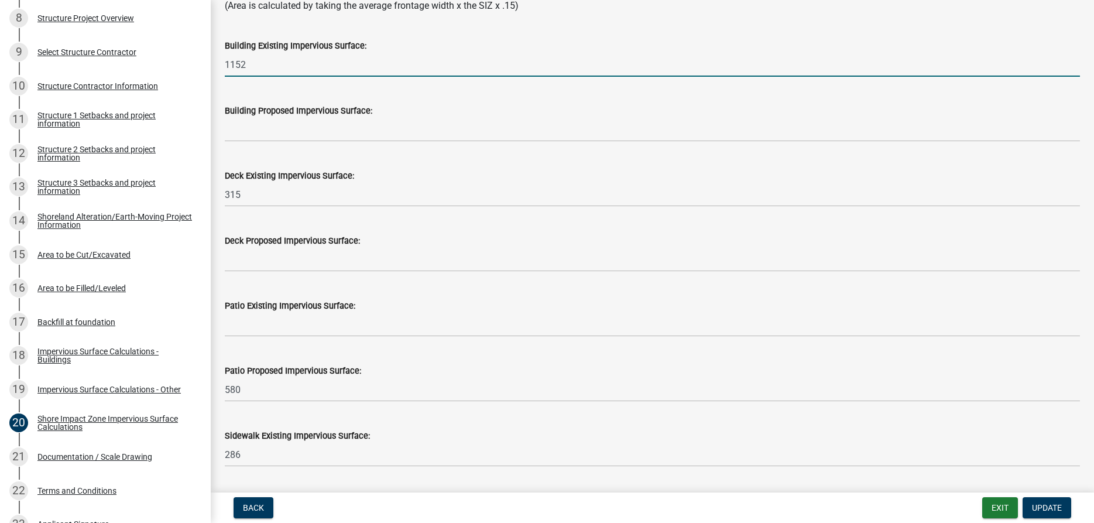
type input "1152"
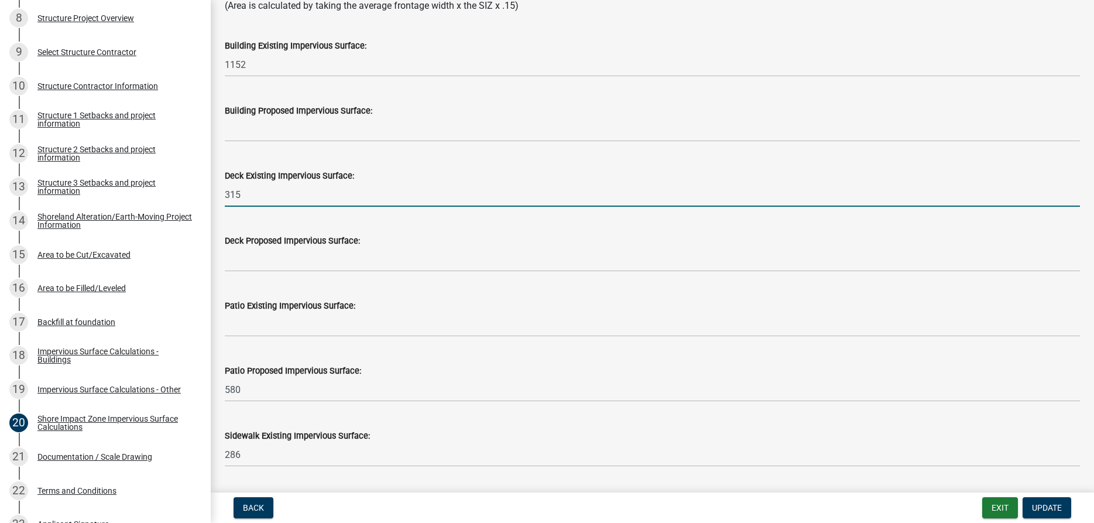
click at [252, 198] on input "315" at bounding box center [652, 195] width 855 height 24
type input "3"
type input "2"
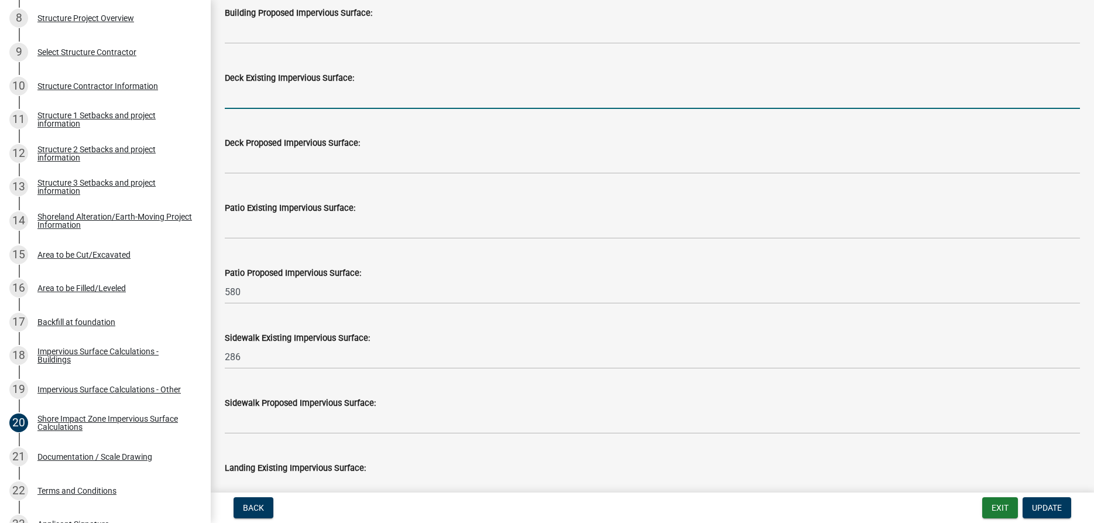
scroll to position [363, 0]
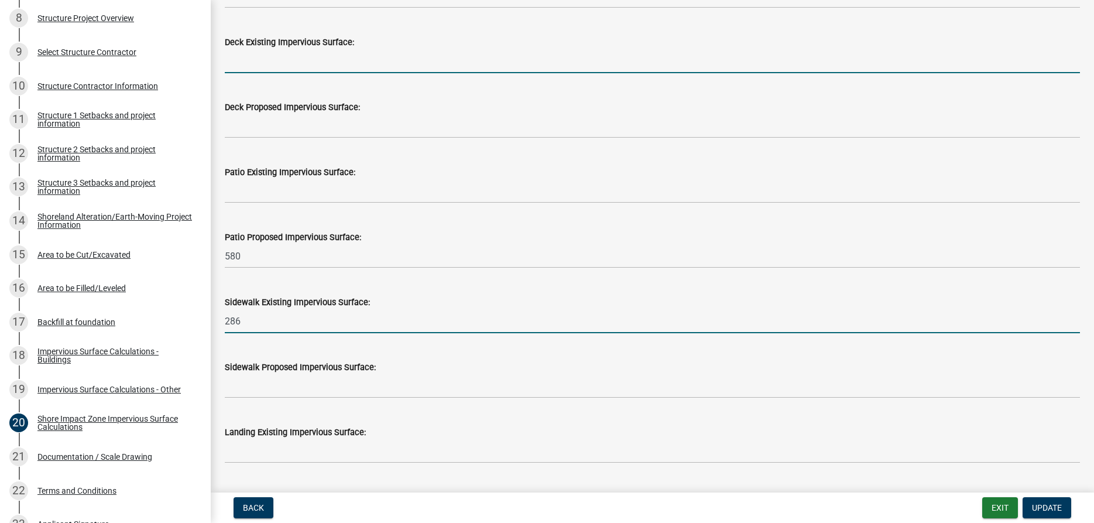
click at [247, 321] on input "286" at bounding box center [652, 321] width 855 height 24
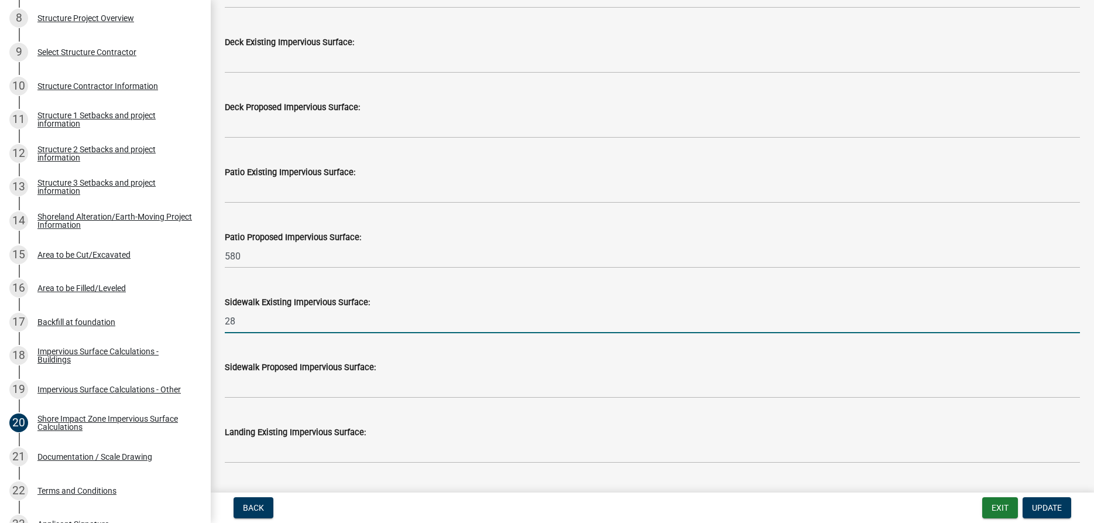
type input "2"
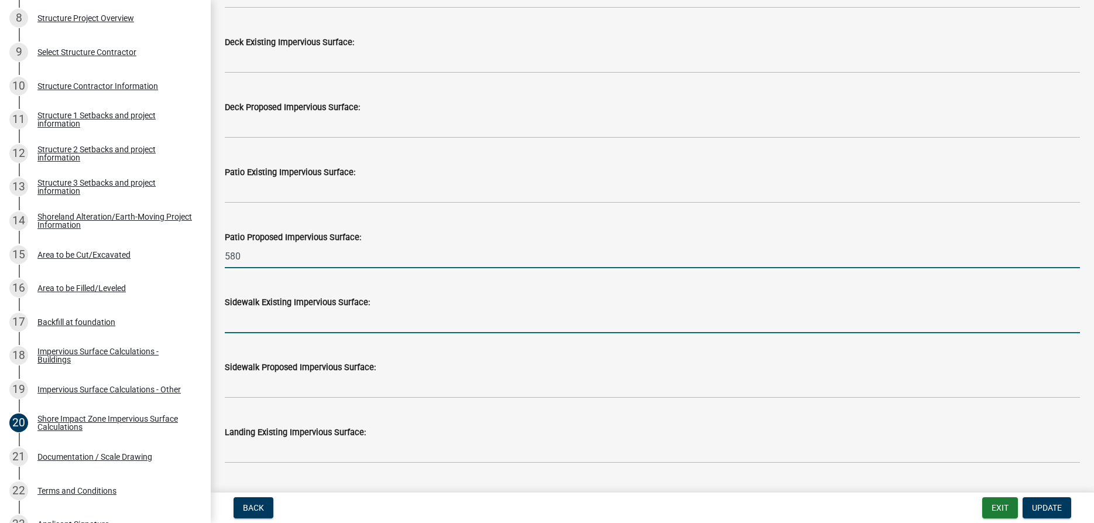
click at [262, 252] on input "580" at bounding box center [652, 256] width 855 height 24
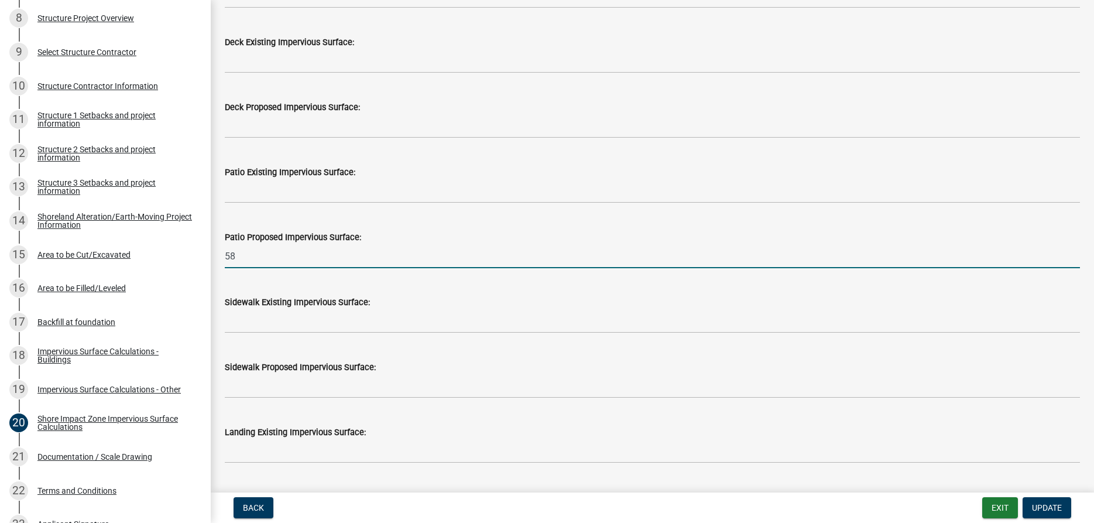
type input "5"
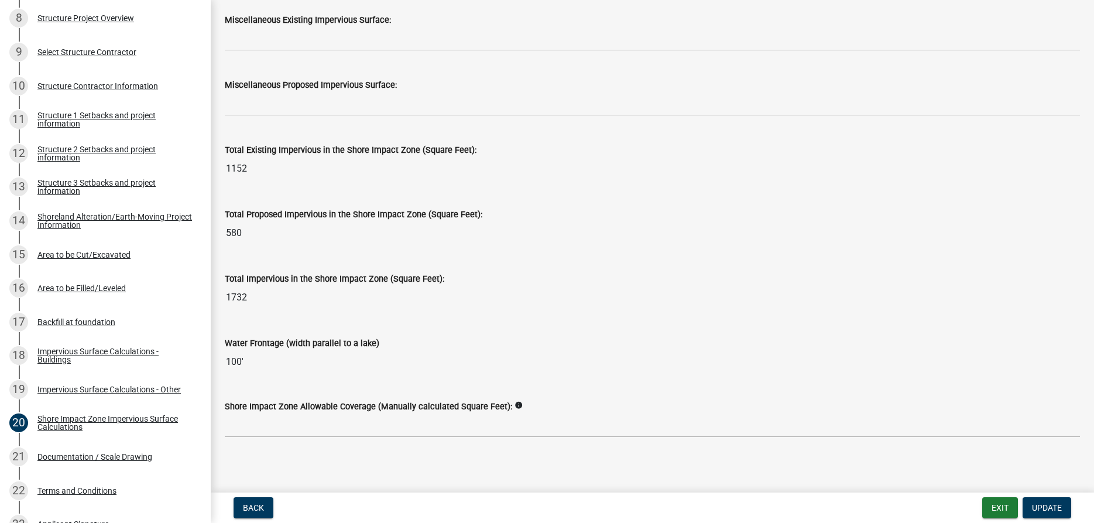
scroll to position [1430, 0]
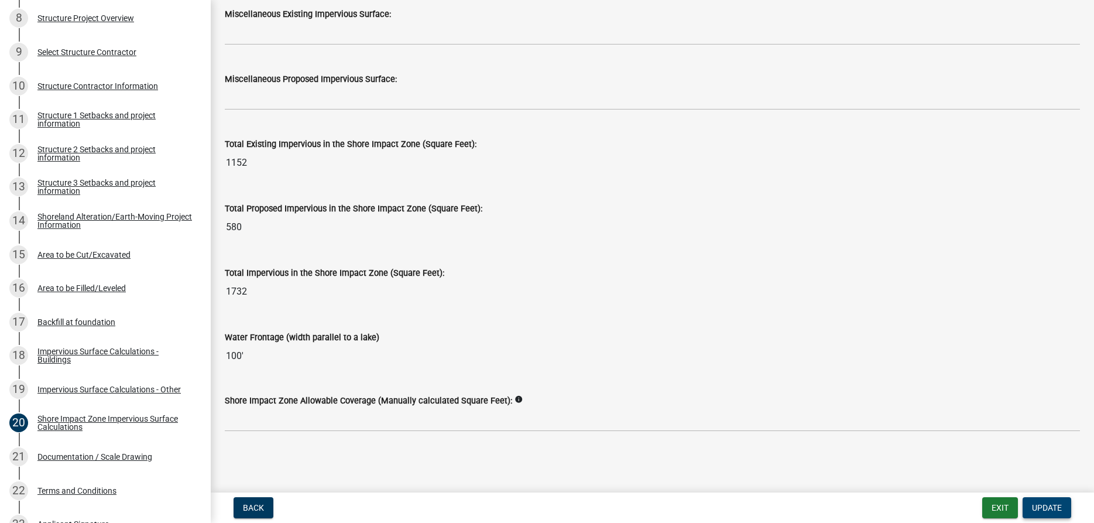
type input "444"
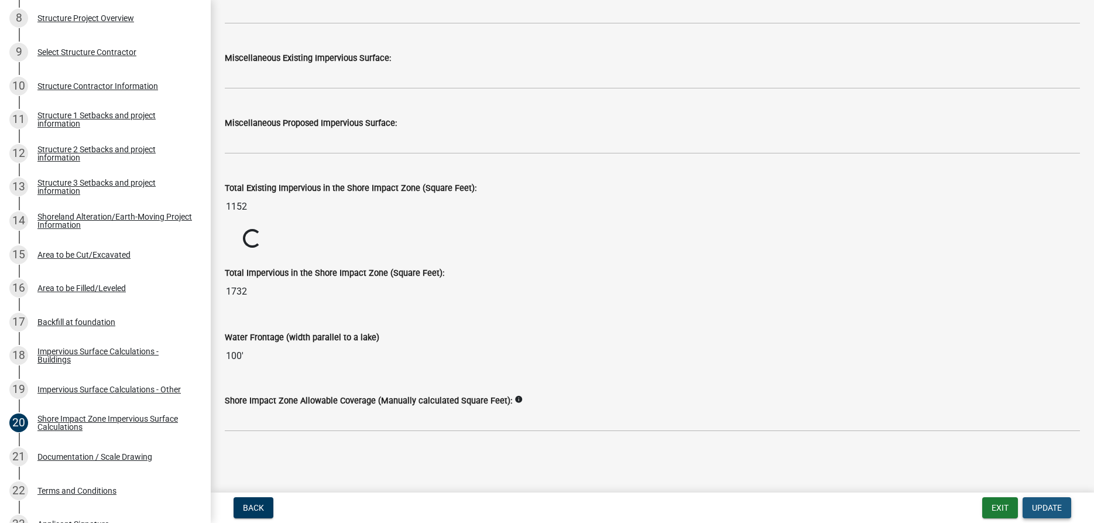
click at [1060, 506] on span "Update" at bounding box center [1047, 507] width 30 height 9
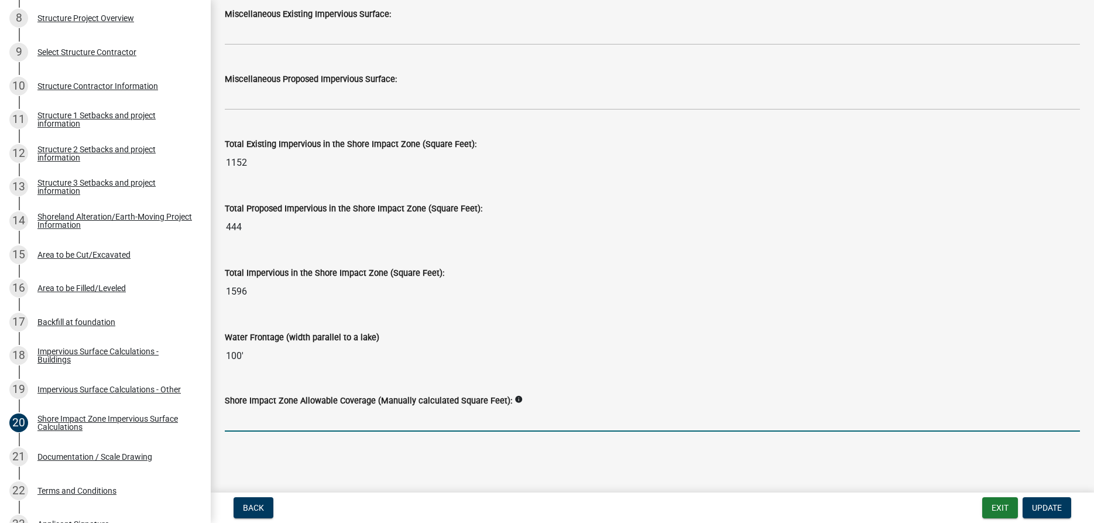
click at [292, 424] on input "text" at bounding box center [652, 419] width 855 height 24
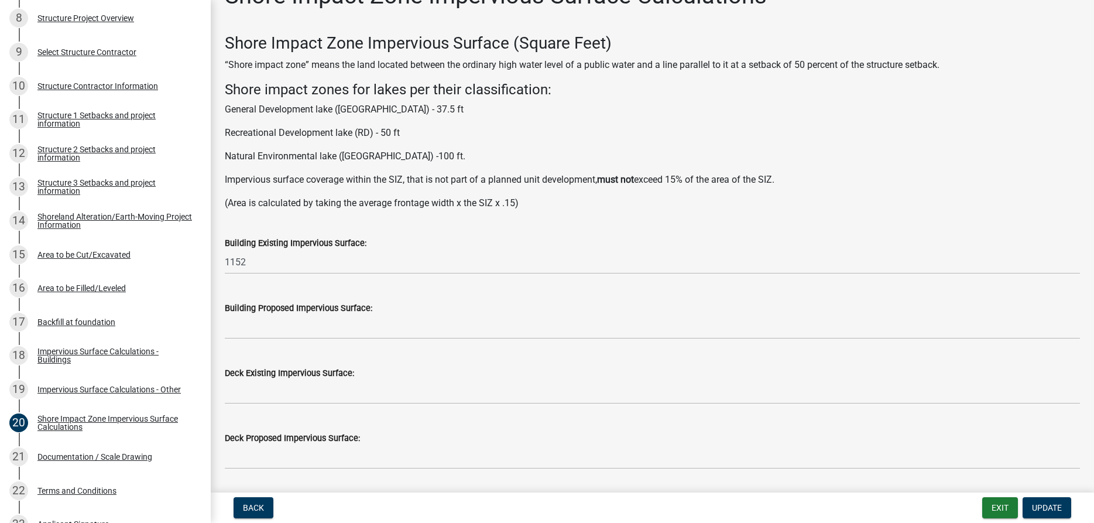
scroll to position [29, 0]
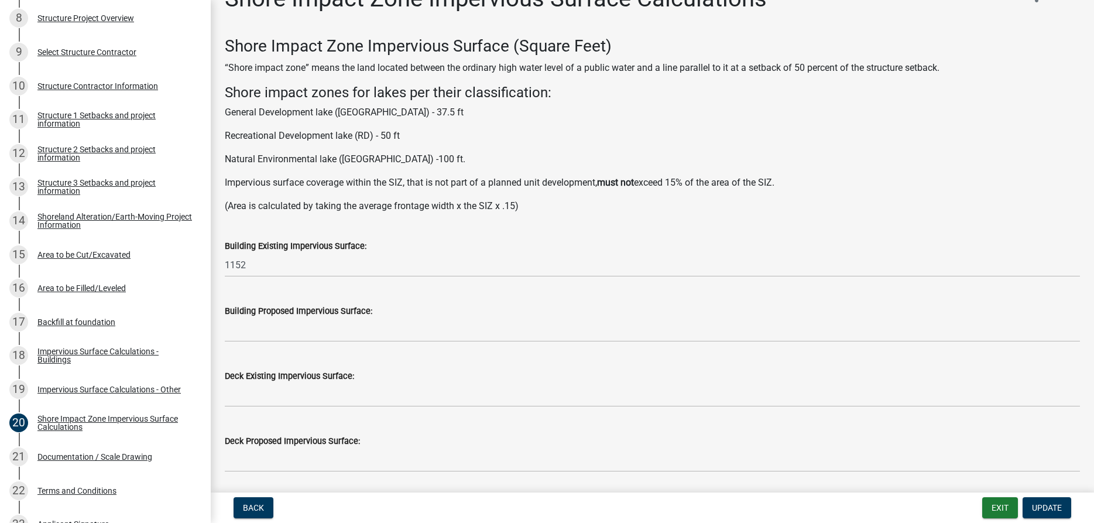
type input "1500"
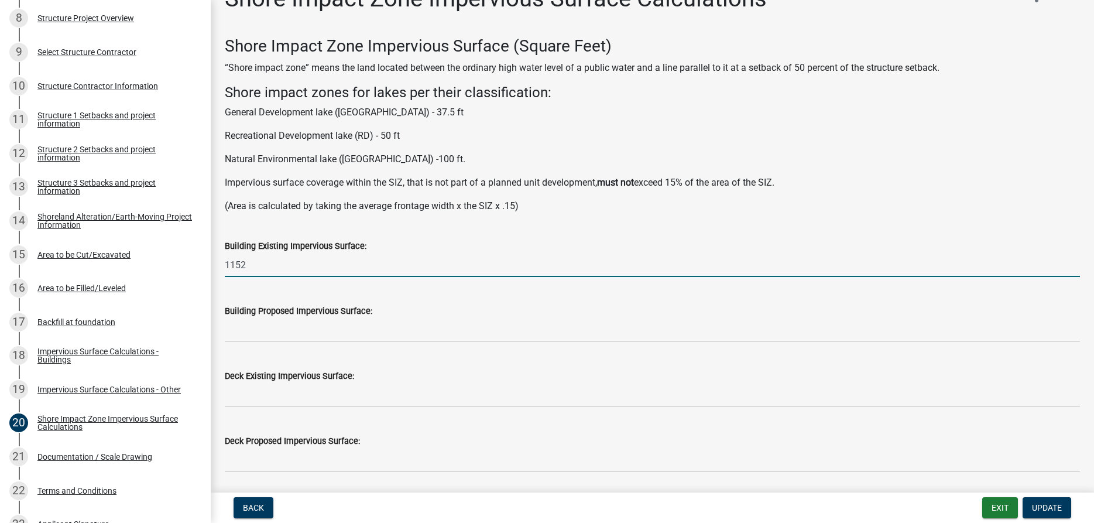
click at [276, 262] on input "1152" at bounding box center [652, 265] width 855 height 24
type input "1"
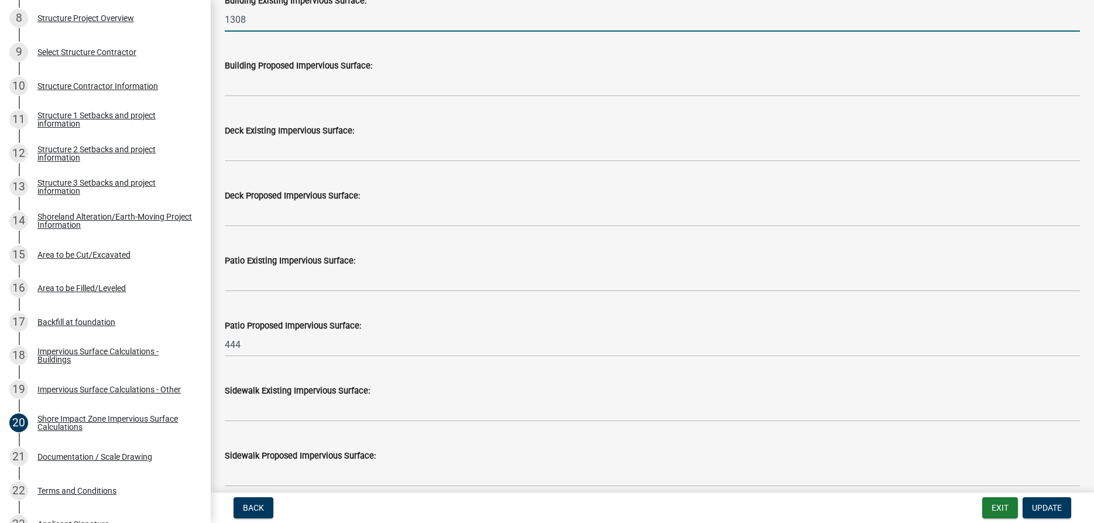
scroll to position [296, 0]
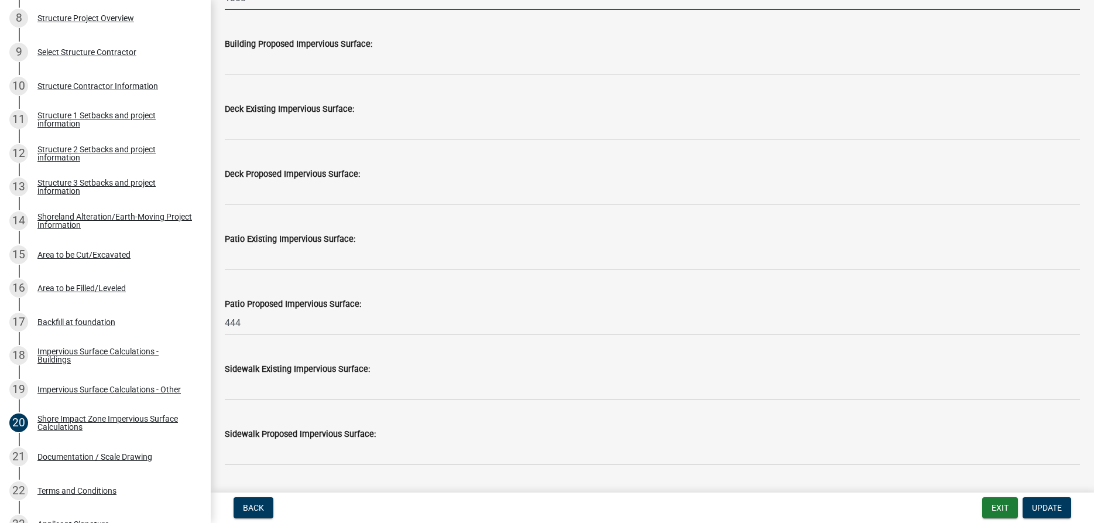
type input "1308"
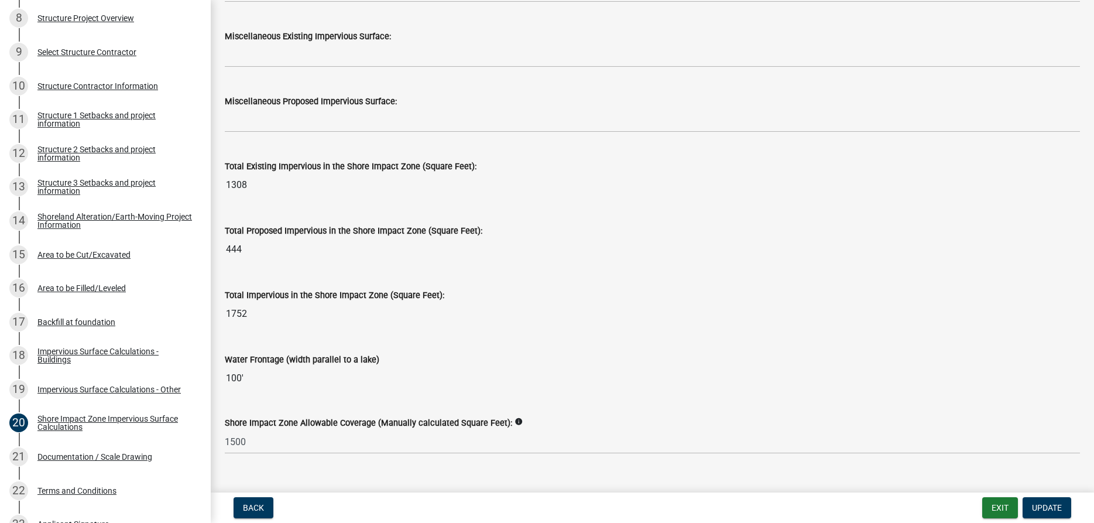
scroll to position [1430, 0]
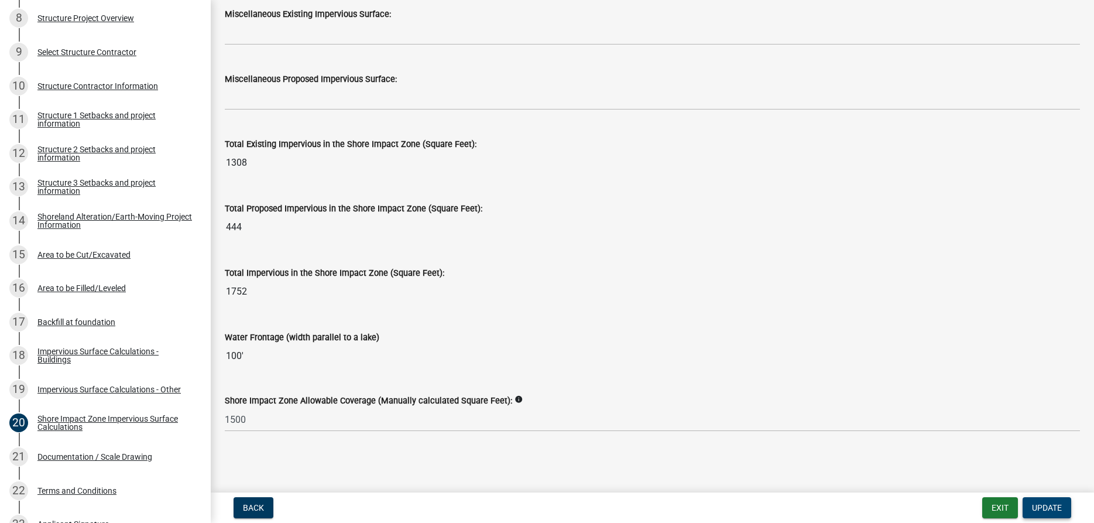
click at [1042, 509] on span "Update" at bounding box center [1047, 507] width 30 height 9
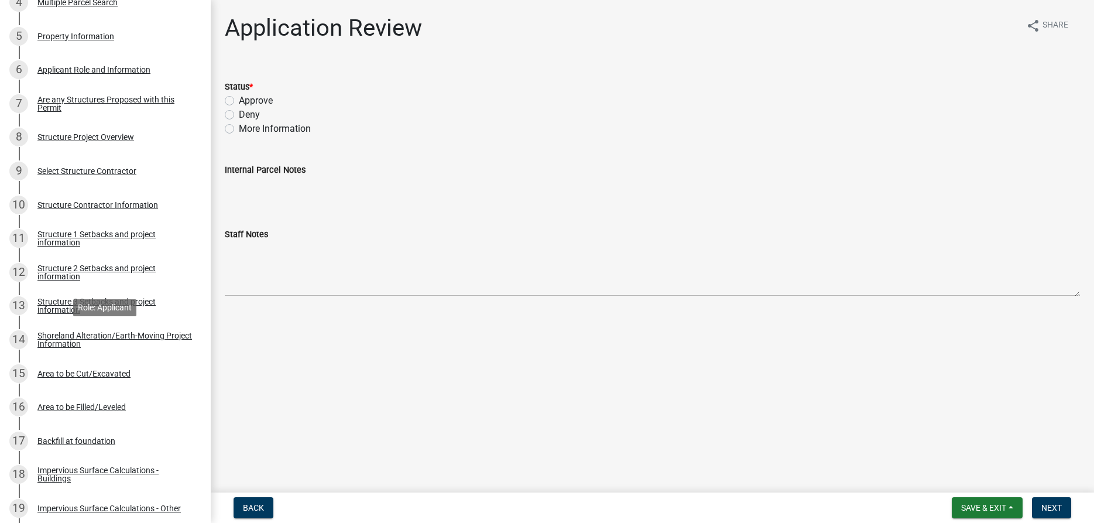
scroll to position [358, 0]
click at [95, 339] on div "Shoreland Alteration/Earth-Moving Project Information" at bounding box center [114, 340] width 154 height 16
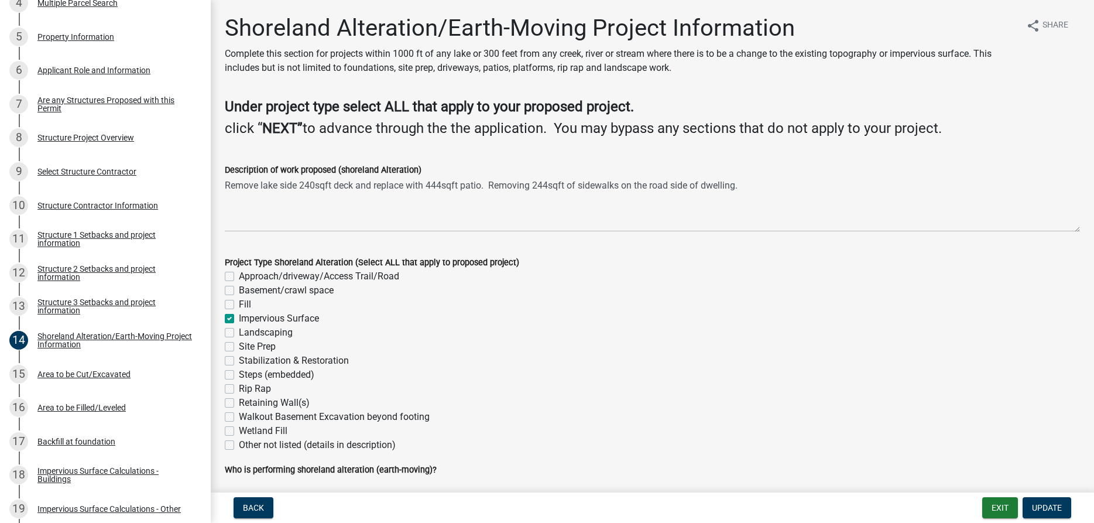
click at [224, 182] on div "Description of work proposed (shoreland Alteration) Remove lake side 240sqft de…" at bounding box center [652, 188] width 872 height 85
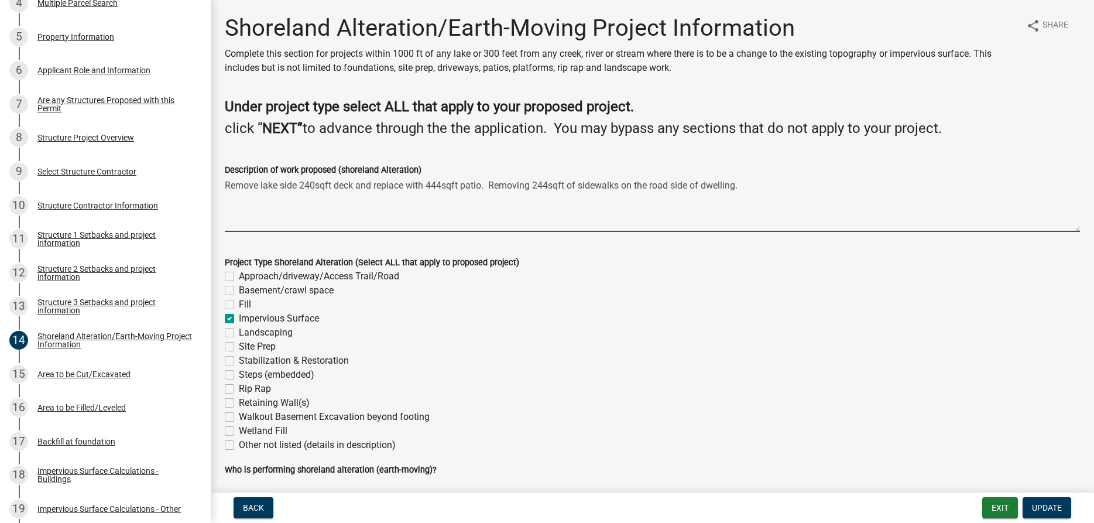
click at [225, 183] on textarea "Remove lake side 240sqft deck and replace with 444sqft patio. Removing 244sqft …" at bounding box center [652, 204] width 855 height 55
click at [572, 184] on textarea "Impervious coverage in the shore impact zone. Remove lake side 240sqft deck and…" at bounding box center [652, 204] width 855 height 55
click at [1049, 184] on textarea "Impervious coverage in the shore impact zone. Remove lake side 240sqft deck and…" at bounding box center [652, 204] width 855 height 55
click at [617, 185] on textarea "Impervious coverage in the shore impact zone. Remove lake side 240sqft deck and…" at bounding box center [652, 204] width 855 height 55
type textarea "Impervious coverage in the shore impact zone. Remove lake side 240sqft deck and…"
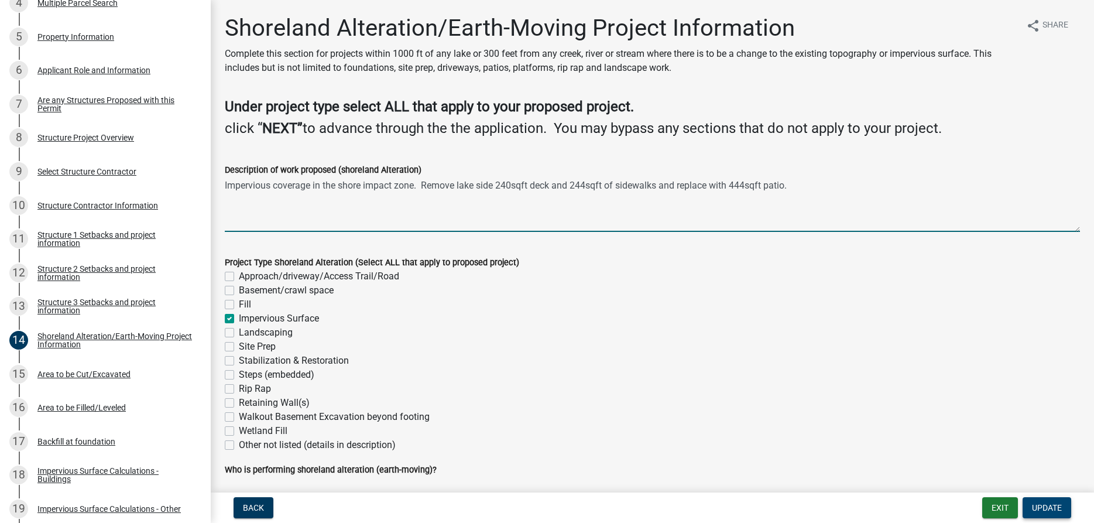
click at [1047, 507] on span "Update" at bounding box center [1047, 507] width 30 height 9
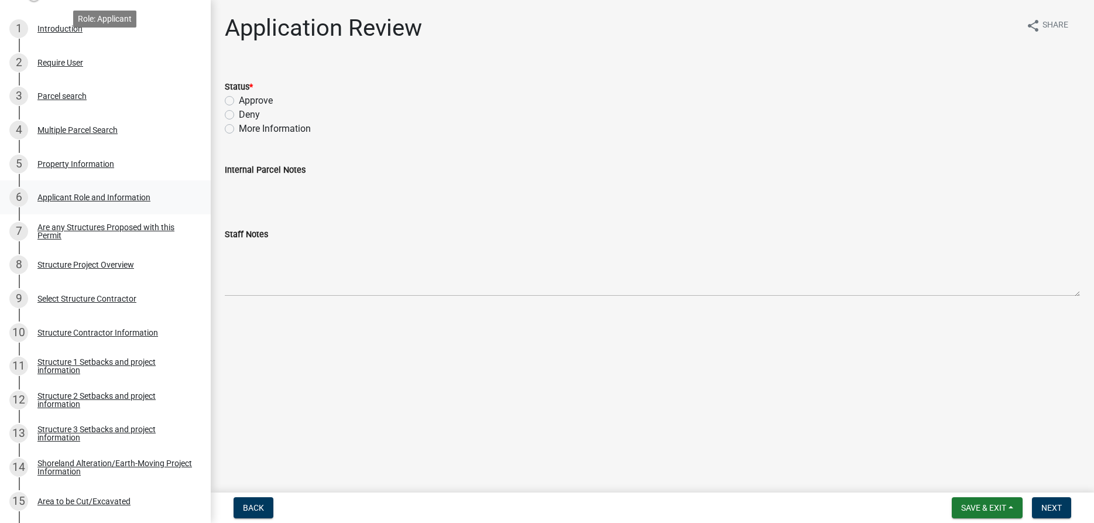
scroll to position [239, 0]
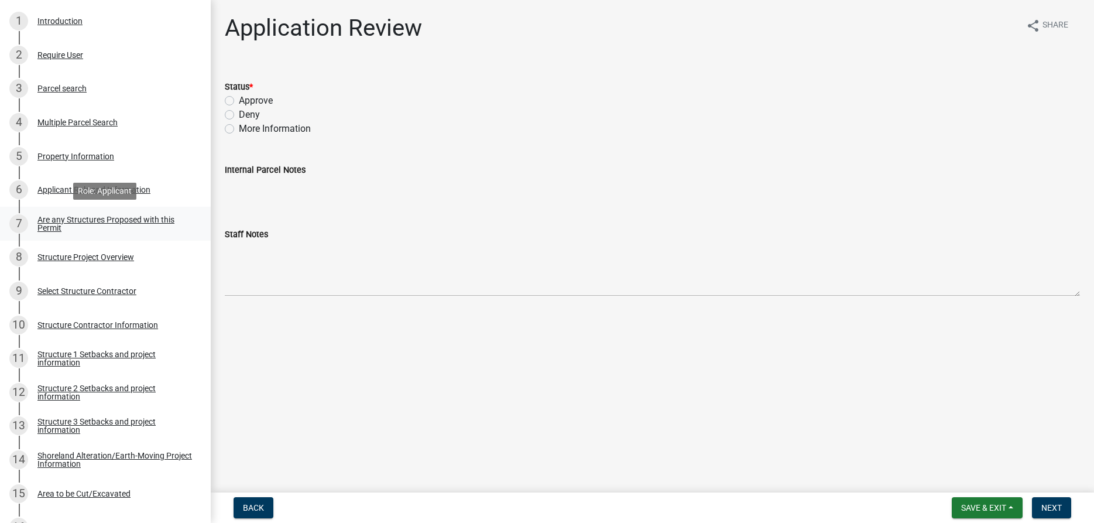
click at [68, 218] on div "Are any Structures Proposed with this Permit" at bounding box center [114, 223] width 154 height 16
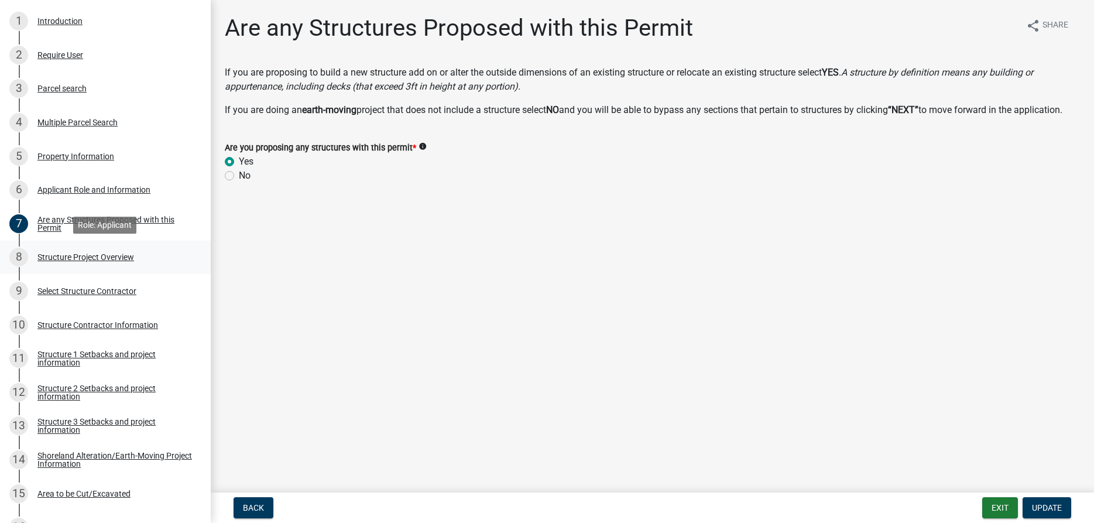
click at [84, 253] on div "Structure Project Overview" at bounding box center [85, 257] width 97 height 8
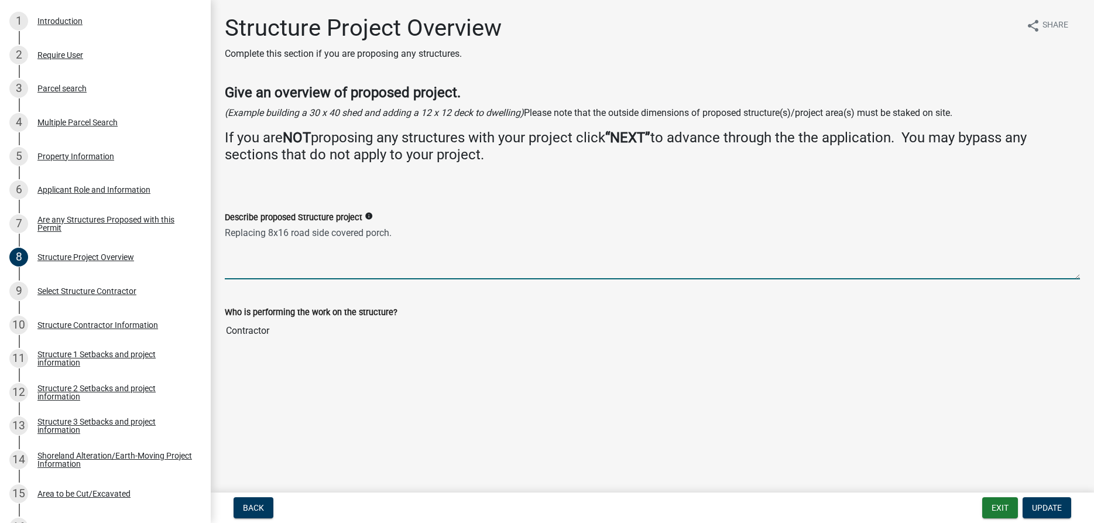
click at [269, 232] on textarea "Replacing 8x16 road side covered porch." at bounding box center [652, 251] width 855 height 55
type textarea "Replace non-conforming 8x16 road side covered porch."
click at [1044, 503] on span "Update" at bounding box center [1047, 507] width 30 height 9
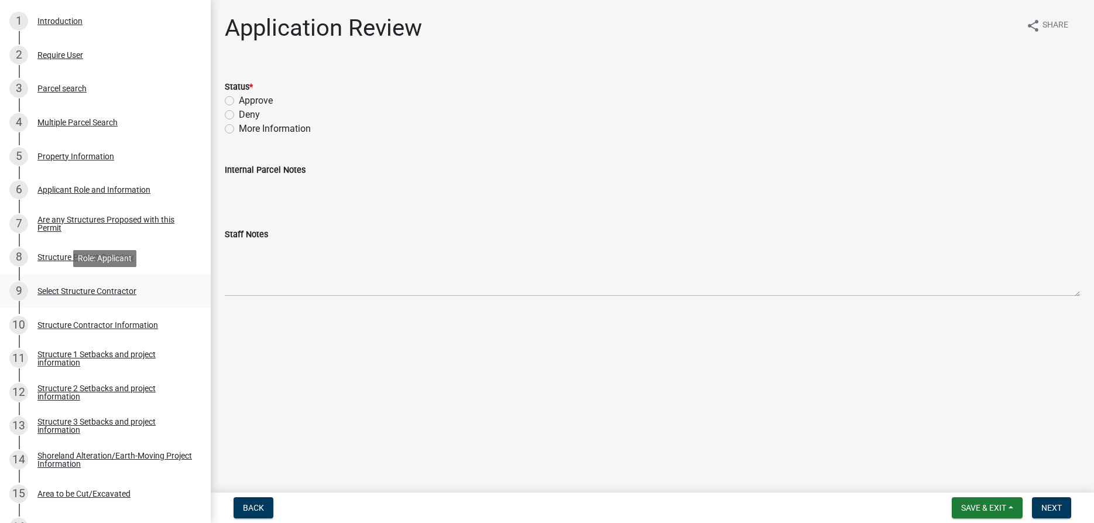
click at [114, 295] on div "Select Structure Contractor" at bounding box center [86, 291] width 99 height 8
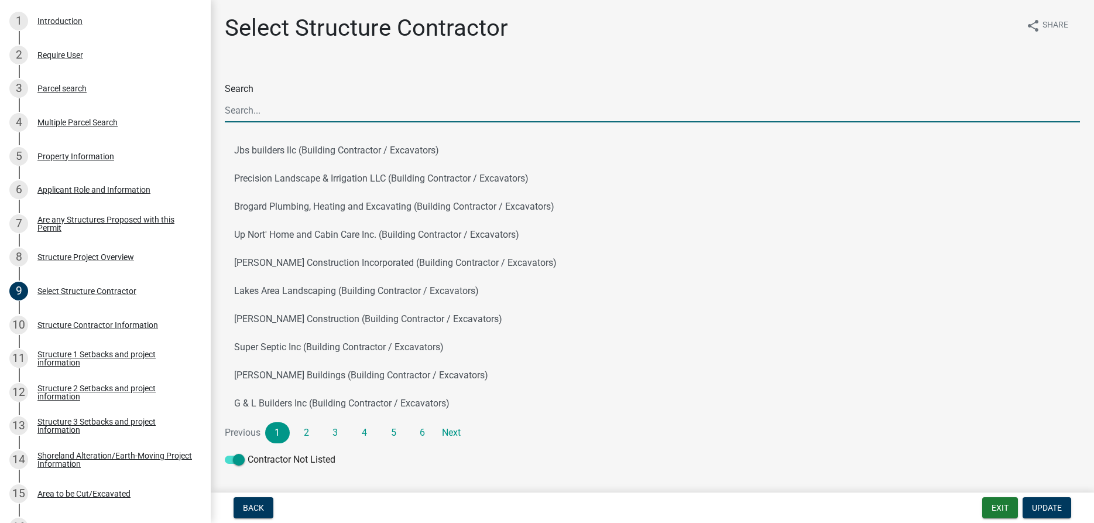
click at [266, 110] on input "Search" at bounding box center [652, 110] width 855 height 24
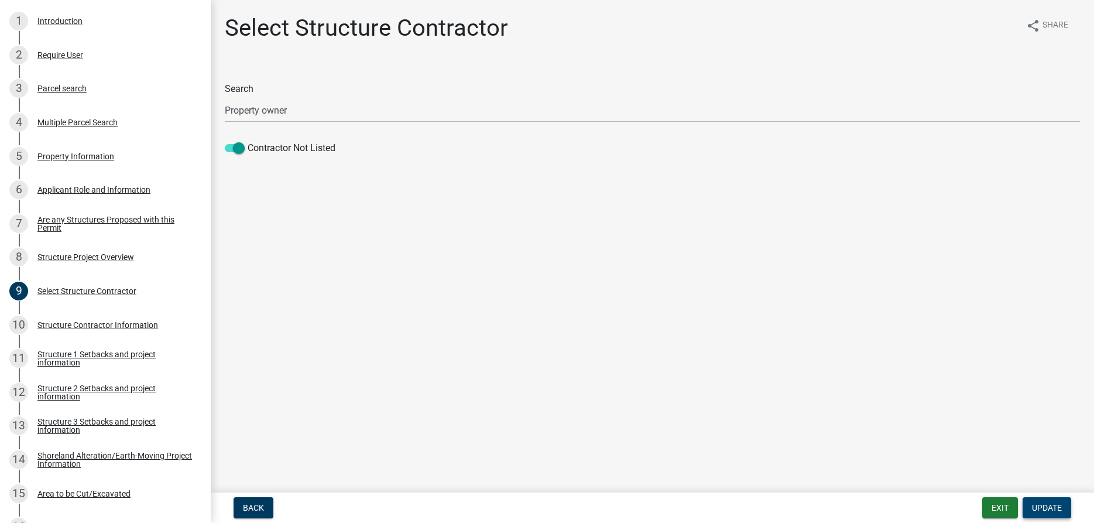
click at [1037, 503] on span "Update" at bounding box center [1047, 507] width 30 height 9
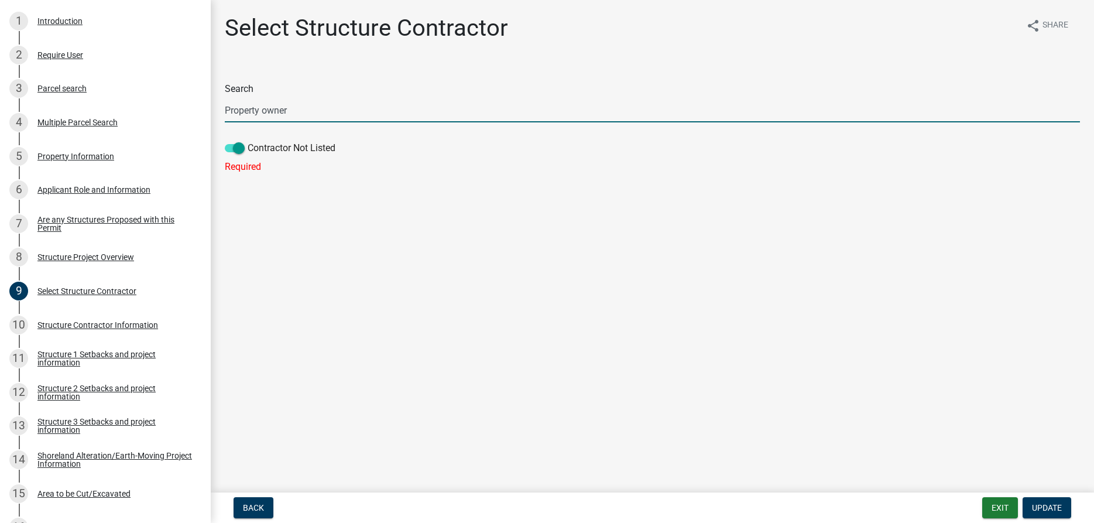
click at [304, 111] on input "Property owner" at bounding box center [652, 110] width 855 height 24
type input "P"
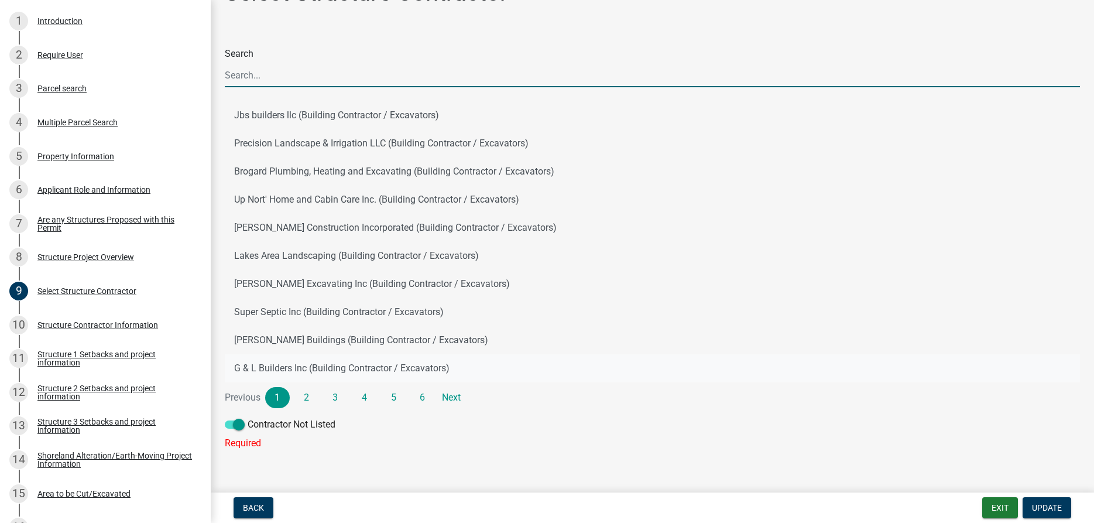
scroll to position [53, 0]
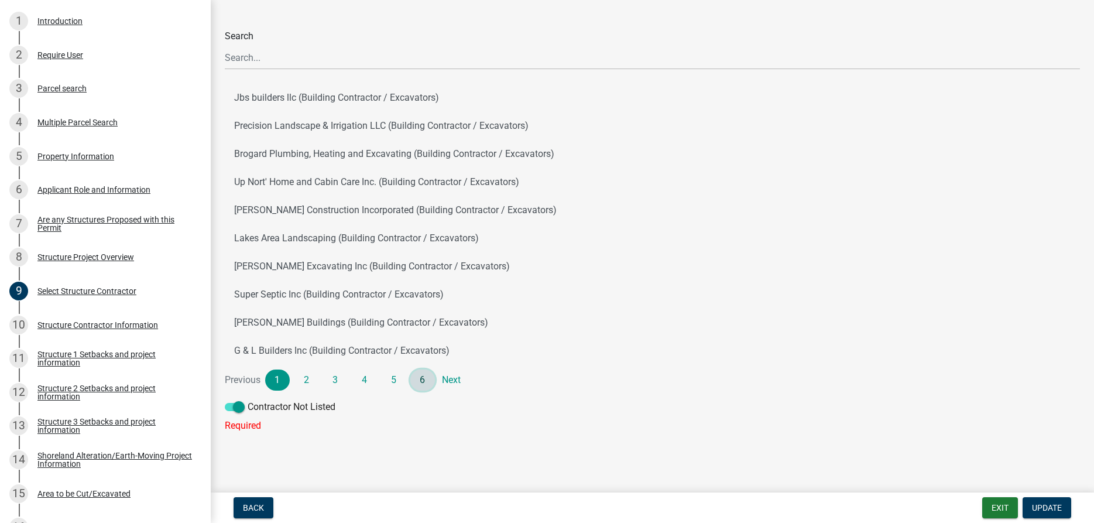
click at [427, 377] on link "6" at bounding box center [422, 379] width 25 height 21
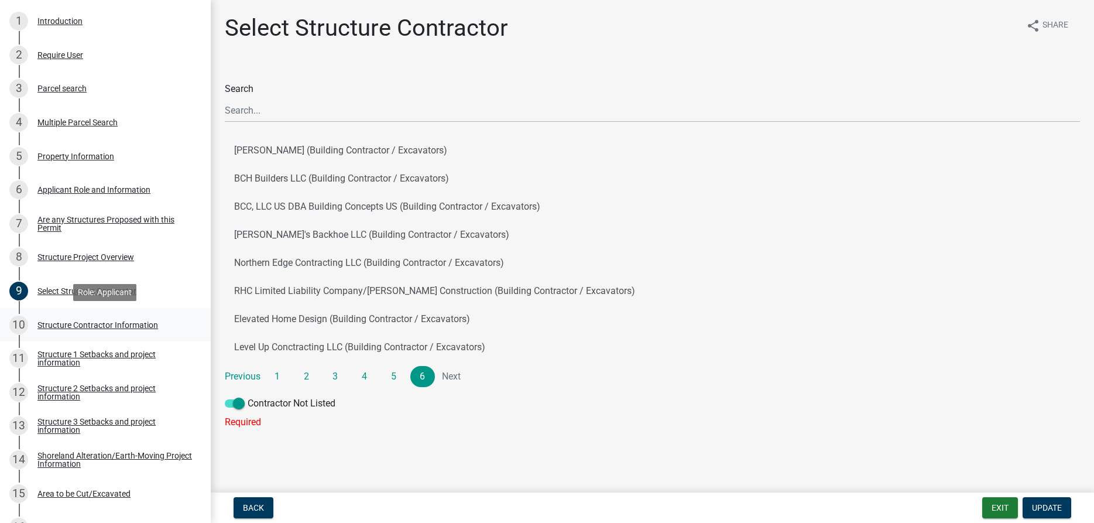
click at [117, 323] on div "Structure Contractor Information" at bounding box center [97, 325] width 121 height 8
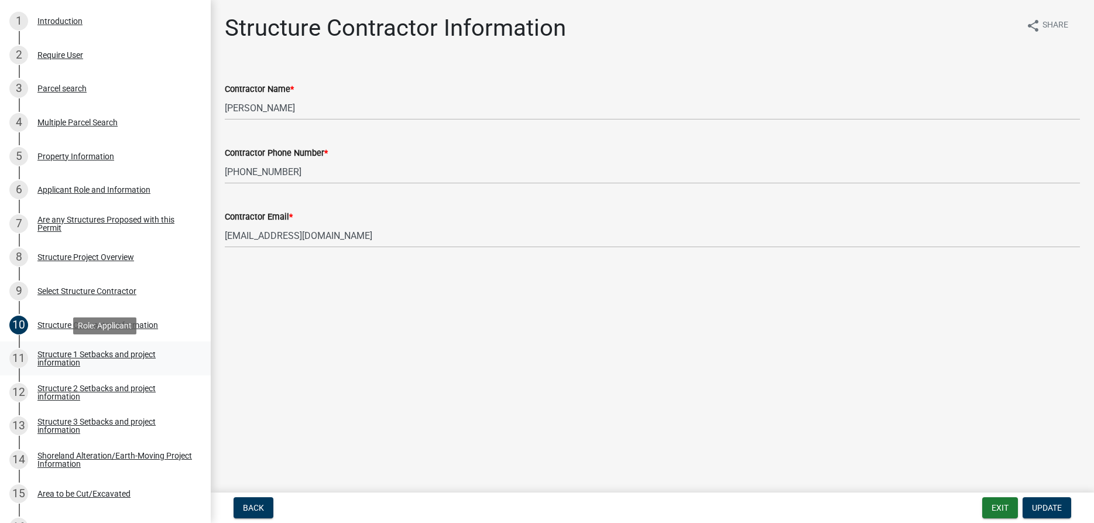
click at [115, 356] on div "Structure 1 Setbacks and project information" at bounding box center [114, 358] width 154 height 16
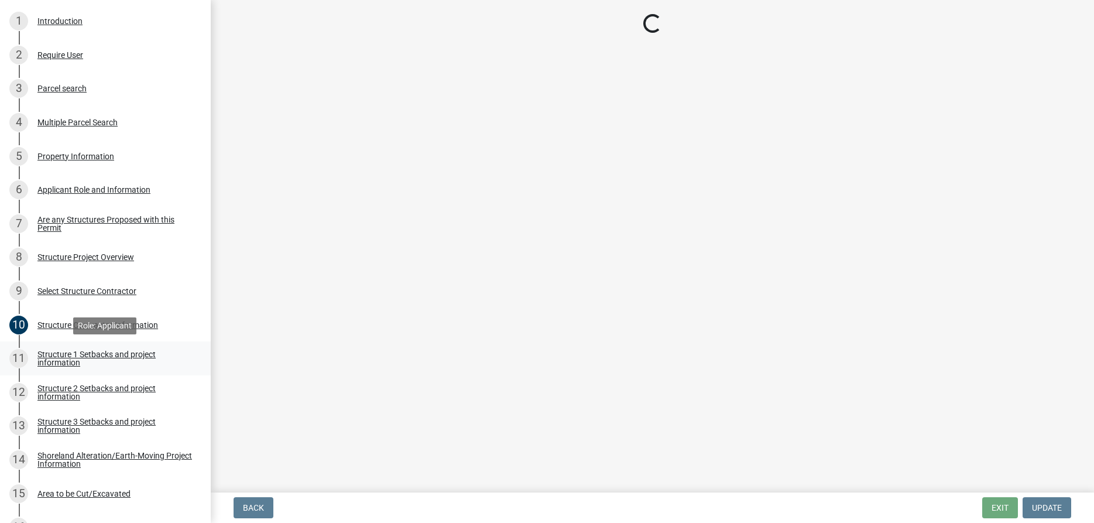
select select "a3cc236c-43aa-406a-8353-e0398d57c407"
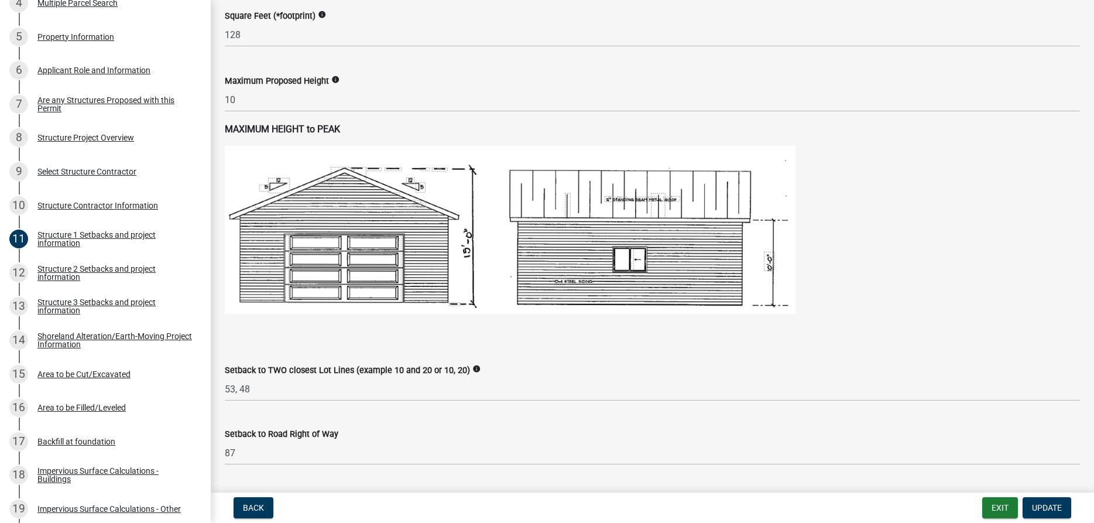
scroll to position [667, 0]
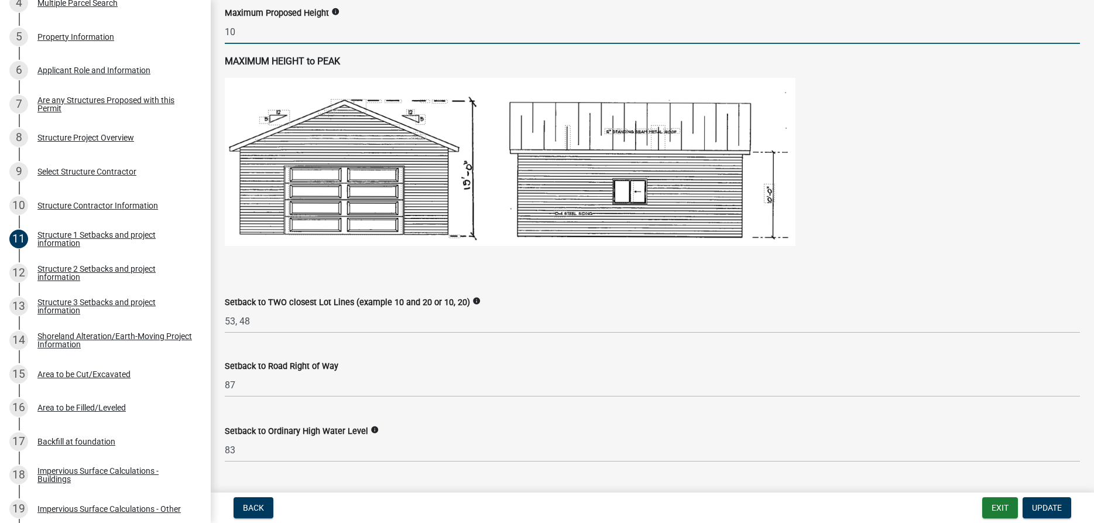
click at [259, 44] on input "10" at bounding box center [652, 32] width 855 height 24
type input "1"
type input "8"
click at [1039, 508] on span "Update" at bounding box center [1047, 507] width 30 height 9
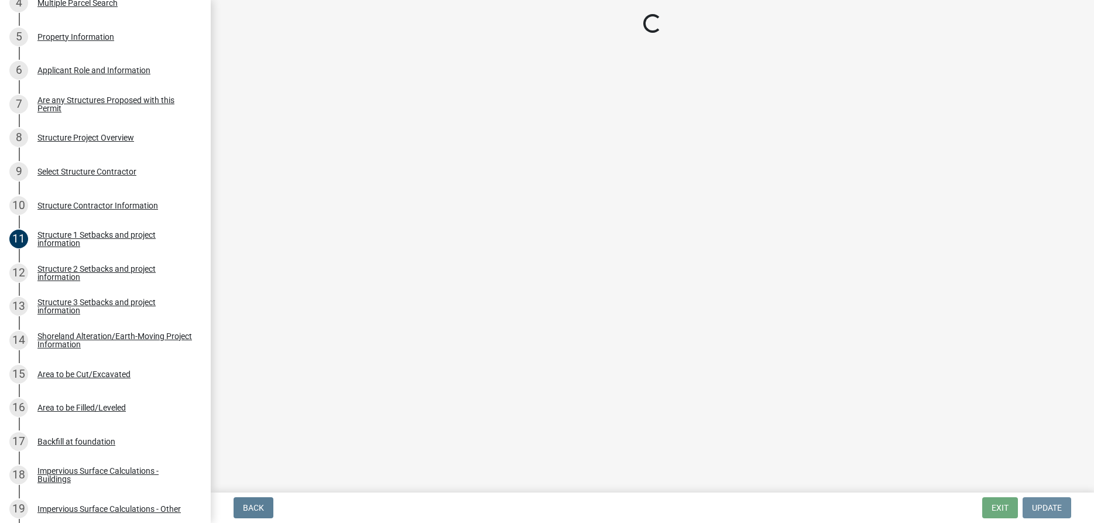
scroll to position [0, 0]
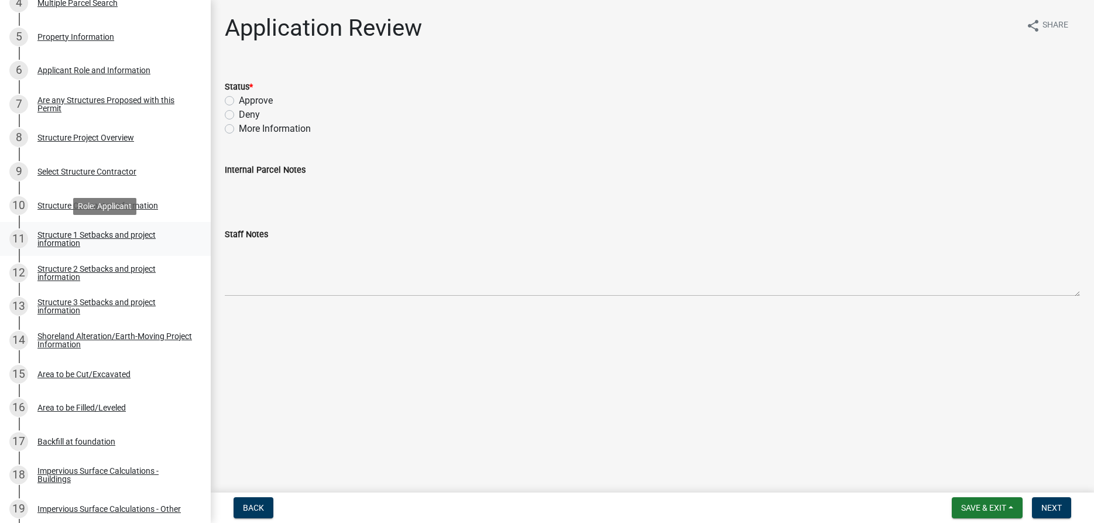
click at [76, 232] on div "Structure 1 Setbacks and project information" at bounding box center [114, 239] width 154 height 16
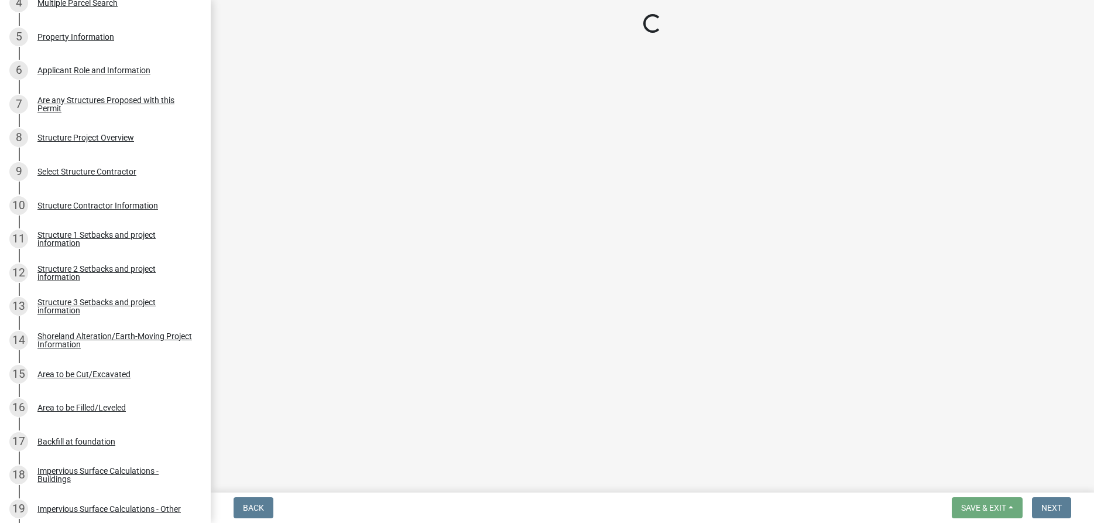
select select "a3cc236c-43aa-406a-8353-e0398d57c407"
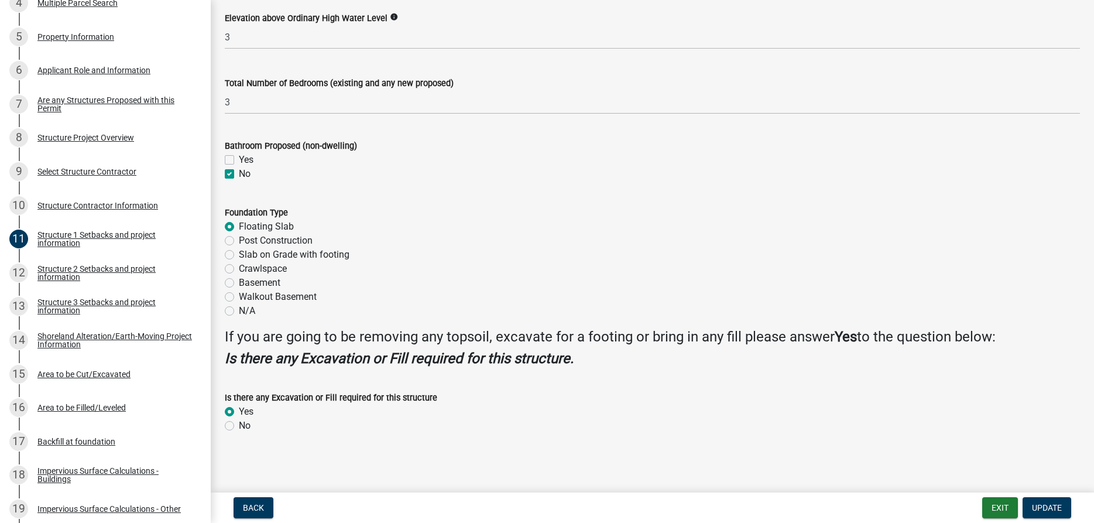
scroll to position [1353, 0]
click at [88, 273] on div "Structure 2 Setbacks and project information" at bounding box center [114, 272] width 154 height 16
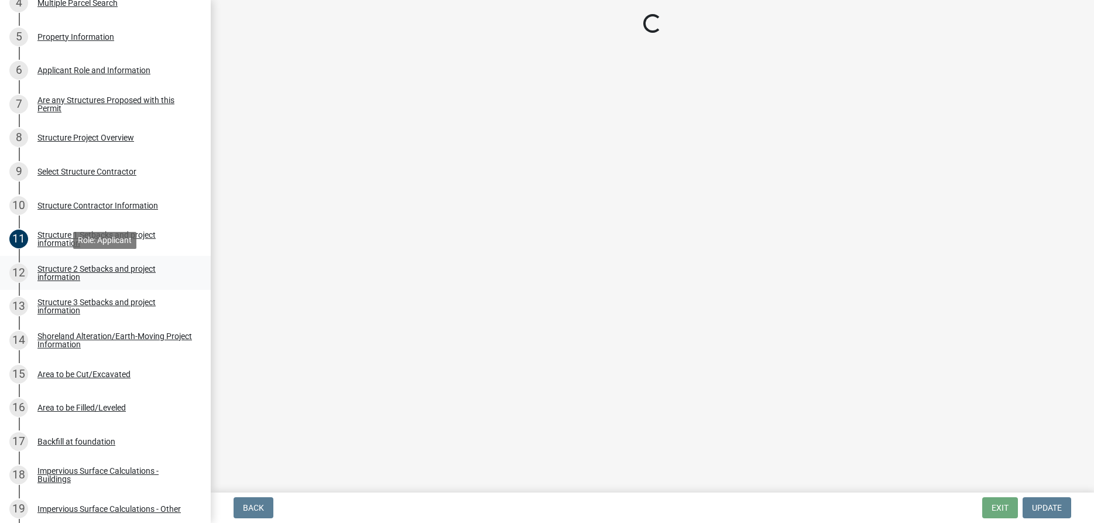
scroll to position [0, 0]
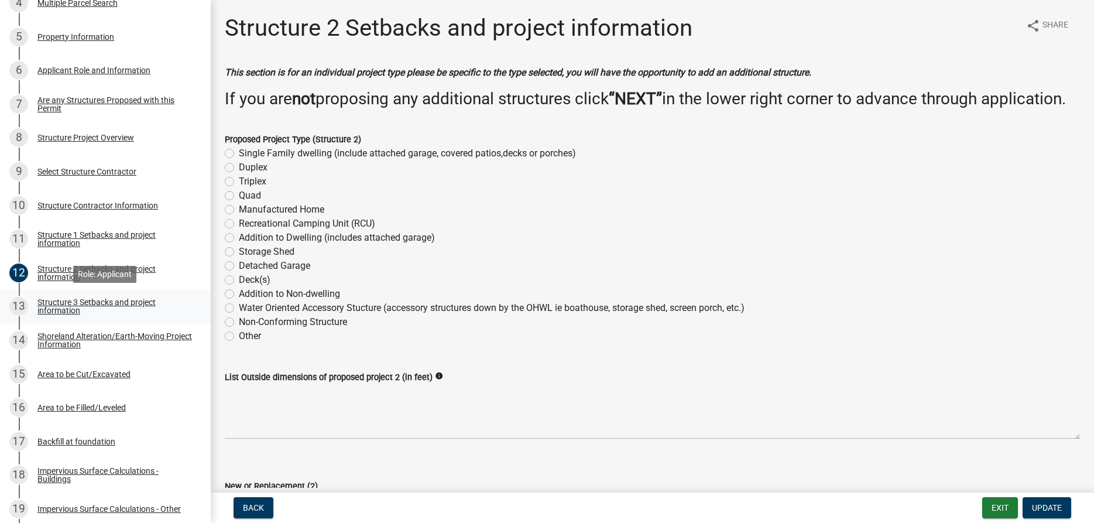
click at [64, 306] on div "Structure 3 Setbacks and project information" at bounding box center [114, 306] width 154 height 16
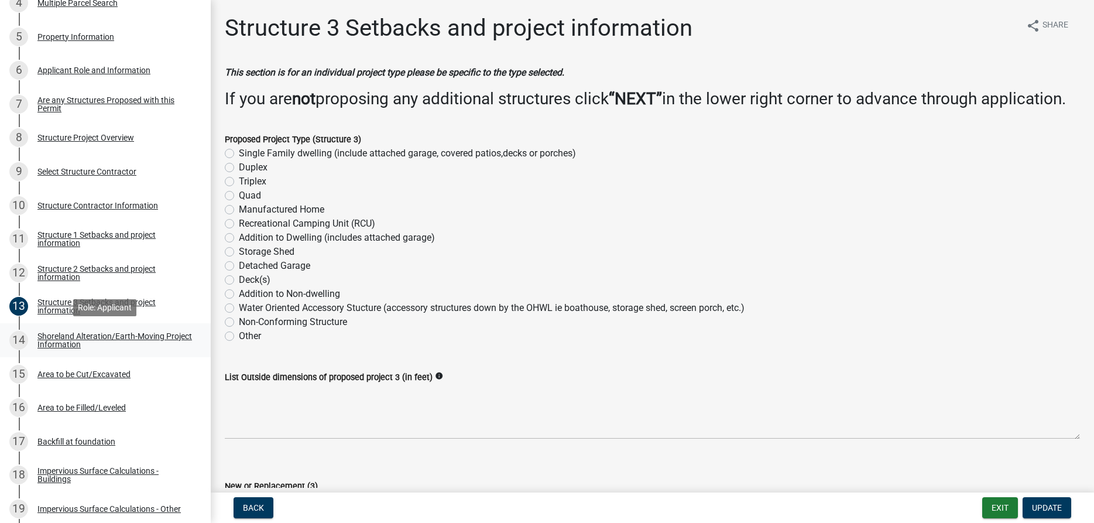
click at [66, 341] on div "Shoreland Alteration/Earth-Moving Project Information" at bounding box center [114, 340] width 154 height 16
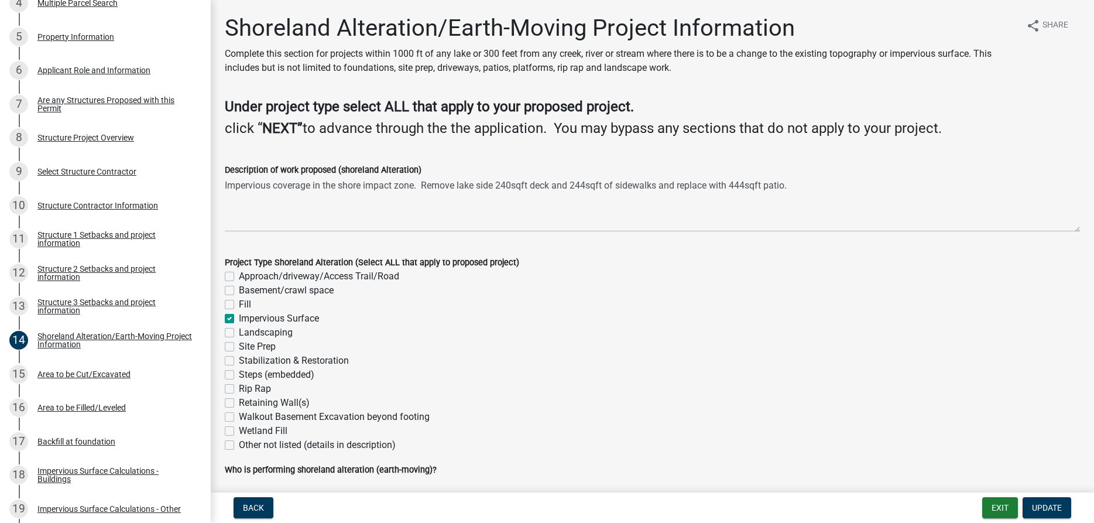
scroll to position [44, 0]
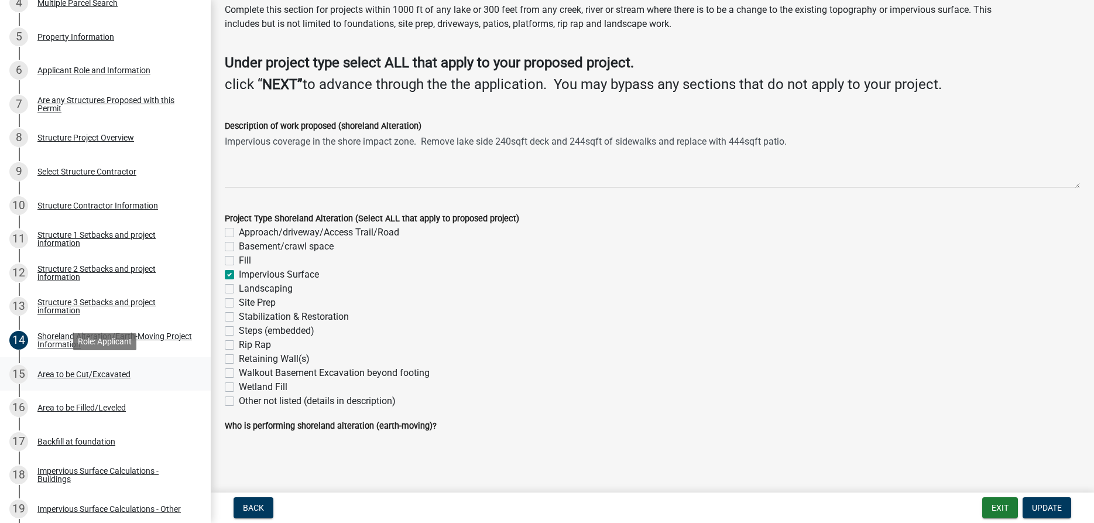
click at [126, 374] on div "Area to be Cut/Excavated" at bounding box center [83, 374] width 93 height 8
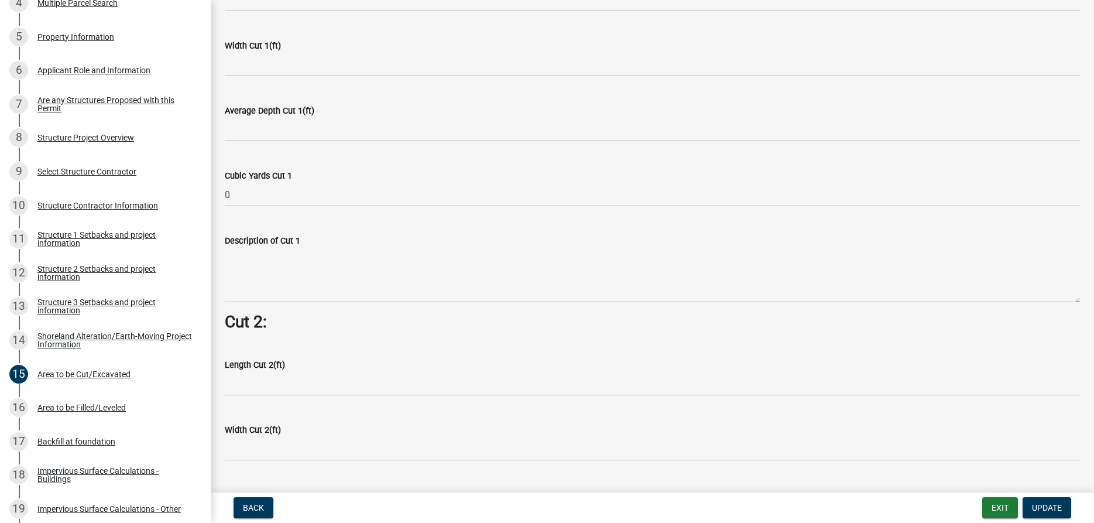
scroll to position [800, 0]
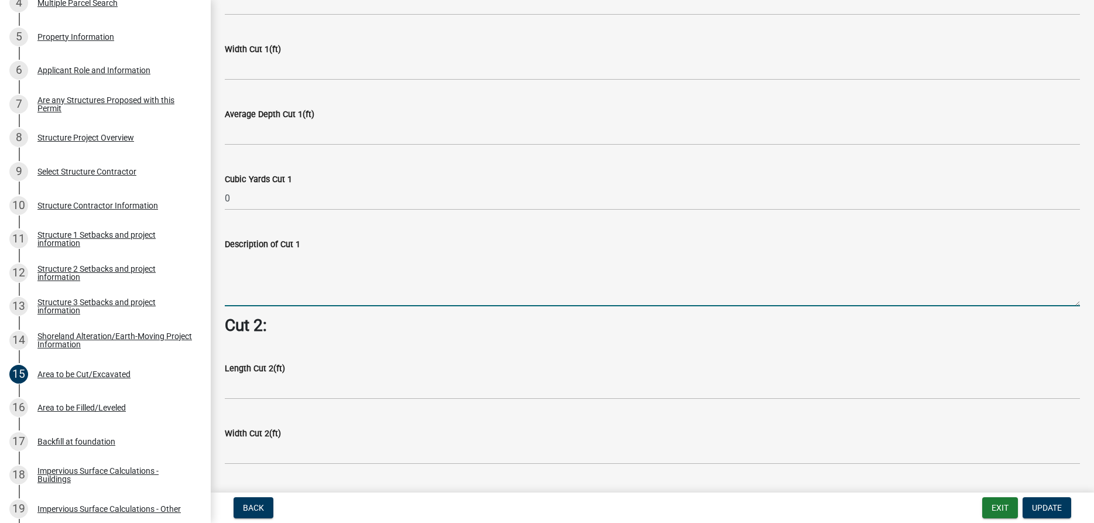
click at [306, 291] on textarea "Description of Cut 1" at bounding box center [652, 278] width 855 height 55
type textarea "J"
type textarea "Minimal earthmoving, just removing turf and minor leveling for concrete patio."
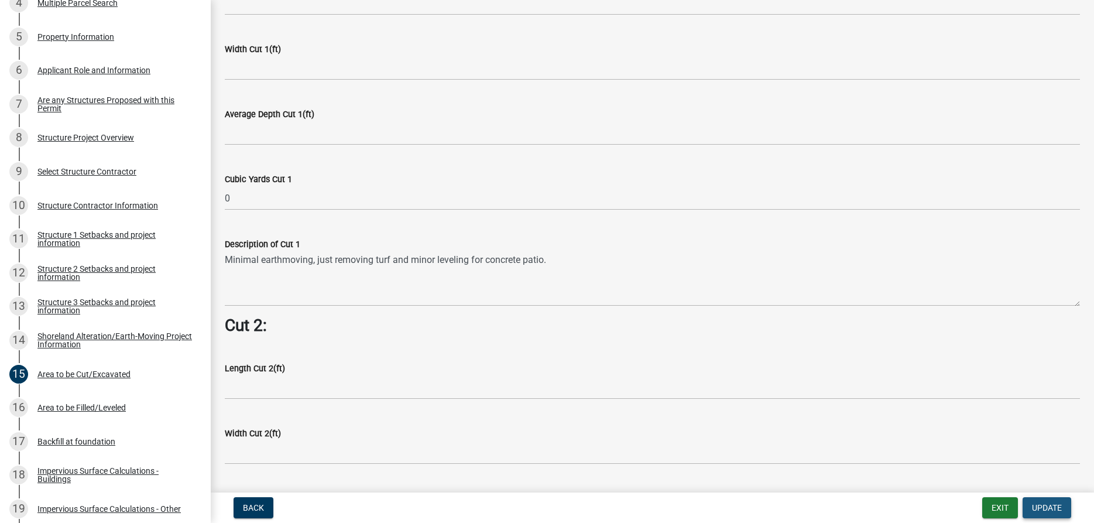
click at [1039, 504] on span "Update" at bounding box center [1047, 507] width 30 height 9
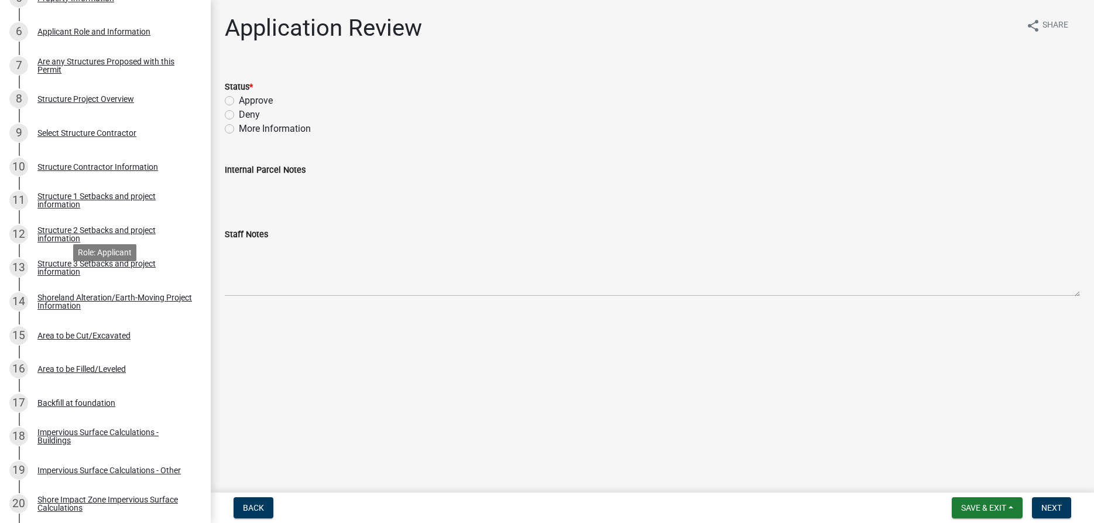
scroll to position [418, 0]
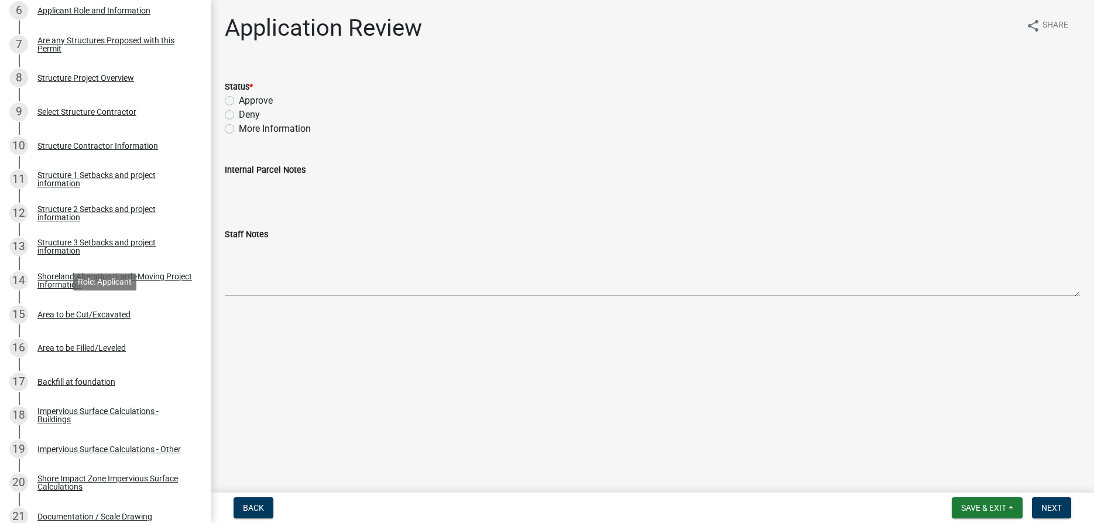
click at [101, 315] on div "Area to be Cut/Excavated" at bounding box center [83, 314] width 93 height 8
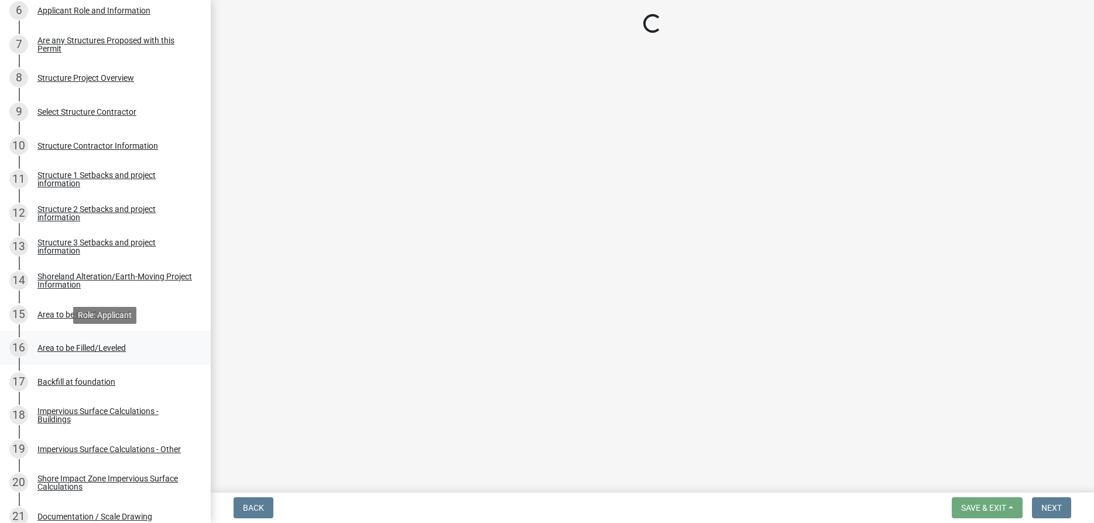
click at [100, 346] on div "Area to be Filled/Leveled" at bounding box center [81, 347] width 88 height 8
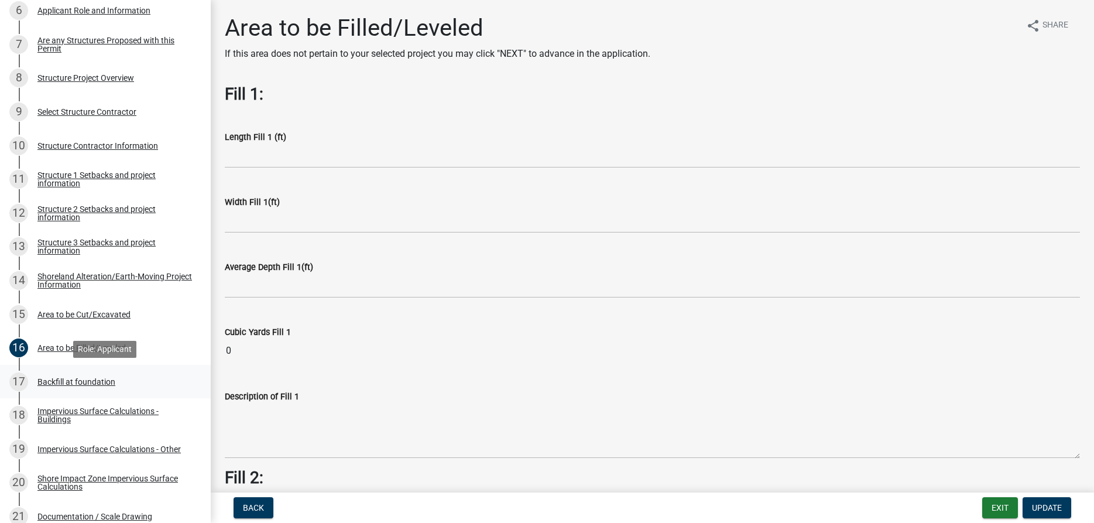
click at [94, 390] on div "17 Backfill at foundation" at bounding box center [100, 381] width 183 height 19
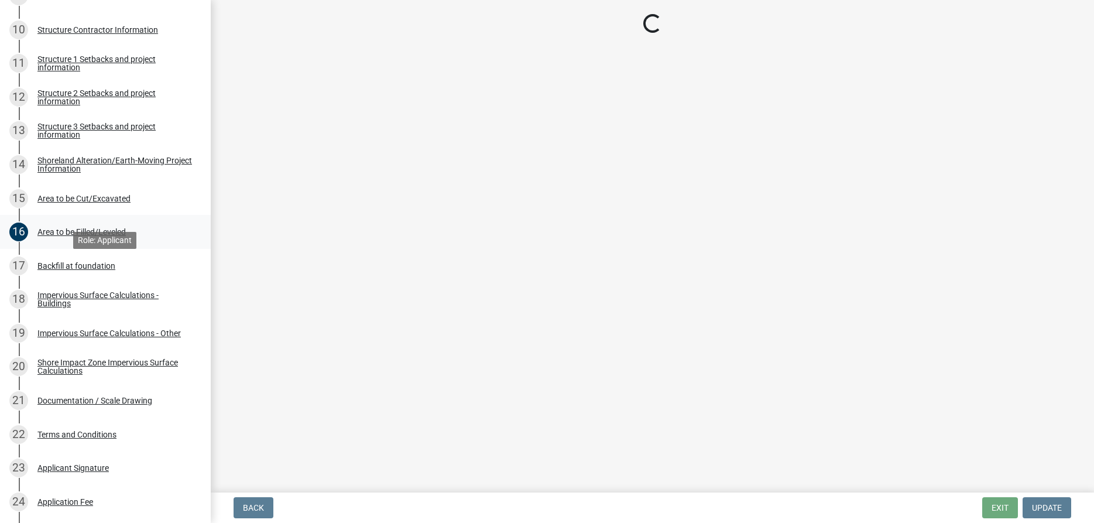
scroll to position [597, 0]
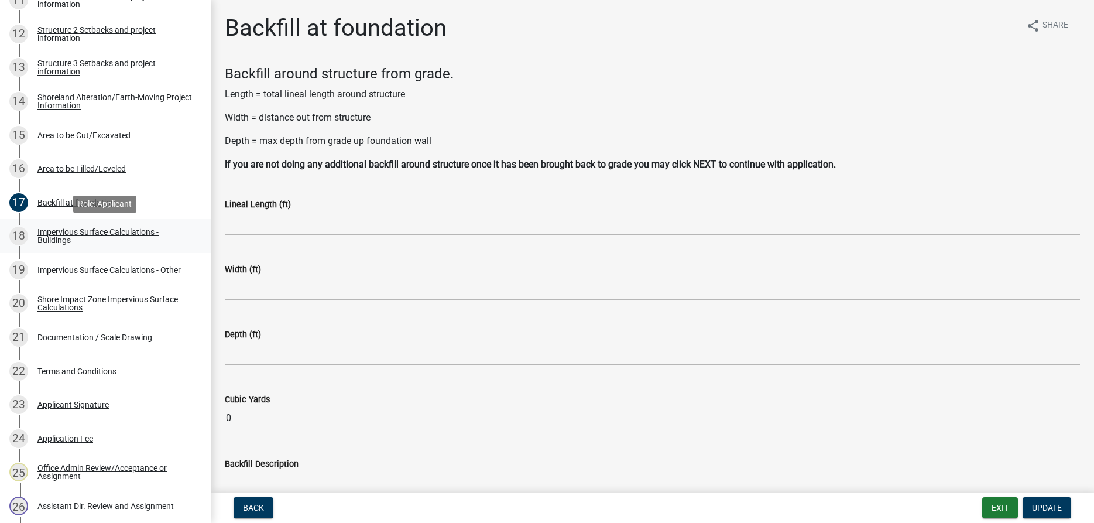
click at [54, 242] on div "Impervious Surface Calculations - Buildings" at bounding box center [114, 236] width 154 height 16
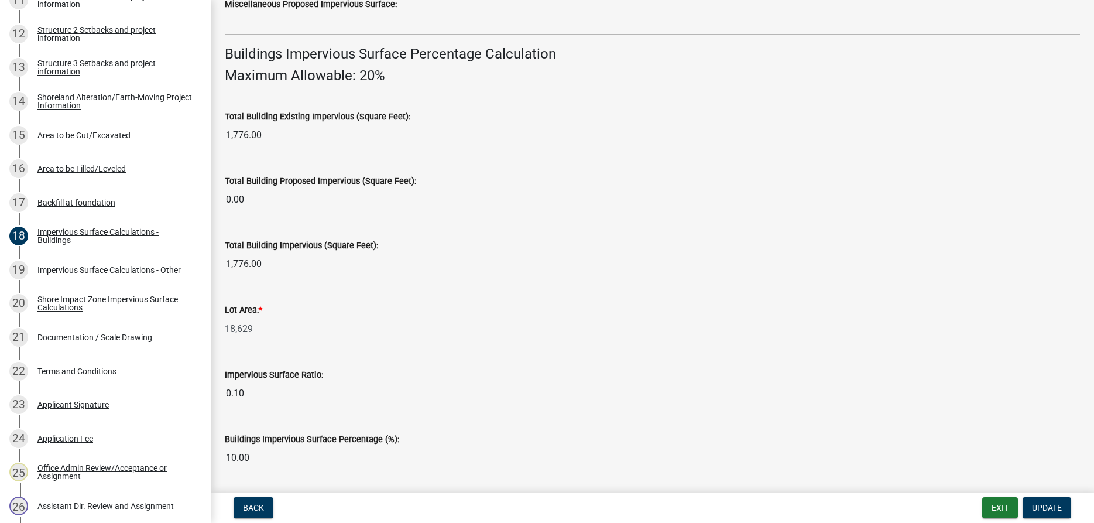
scroll to position [804, 0]
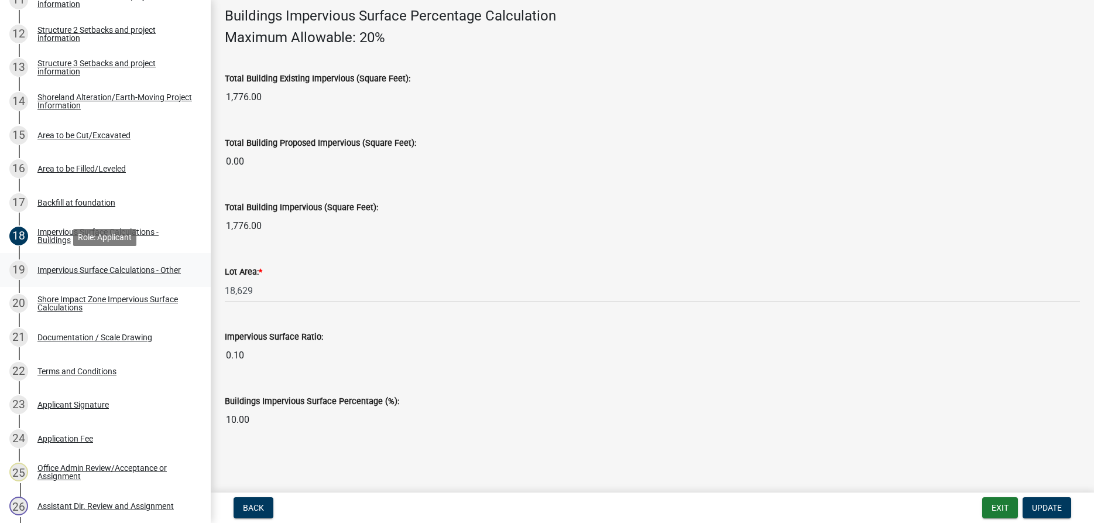
click at [67, 270] on div "Impervious Surface Calculations - Other" at bounding box center [108, 270] width 143 height 8
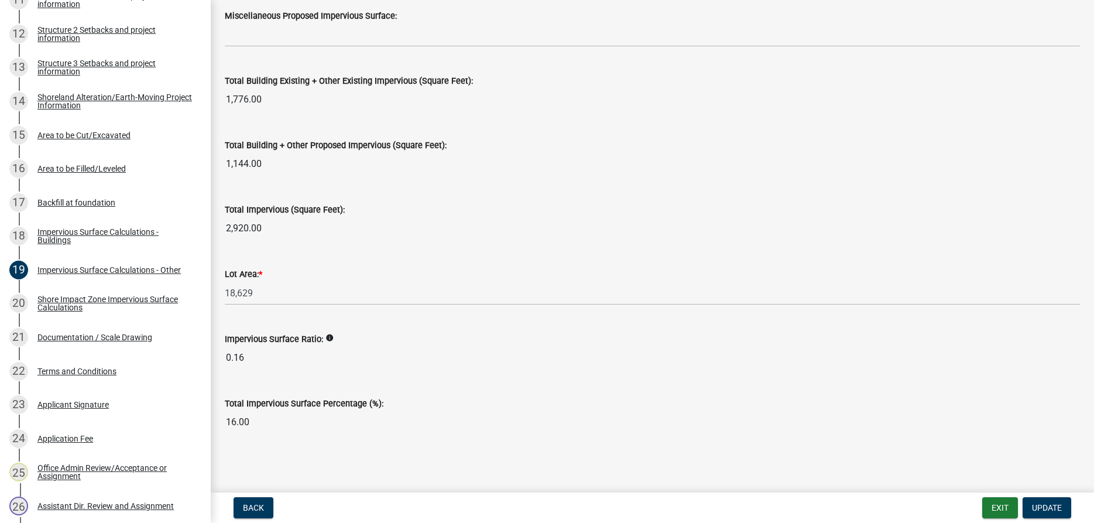
scroll to position [1276, 0]
click at [68, 301] on div "Shore Impact Zone Impervious Surface Calculations" at bounding box center [114, 303] width 154 height 16
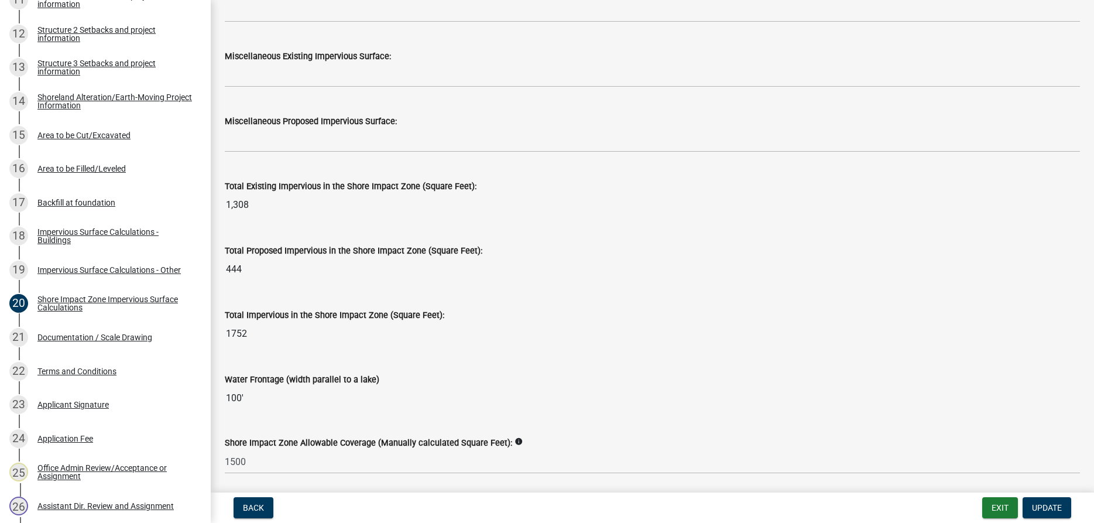
scroll to position [1430, 0]
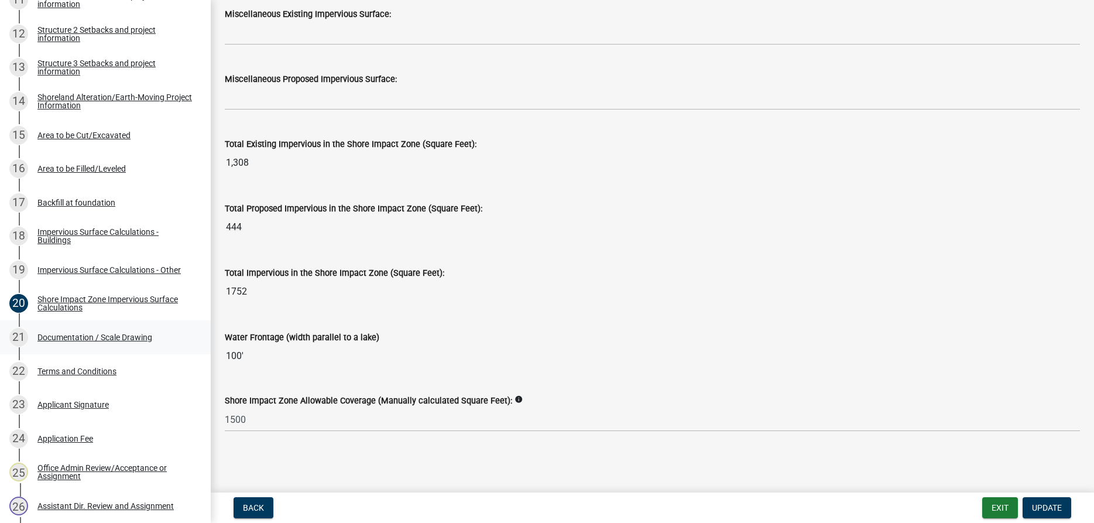
click at [103, 339] on div "Documentation / Scale Drawing" at bounding box center [94, 337] width 115 height 8
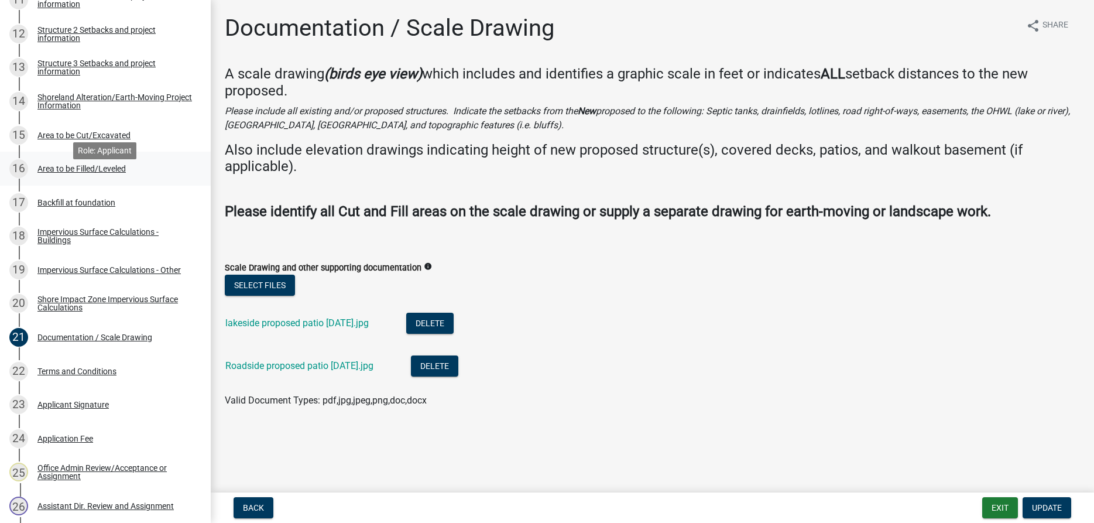
scroll to position [537, 0]
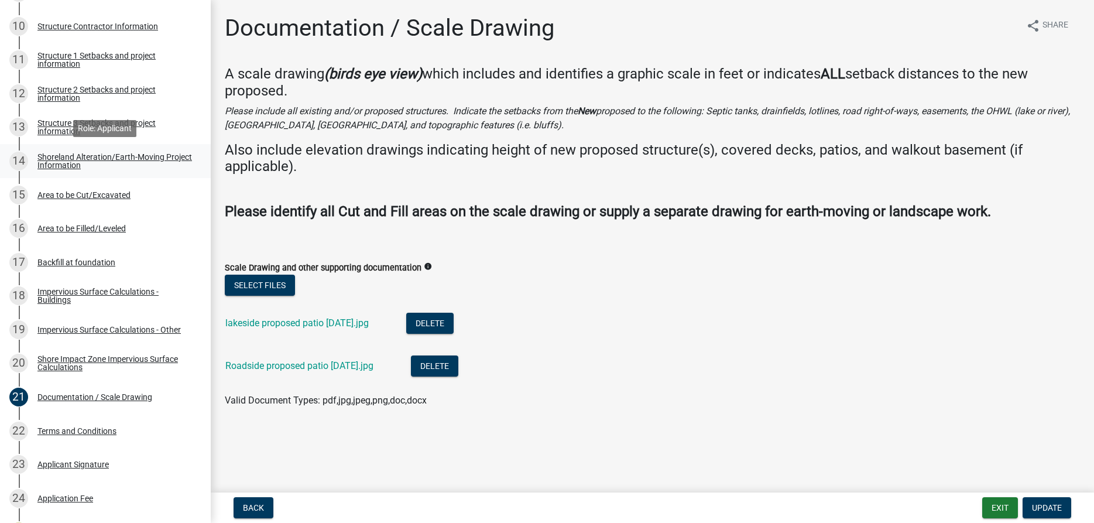
click at [72, 164] on div "Shoreland Alteration/Earth-Moving Project Information" at bounding box center [114, 161] width 154 height 16
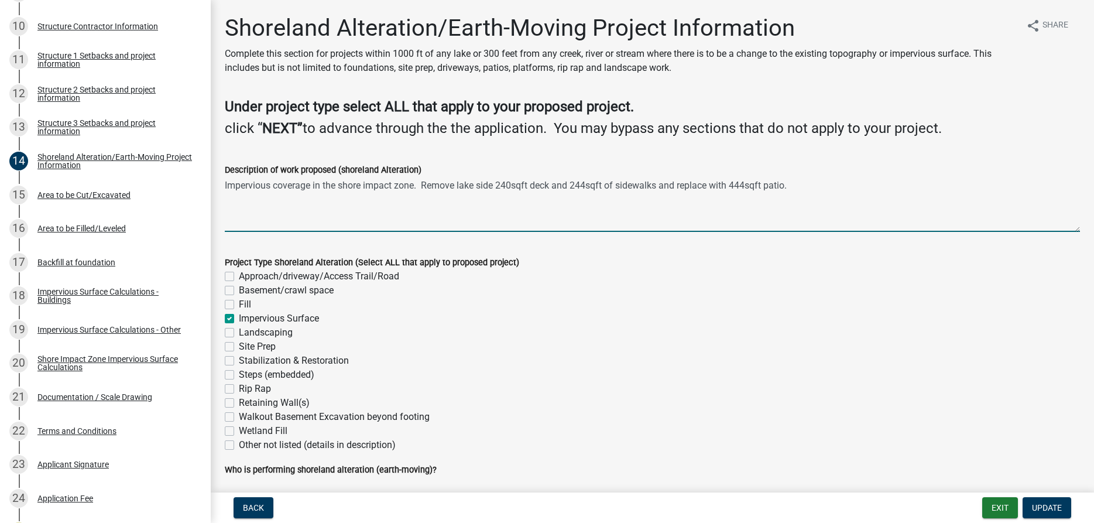
drag, startPoint x: 793, startPoint y: 187, endPoint x: 424, endPoint y: 185, distance: 368.6
click at [424, 185] on textarea "Impervious coverage in the shore impact zone. Remove lake side 240sqft deck and…" at bounding box center [652, 204] width 855 height 55
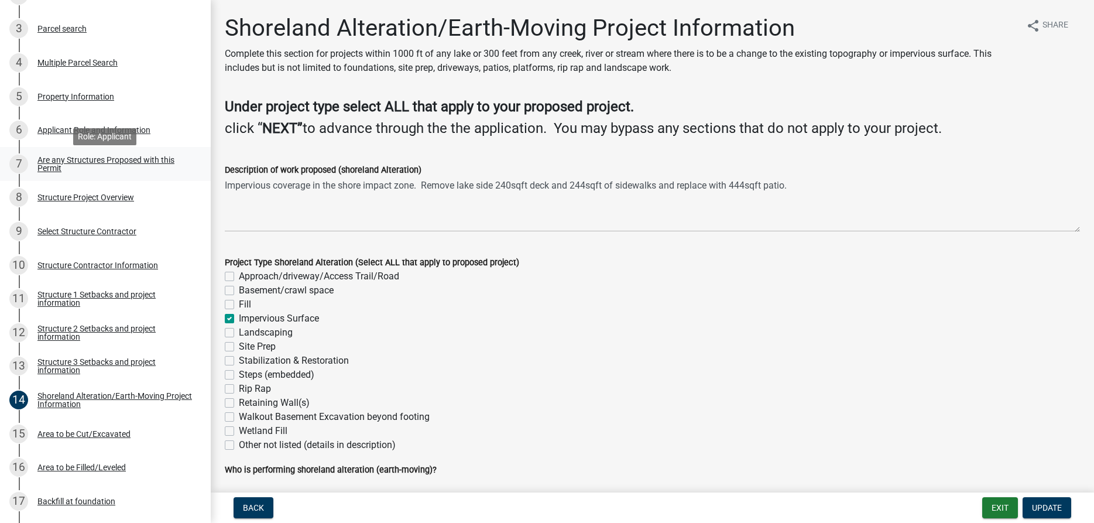
scroll to position [239, 0]
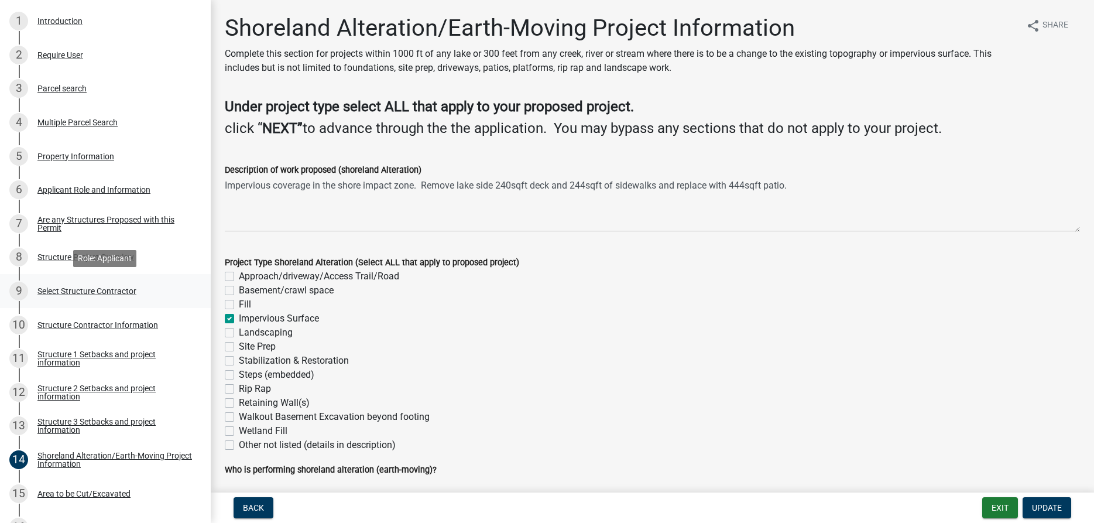
click at [75, 292] on div "Select Structure Contractor" at bounding box center [86, 291] width 99 height 8
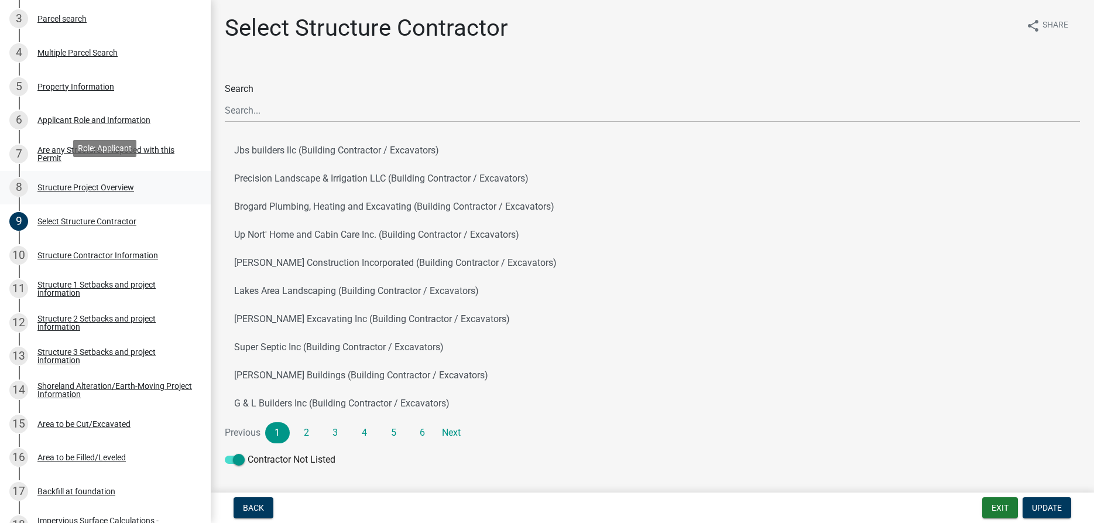
scroll to position [358, 0]
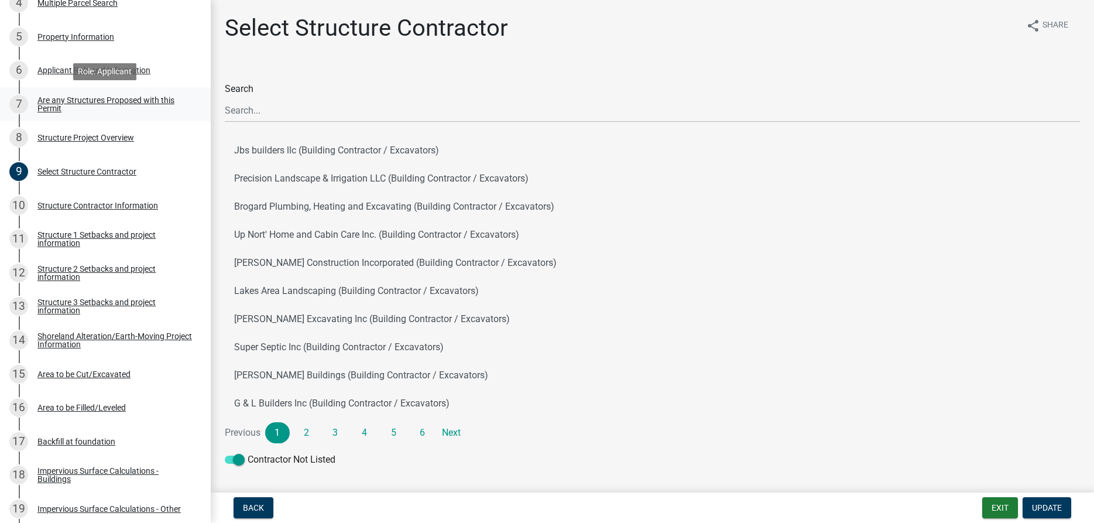
click at [48, 106] on div "Are any Structures Proposed with this Permit" at bounding box center [114, 104] width 154 height 16
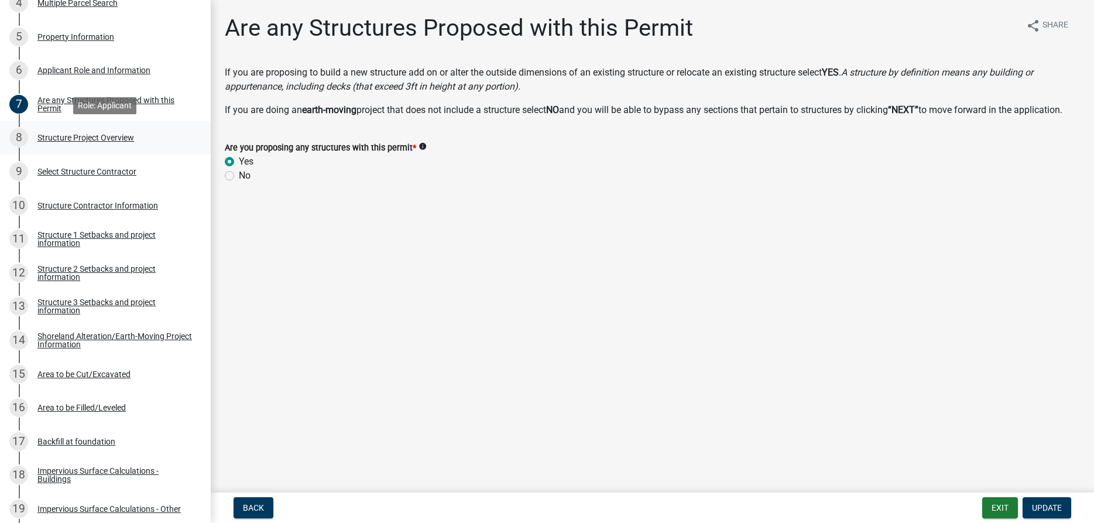
click at [101, 136] on div "Structure Project Overview" at bounding box center [85, 137] width 97 height 8
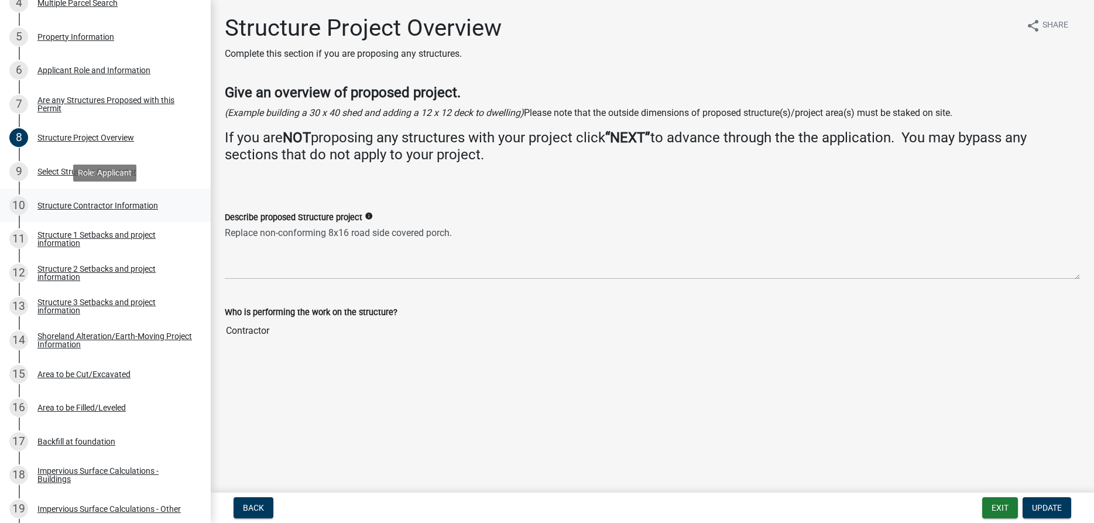
click at [68, 201] on div "Structure Contractor Information" at bounding box center [97, 205] width 121 height 8
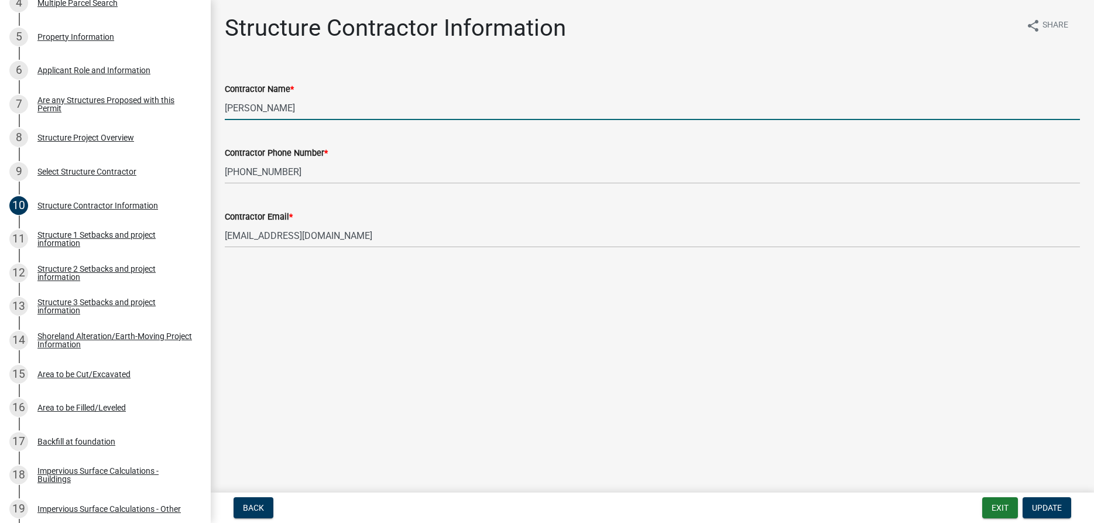
drag, startPoint x: 279, startPoint y: 107, endPoint x: 226, endPoint y: 111, distance: 52.2
click at [226, 111] on input "David Stigen" at bounding box center [652, 108] width 855 height 24
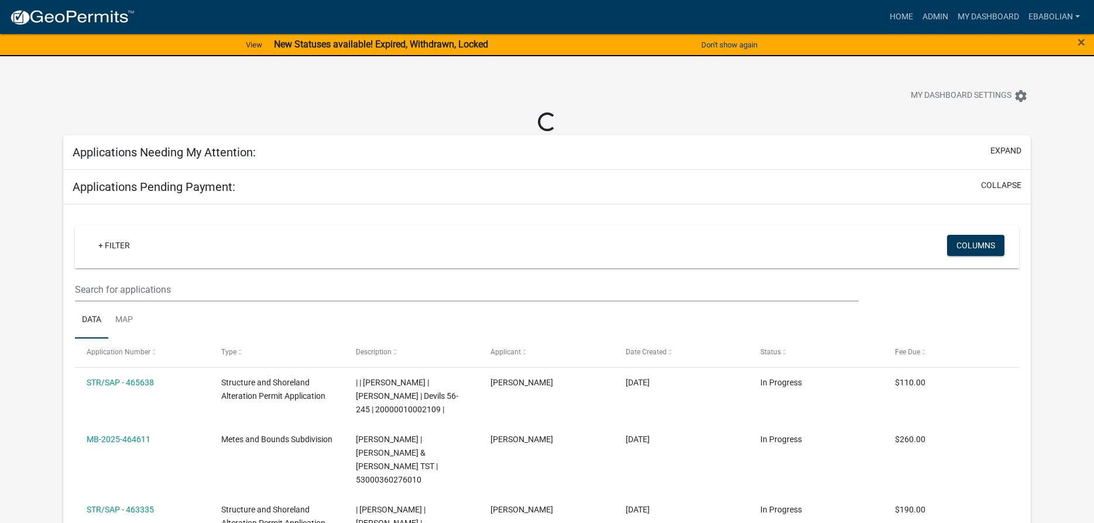
select select "3: 100"
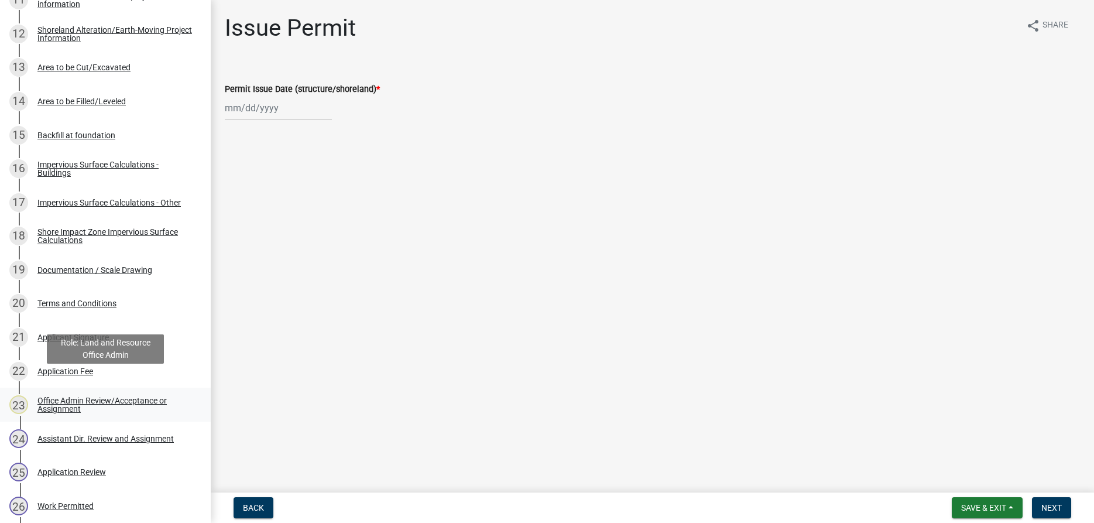
scroll to position [716, 0]
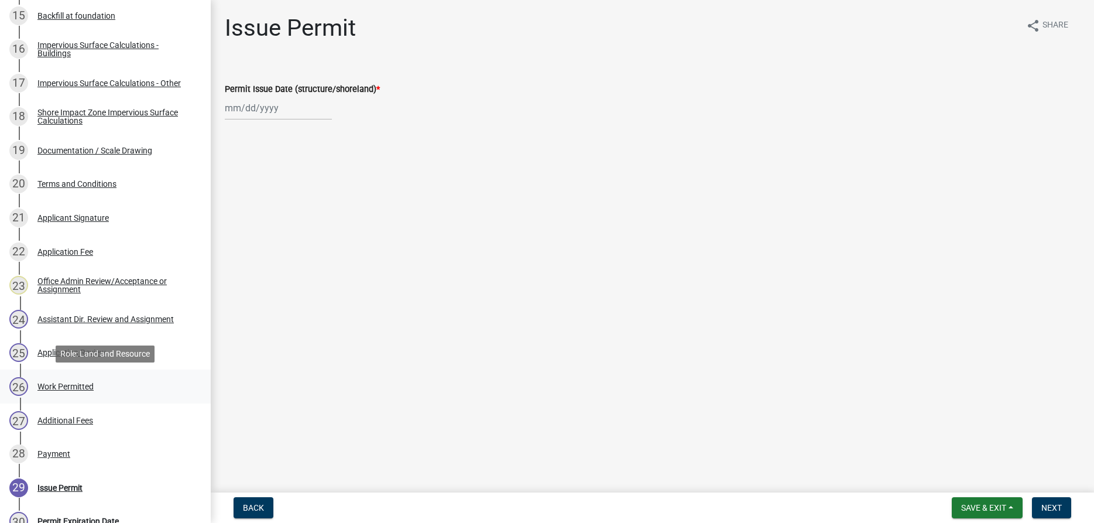
click at [86, 390] on div "Work Permitted" at bounding box center [65, 386] width 56 height 8
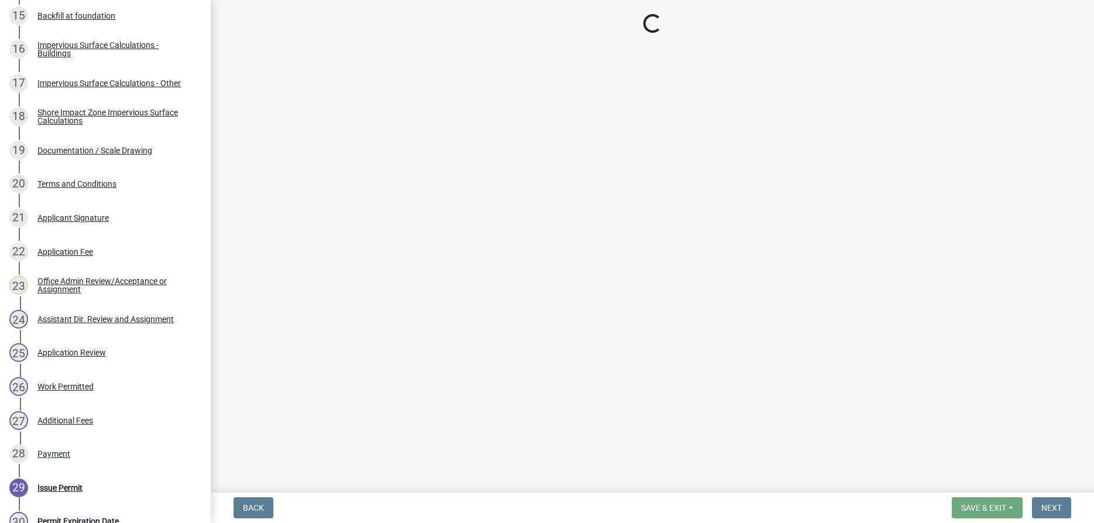
select select "f66be788-4dd6-459d-a9ec-6d83f4dfb709"
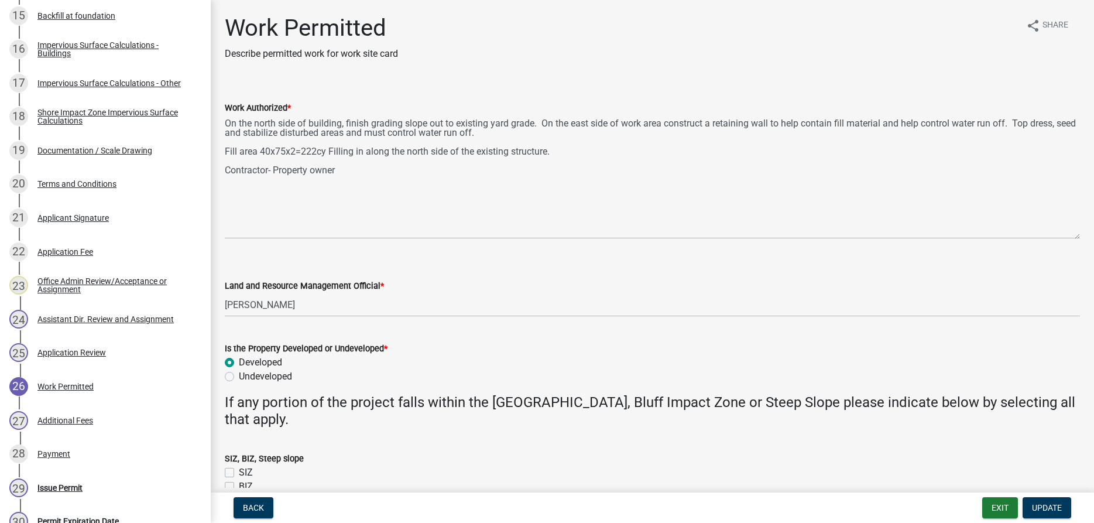
drag, startPoint x: 1073, startPoint y: 164, endPoint x: 1065, endPoint y: 236, distance: 72.3
click at [1065, 236] on textarea "On the north side of building, finish grading slope out to existing yard grade.…" at bounding box center [652, 177] width 855 height 124
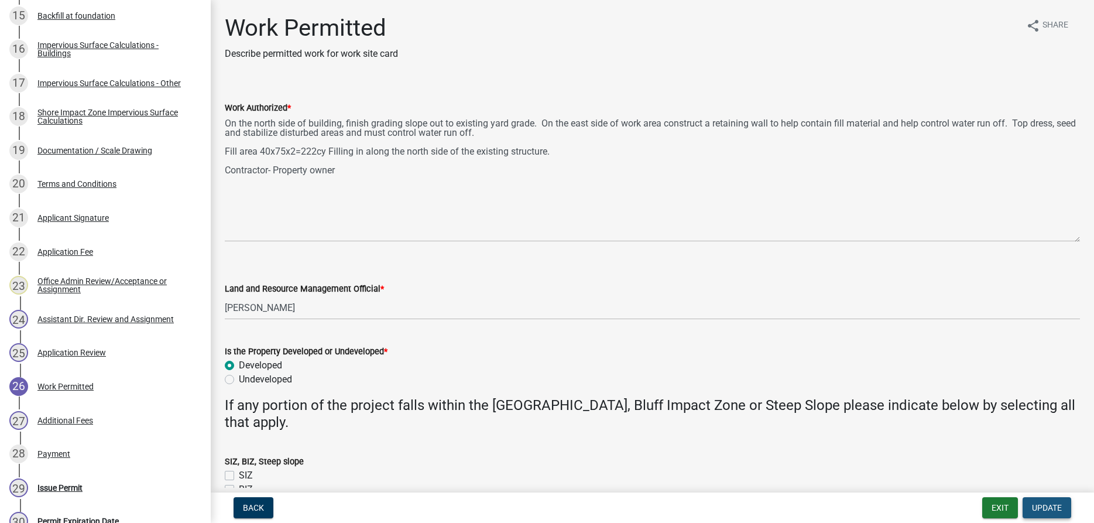
click at [1046, 507] on span "Update" at bounding box center [1047, 507] width 30 height 9
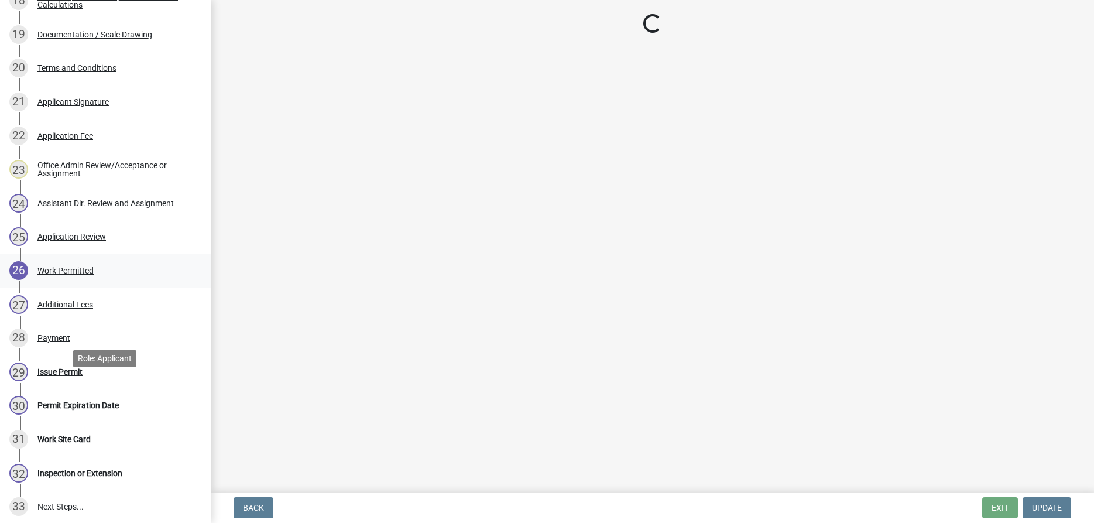
scroll to position [895, 0]
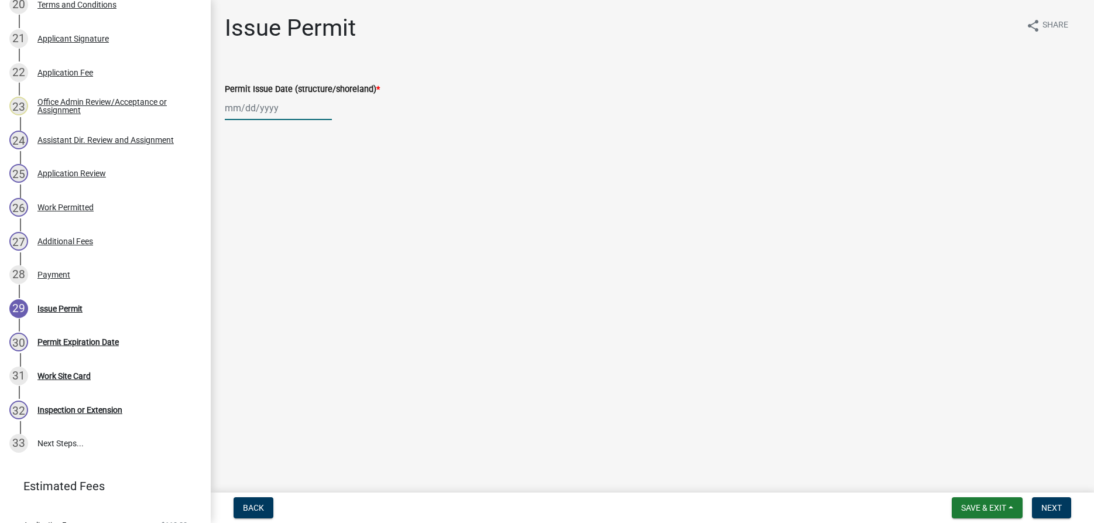
click at [246, 106] on input "Permit Issue Date (structure/shoreland) *" at bounding box center [278, 108] width 107 height 24
select select "8"
select select "2025"
click at [272, 227] on div "20" at bounding box center [273, 226] width 19 height 19
type input "08/20/2025"
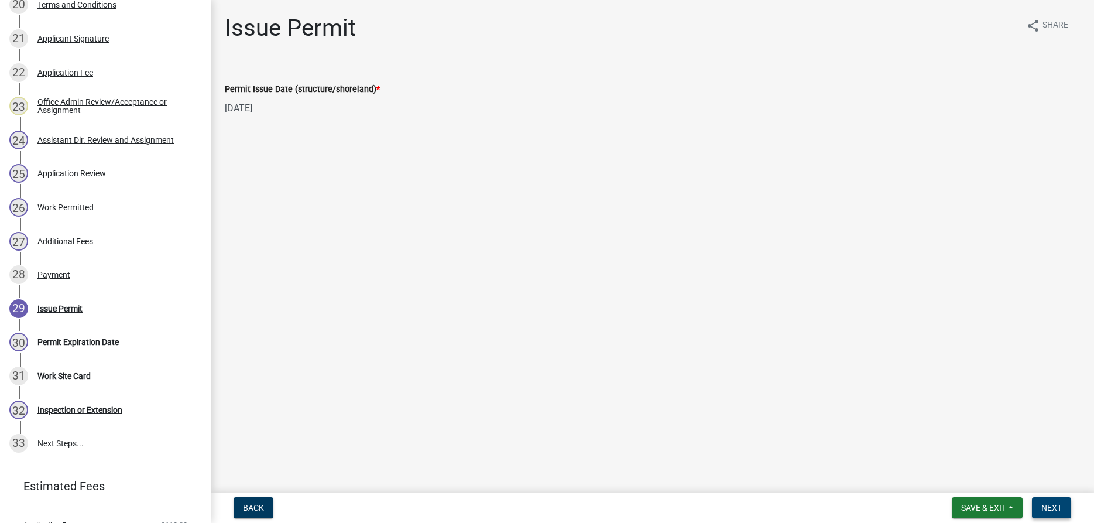
click at [1045, 507] on span "Next" at bounding box center [1051, 507] width 20 height 9
click at [1053, 509] on span "Next" at bounding box center [1051, 507] width 20 height 9
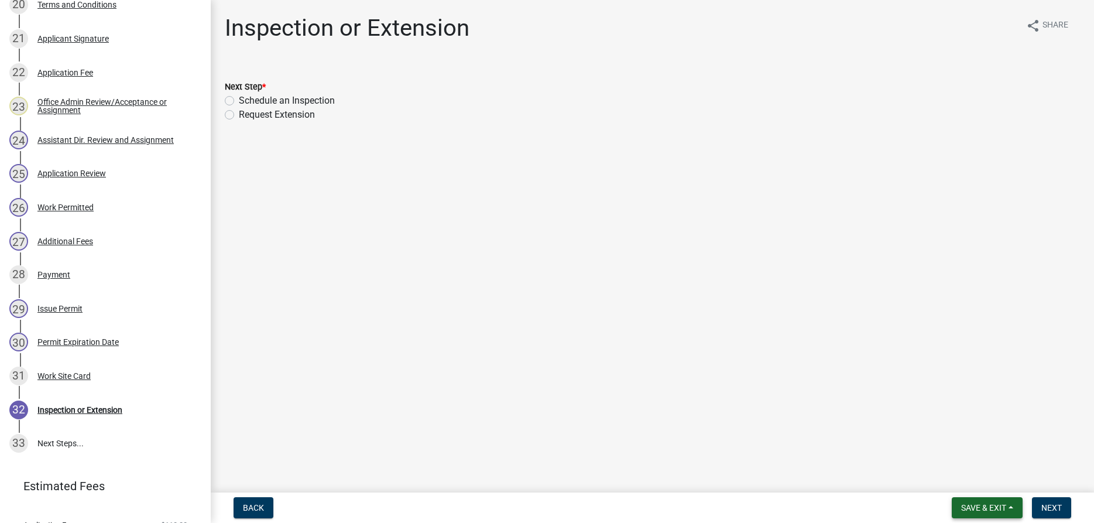
click at [970, 506] on span "Save & Exit" at bounding box center [983, 507] width 45 height 9
click at [962, 478] on button "Save & Exit" at bounding box center [976, 477] width 94 height 28
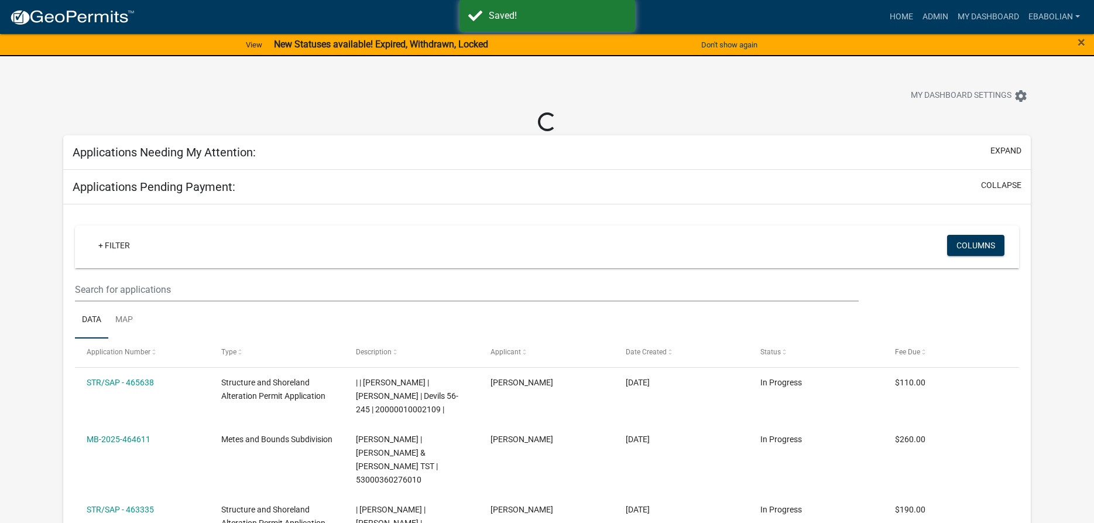
select select "3: 100"
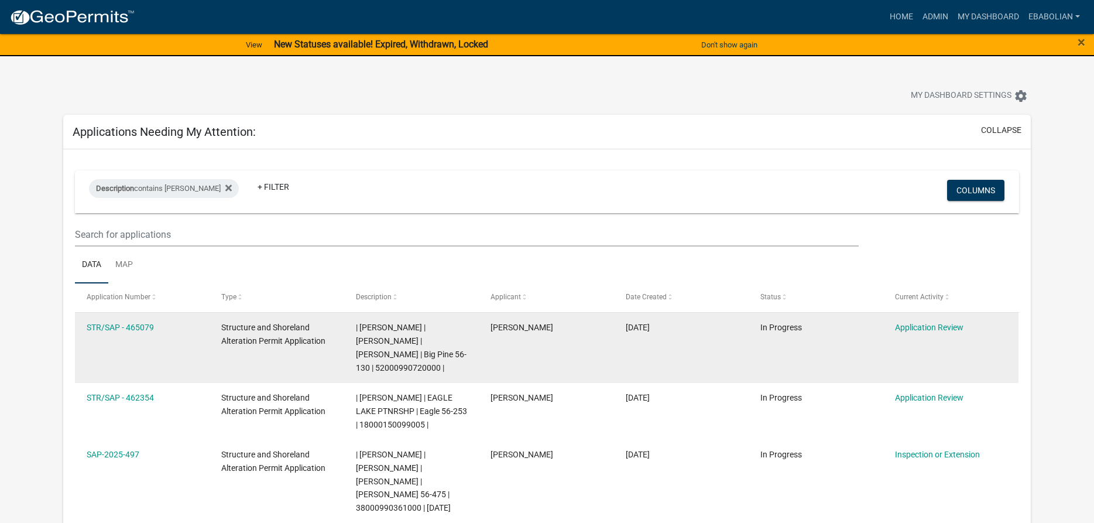
scroll to position [836, 0]
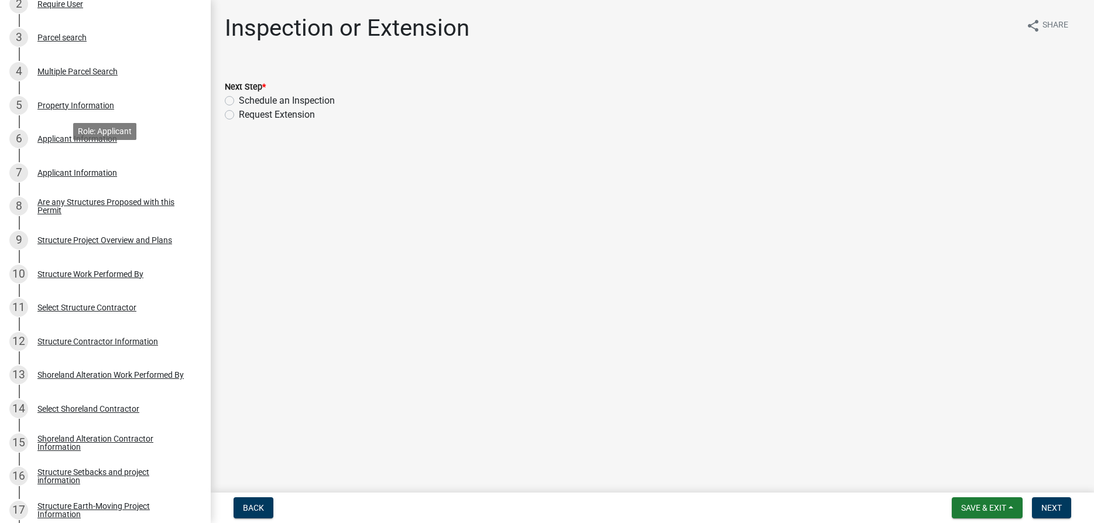
scroll to position [298, 0]
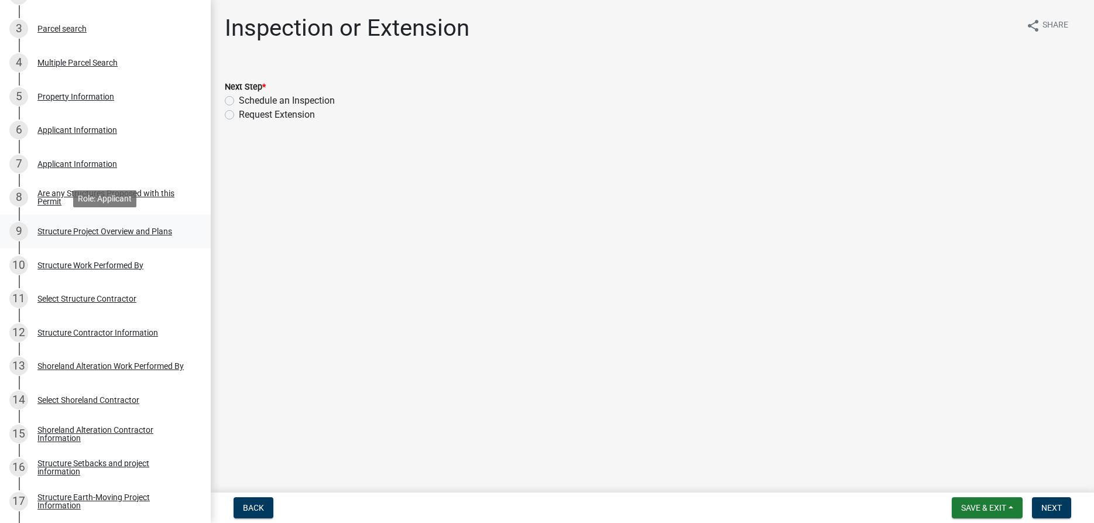
click at [64, 233] on div "Structure Project Overview and Plans" at bounding box center [104, 231] width 135 height 8
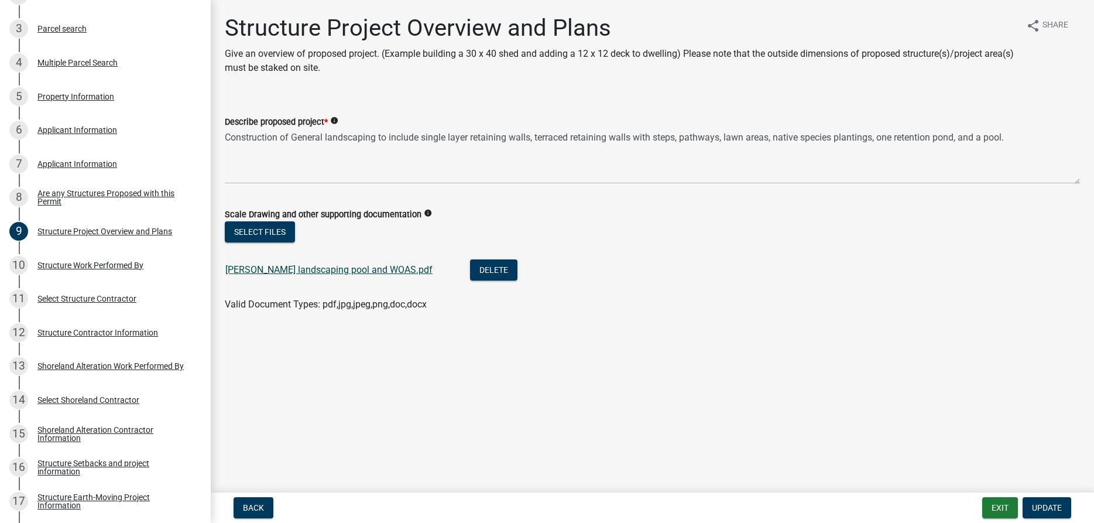
click at [287, 270] on link "[PERSON_NAME] landscaping pool and WOAS.pdf" at bounding box center [328, 269] width 207 height 11
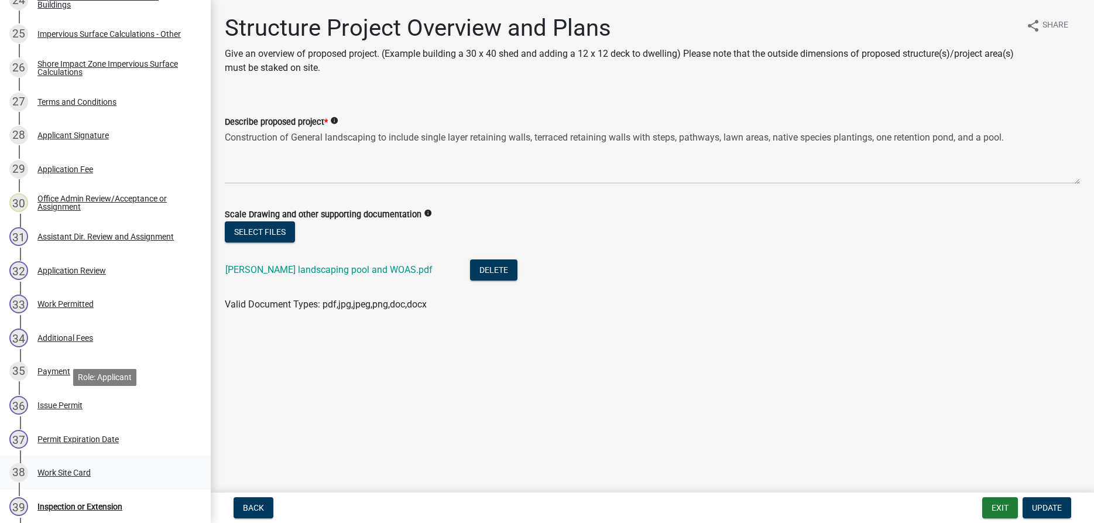
scroll to position [1074, 0]
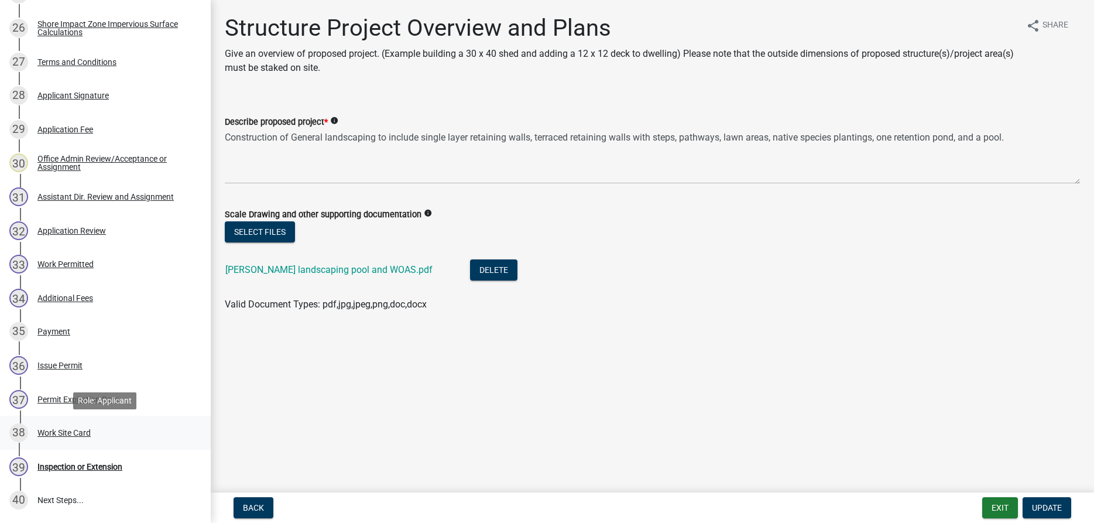
click at [54, 432] on div "Work Site Card" at bounding box center [63, 432] width 53 height 8
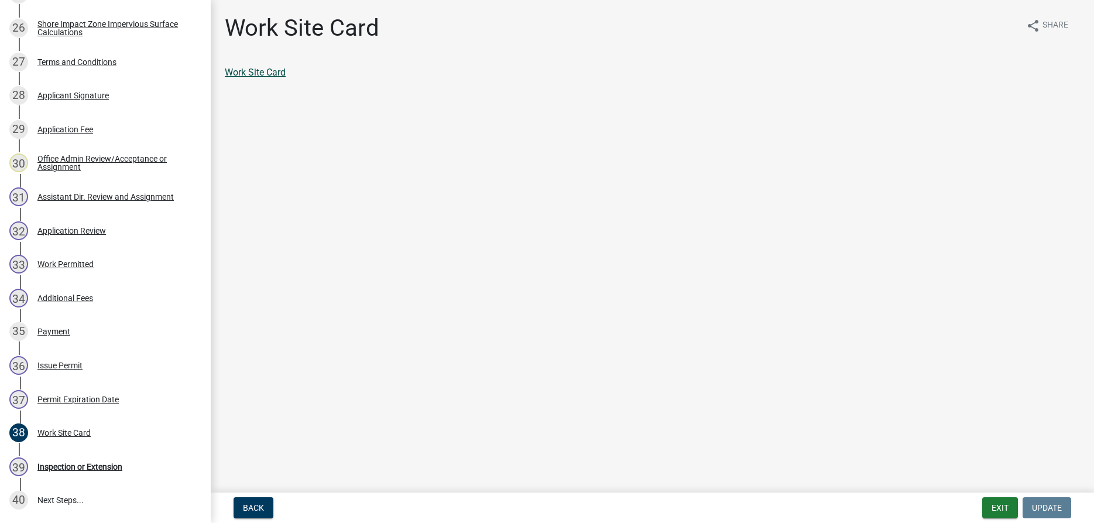
click at [279, 73] on link "Work Site Card" at bounding box center [255, 72] width 61 height 11
